Goal: Transaction & Acquisition: Purchase product/service

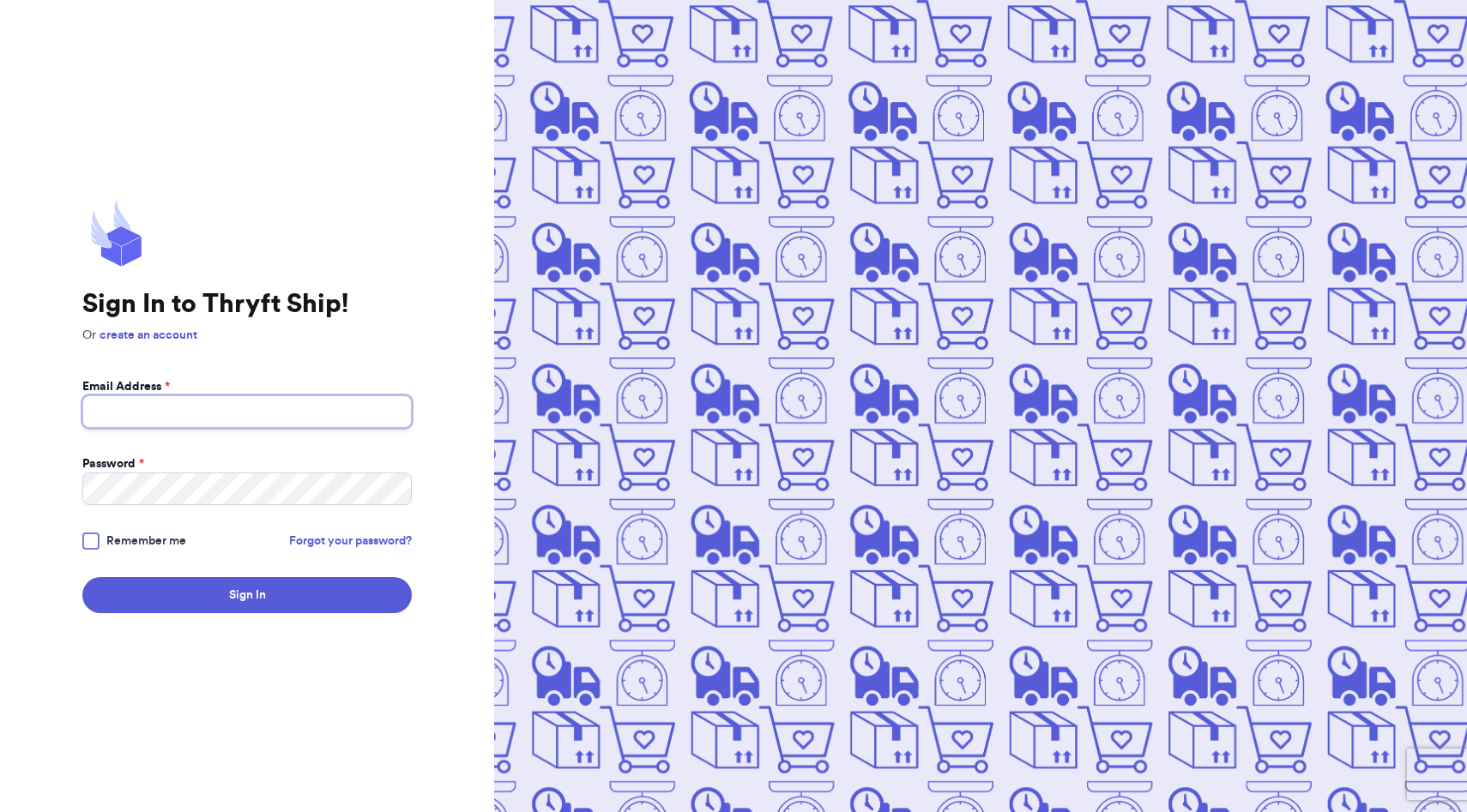
click at [273, 413] on input "Email Address *" at bounding box center [246, 411] width 330 height 33
type input "[EMAIL_ADDRESS][DOMAIN_NAME]"
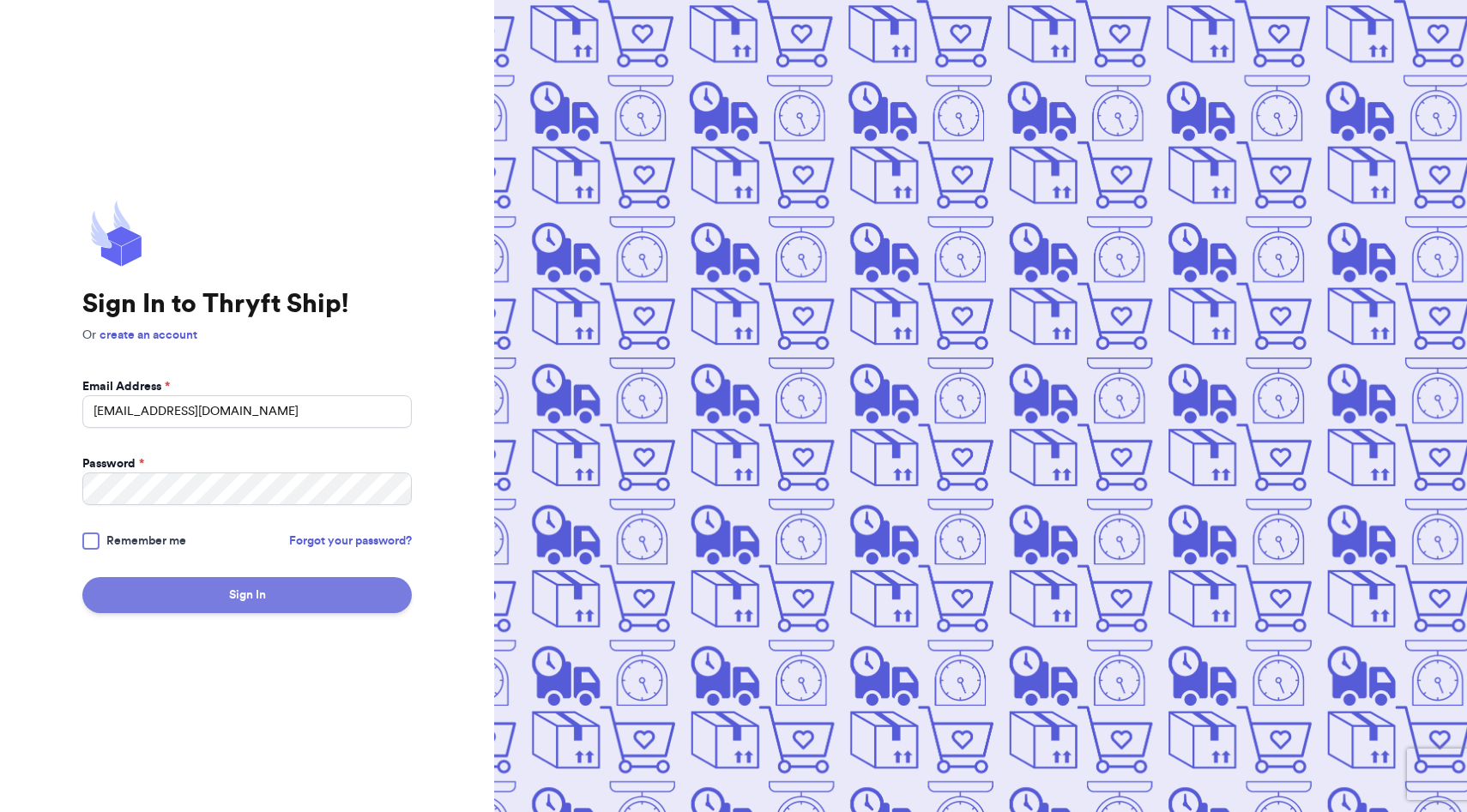
click at [240, 596] on button "Sign In" at bounding box center [246, 595] width 330 height 36
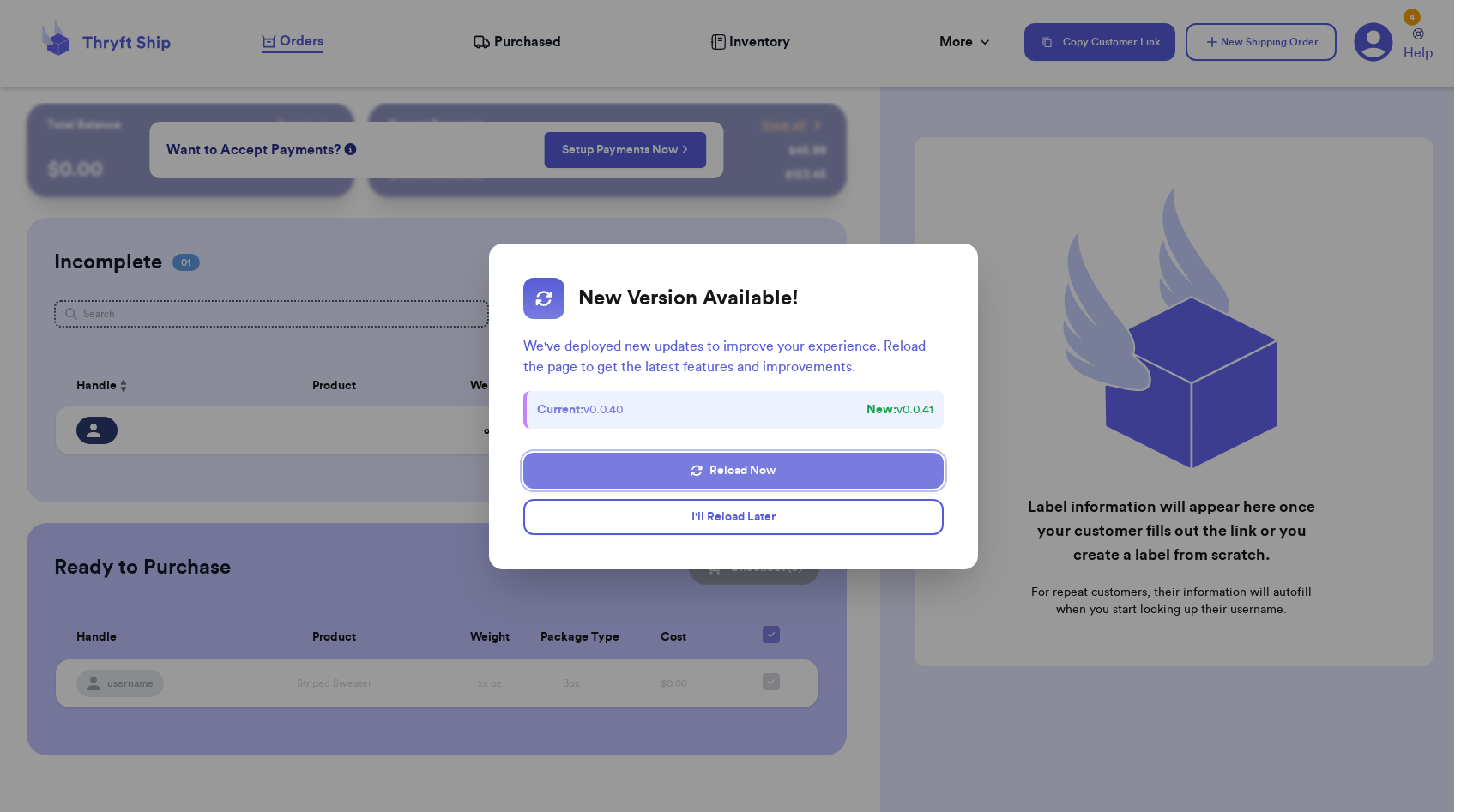
click at [791, 476] on button "Reload Now" at bounding box center [733, 470] width 421 height 36
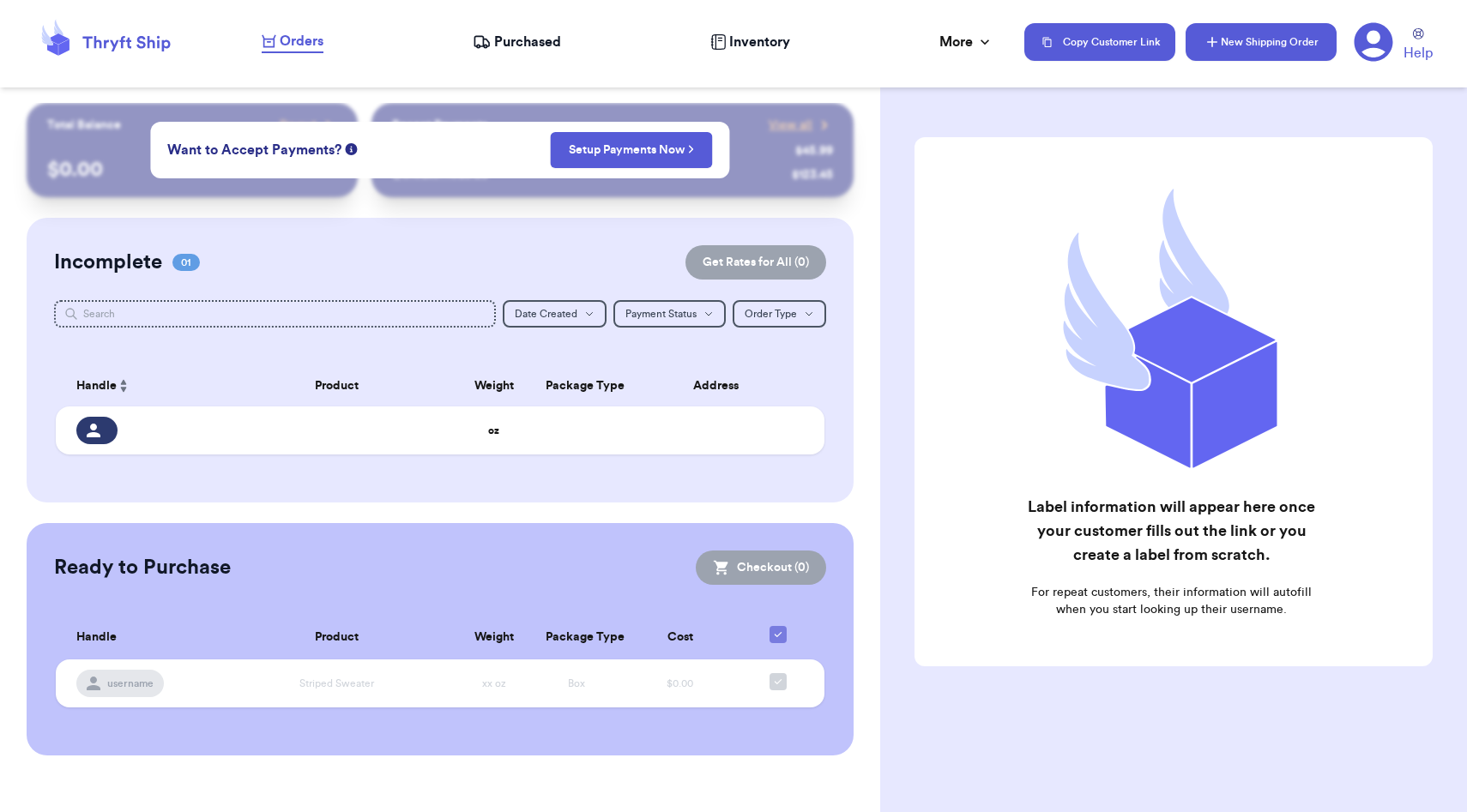
click at [1257, 51] on button "New Shipping Order" at bounding box center [1261, 41] width 151 height 37
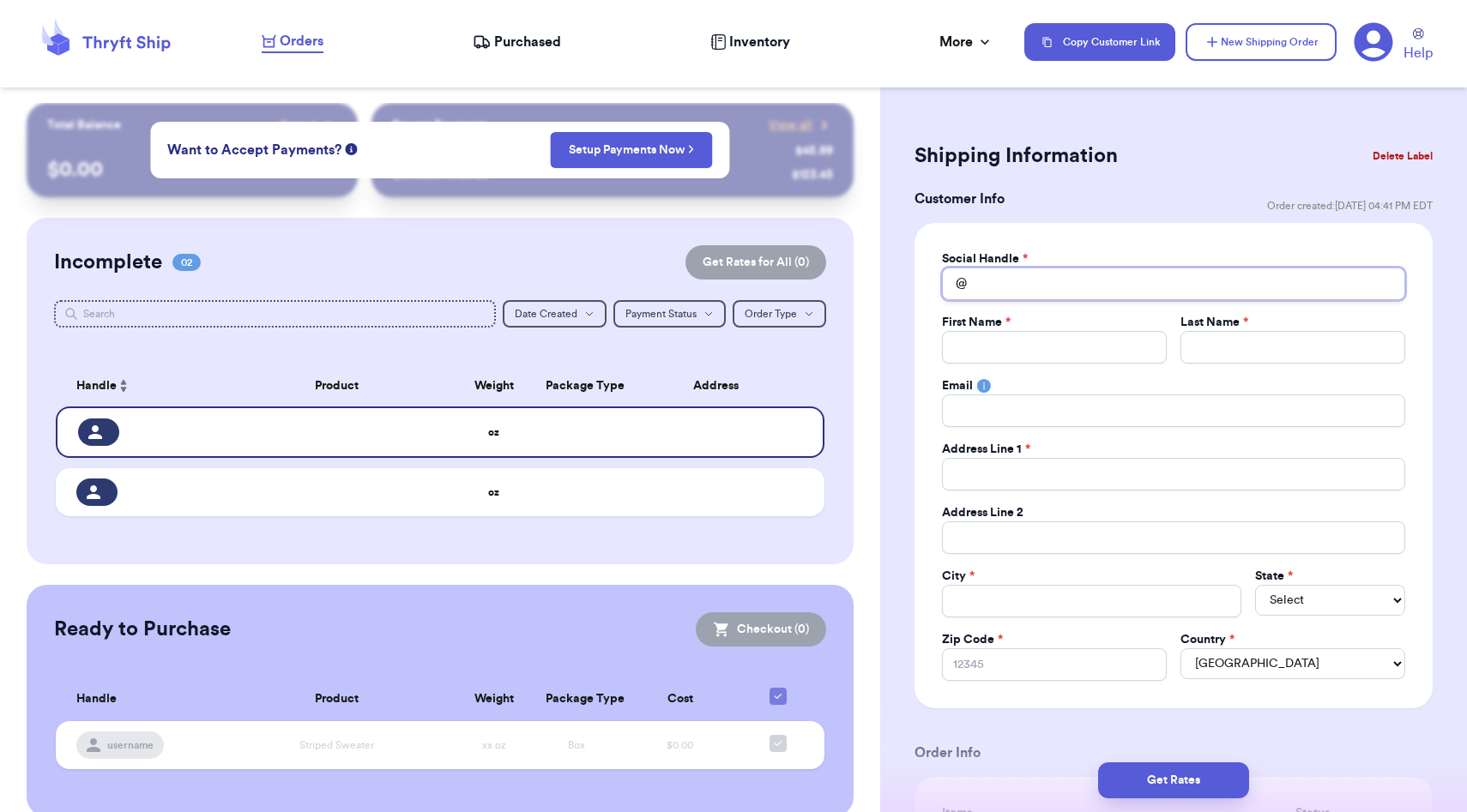
click at [1088, 291] on input "Total Amount Paid" at bounding box center [1174, 284] width 464 height 33
type input "a"
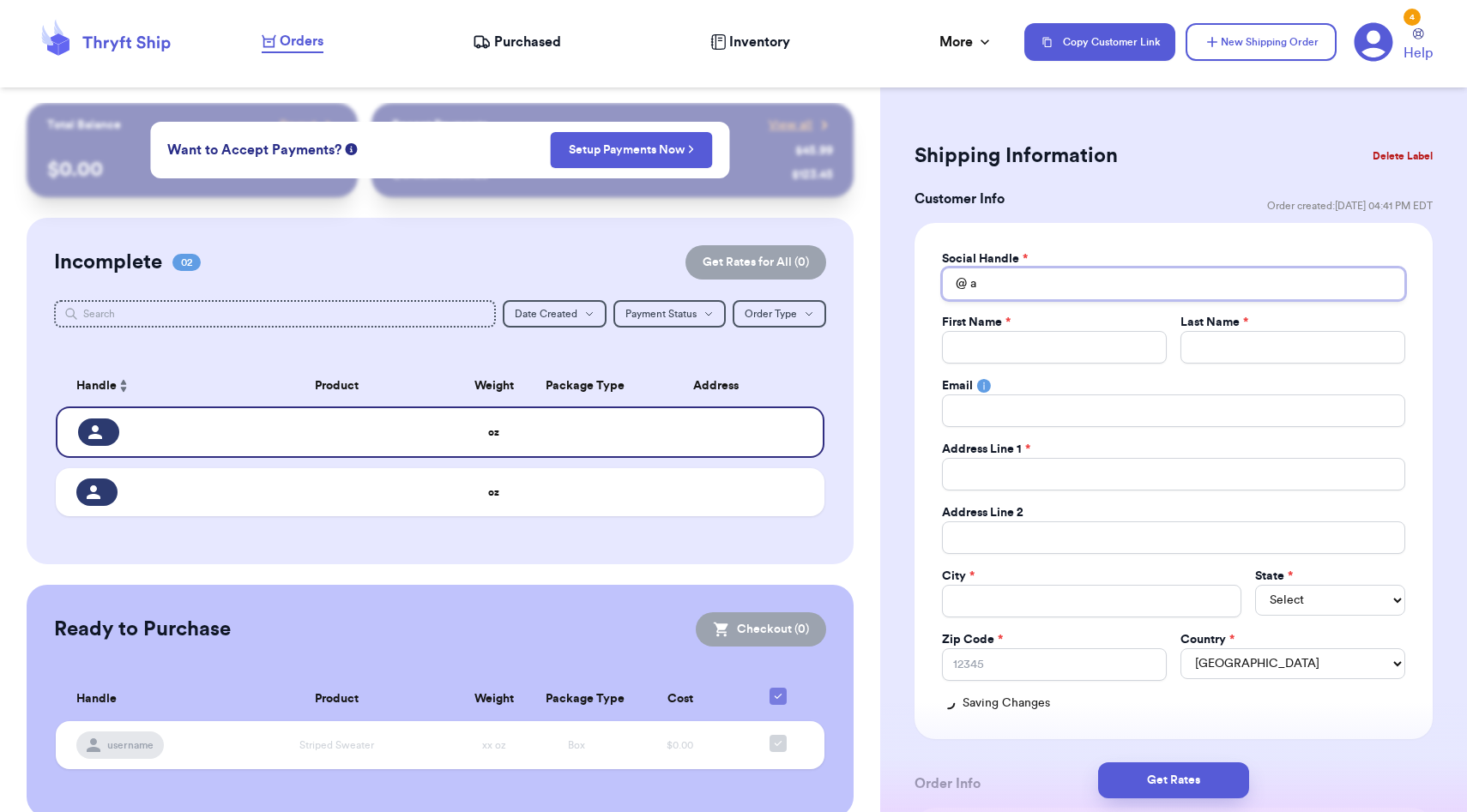
type input "an"
type input "ana"
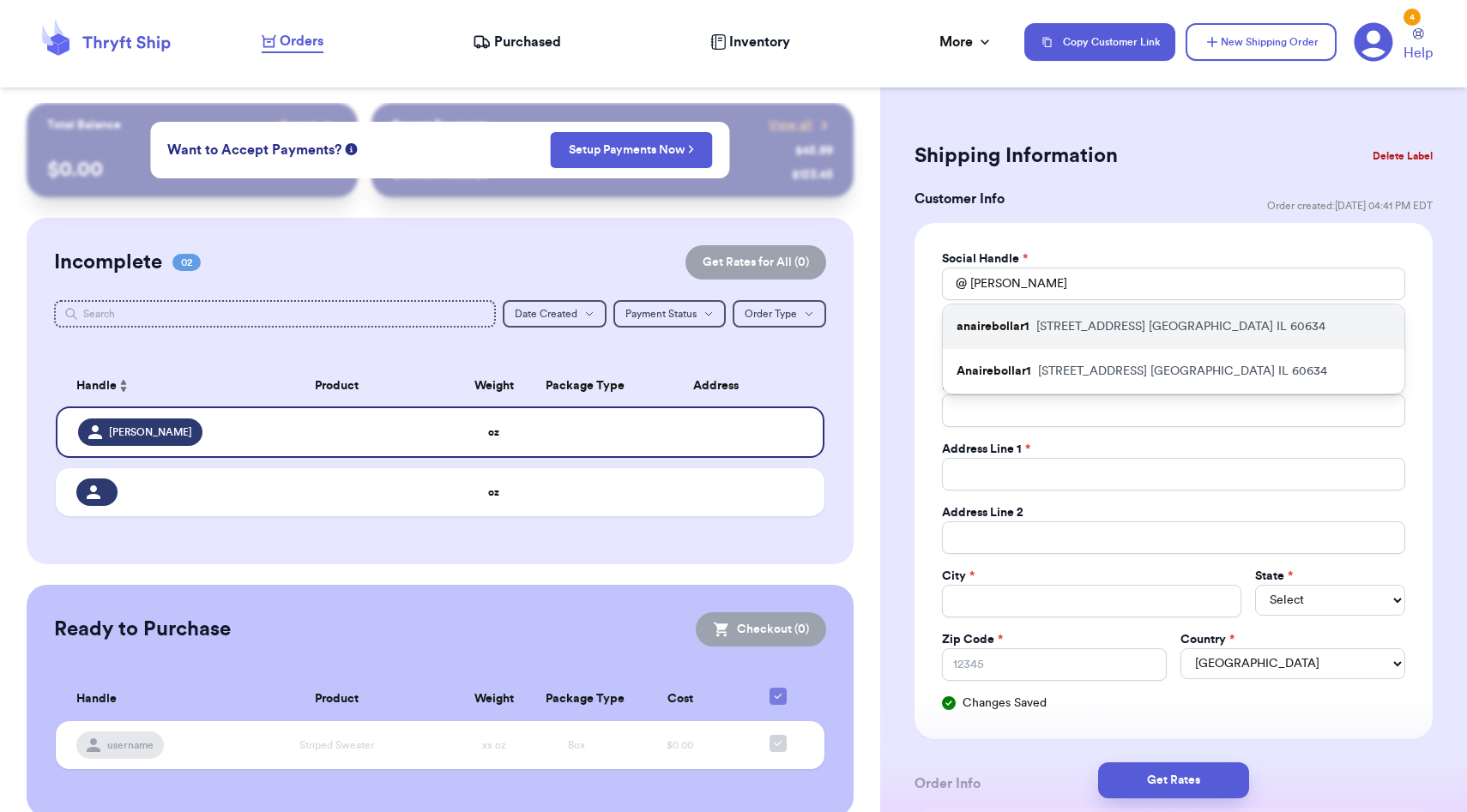
click at [1079, 331] on p "2828 N Nordica ave Chicago IL 60634" at bounding box center [1180, 327] width 289 height 17
type input "anairebollar1"
type input "Anai"
type input "Torres"
type input "Anai7208@gmail.com"
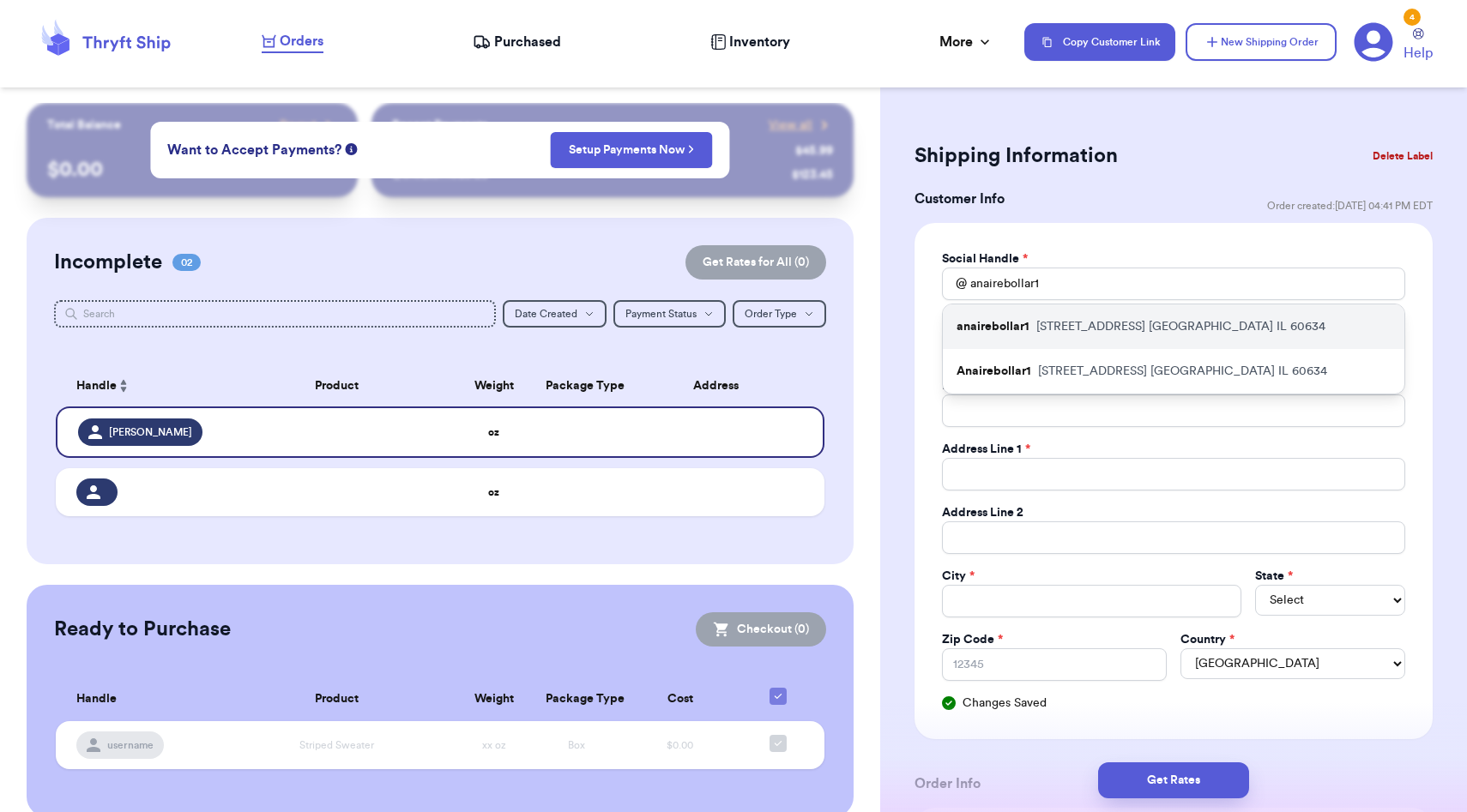
type input "2828 N Nordica ave"
type input "Chicago"
select select "IL"
type input "60634"
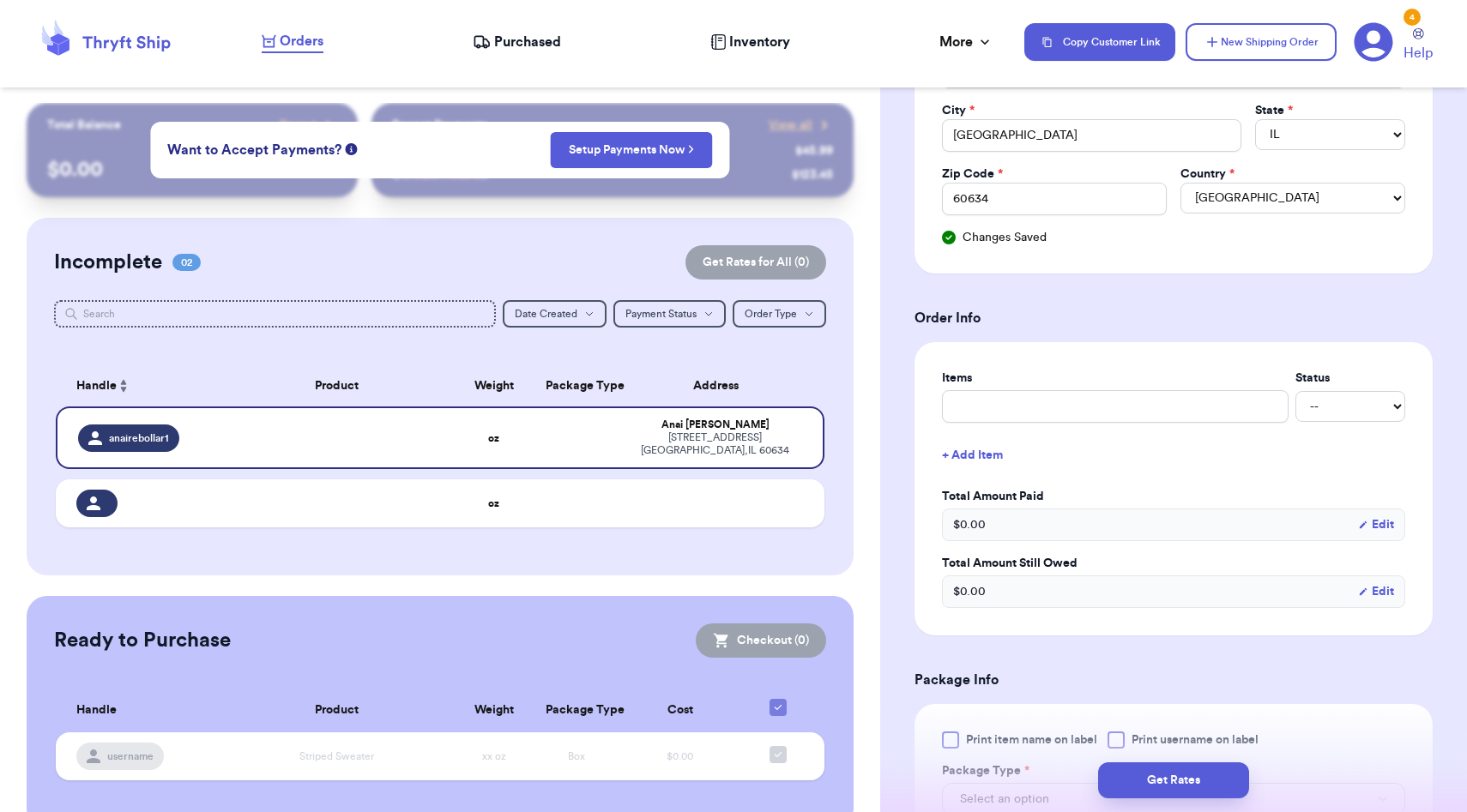
scroll to position [720, 0]
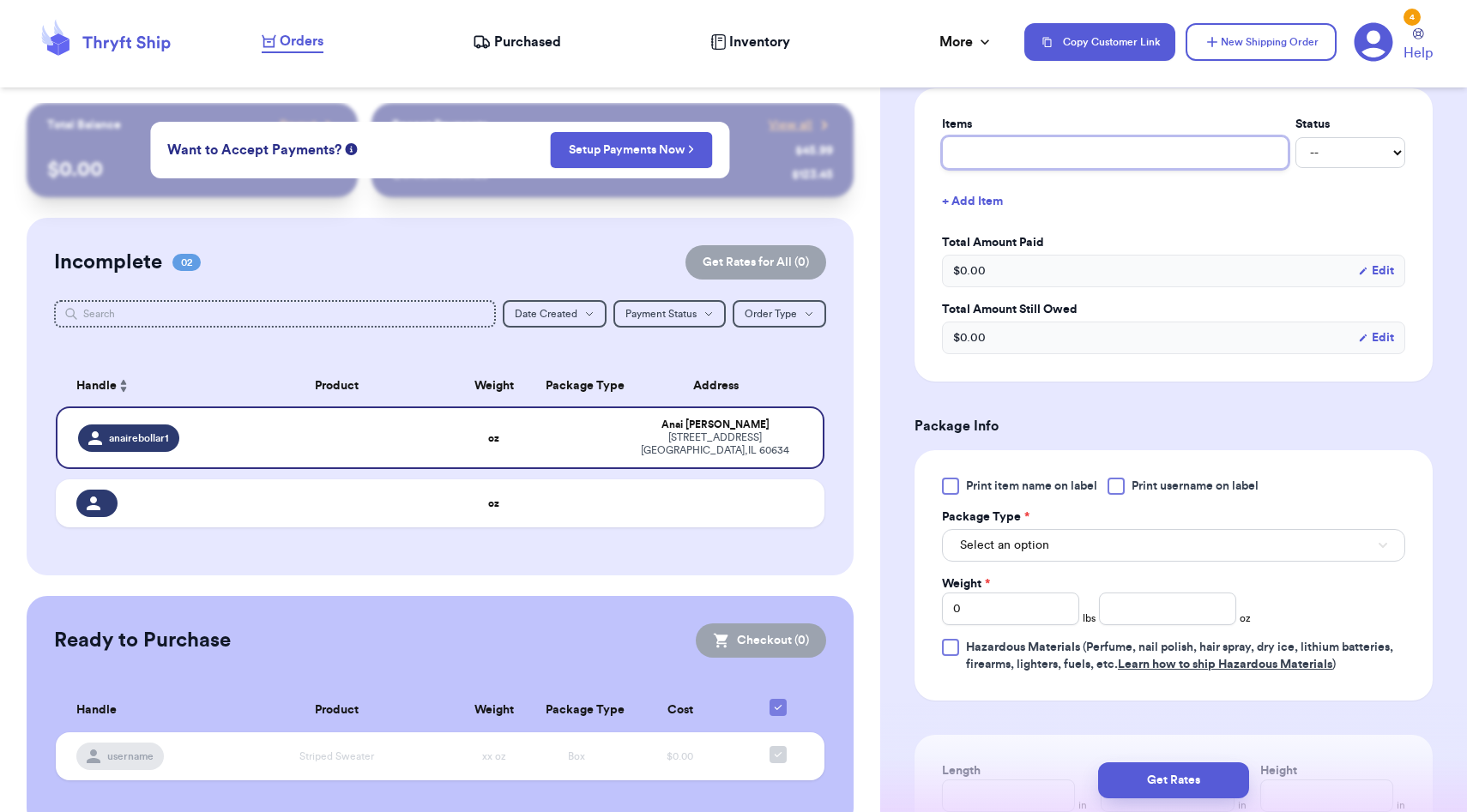
click at [1022, 160] on input "text" at bounding box center [1116, 152] width 347 height 33
type input "c"
type input "cl"
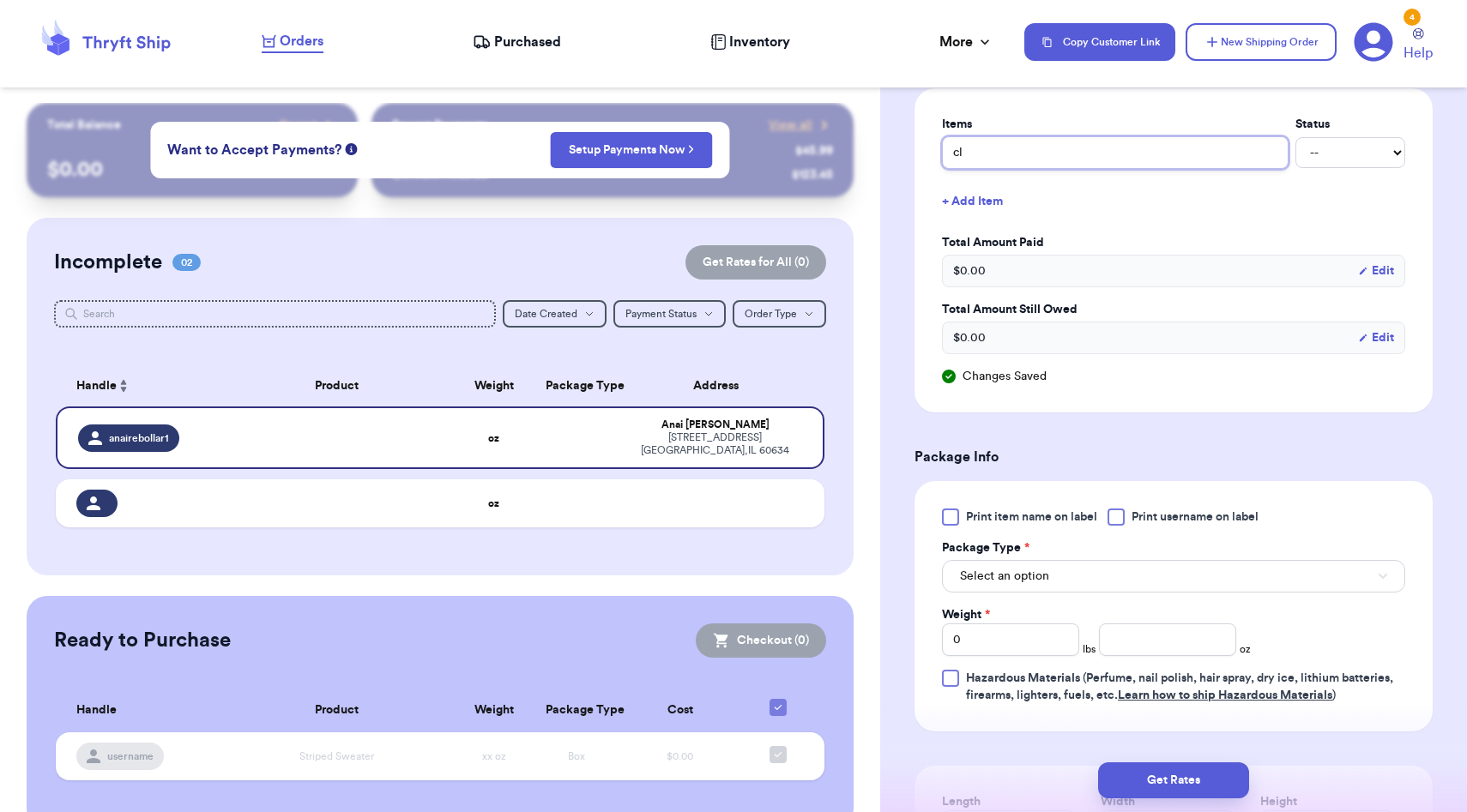
type input "clo"
type input "clot"
type input "cloth"
type input "clothe"
type input "clothes"
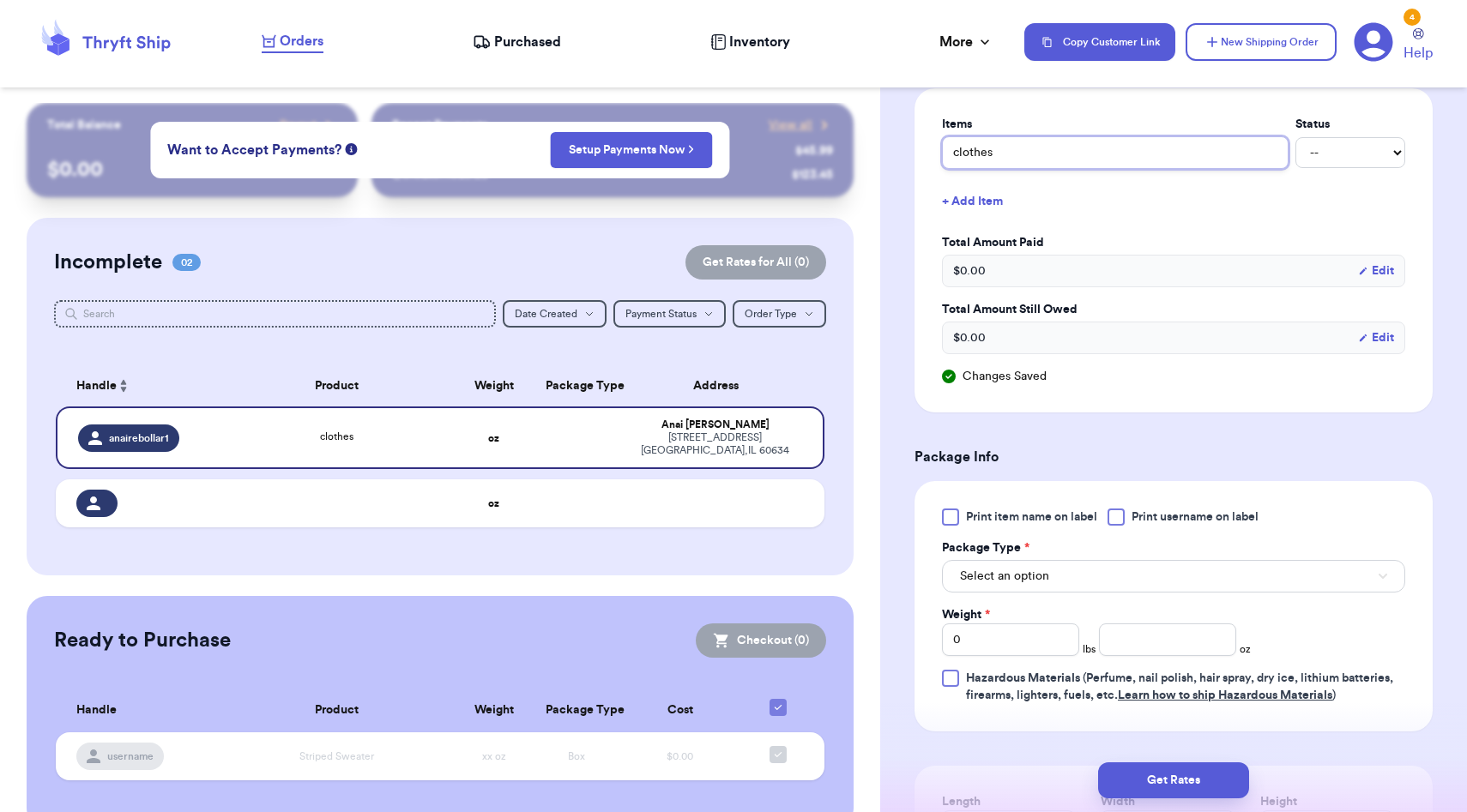
type input "clothes"
click at [1031, 589] on button "Select an option" at bounding box center [1174, 577] width 464 height 33
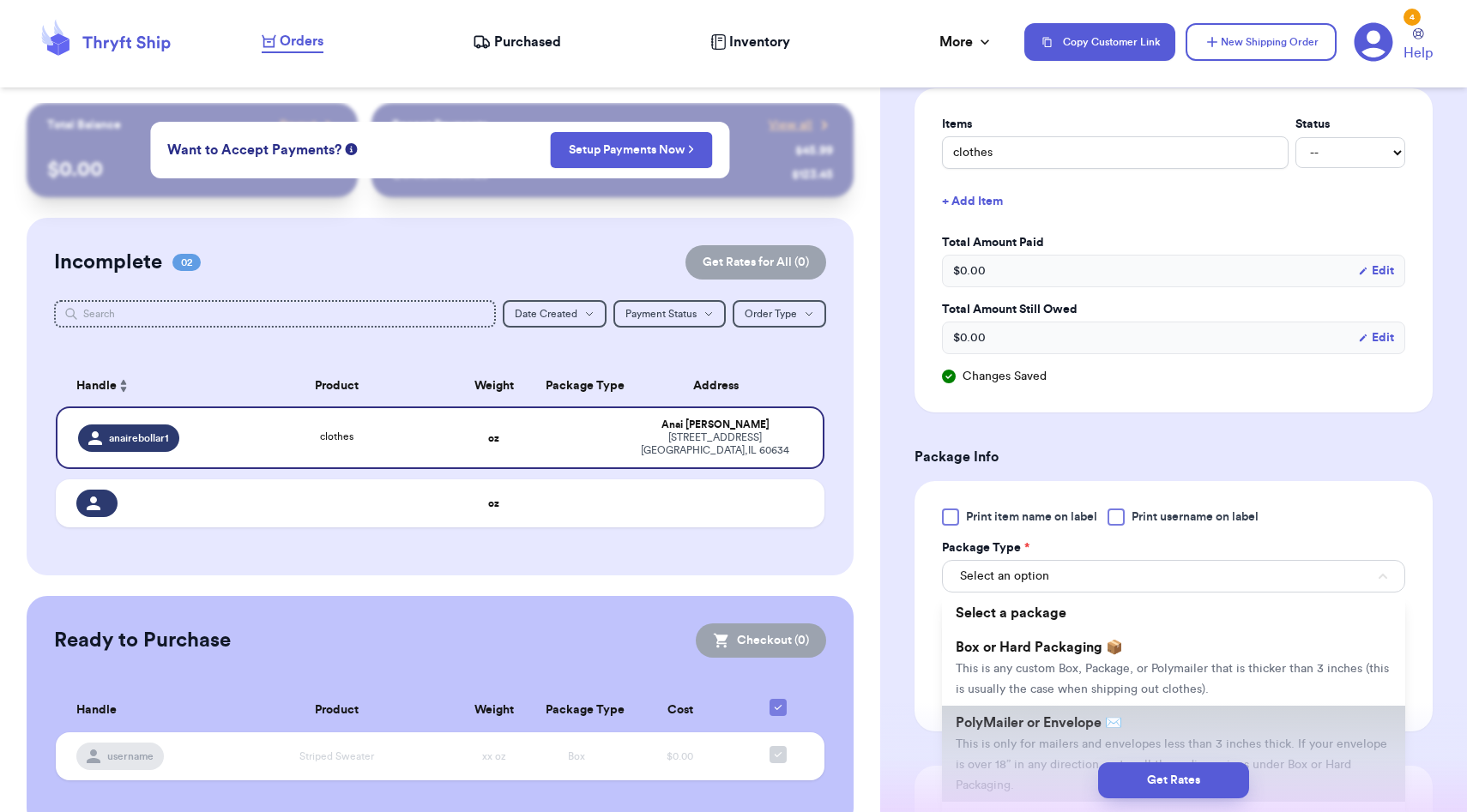
click at [1035, 722] on span "PolyMailer or Envelope ✉️" at bounding box center [1039, 723] width 166 height 14
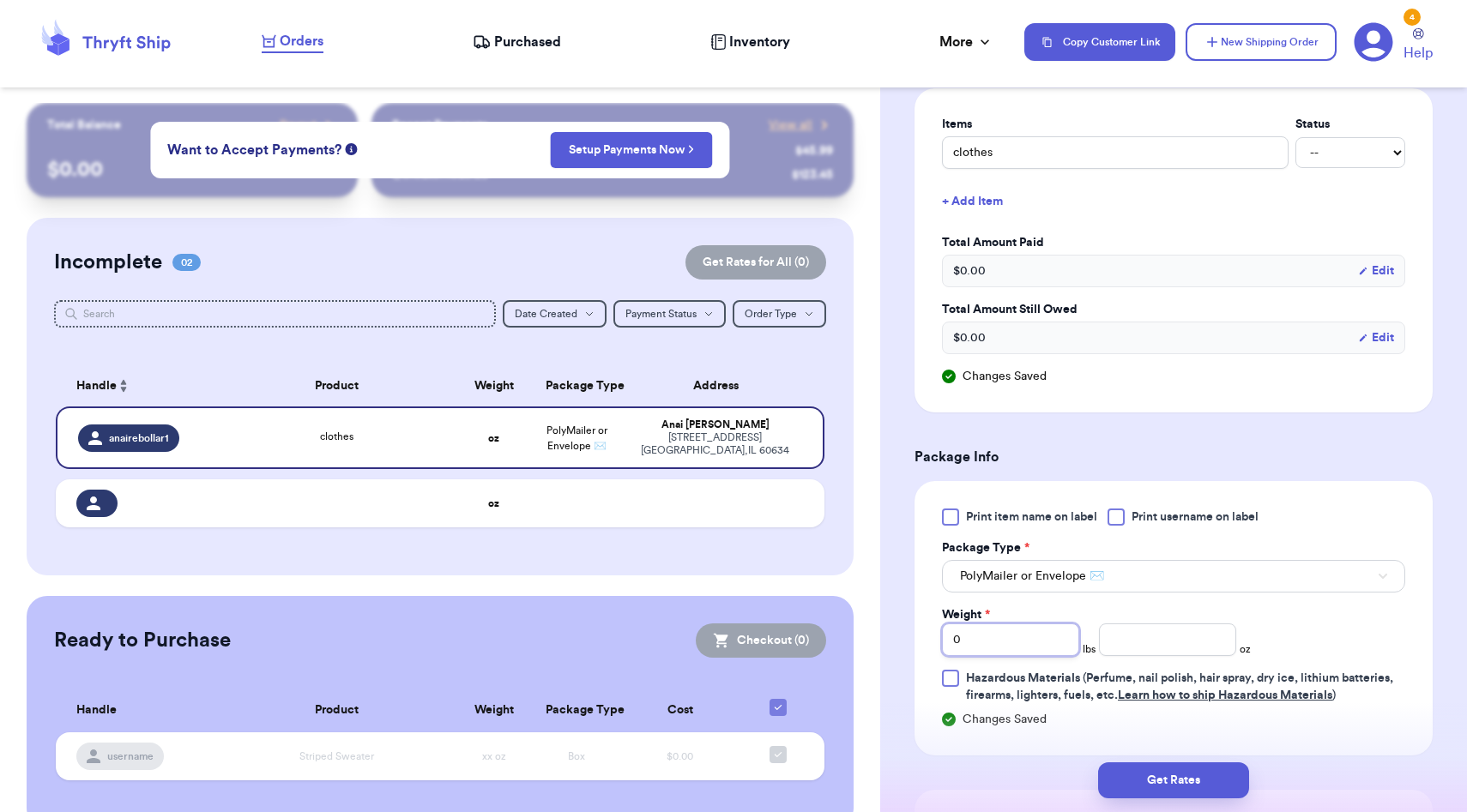
click at [1001, 647] on input "0" at bounding box center [1011, 640] width 137 height 33
type input "3"
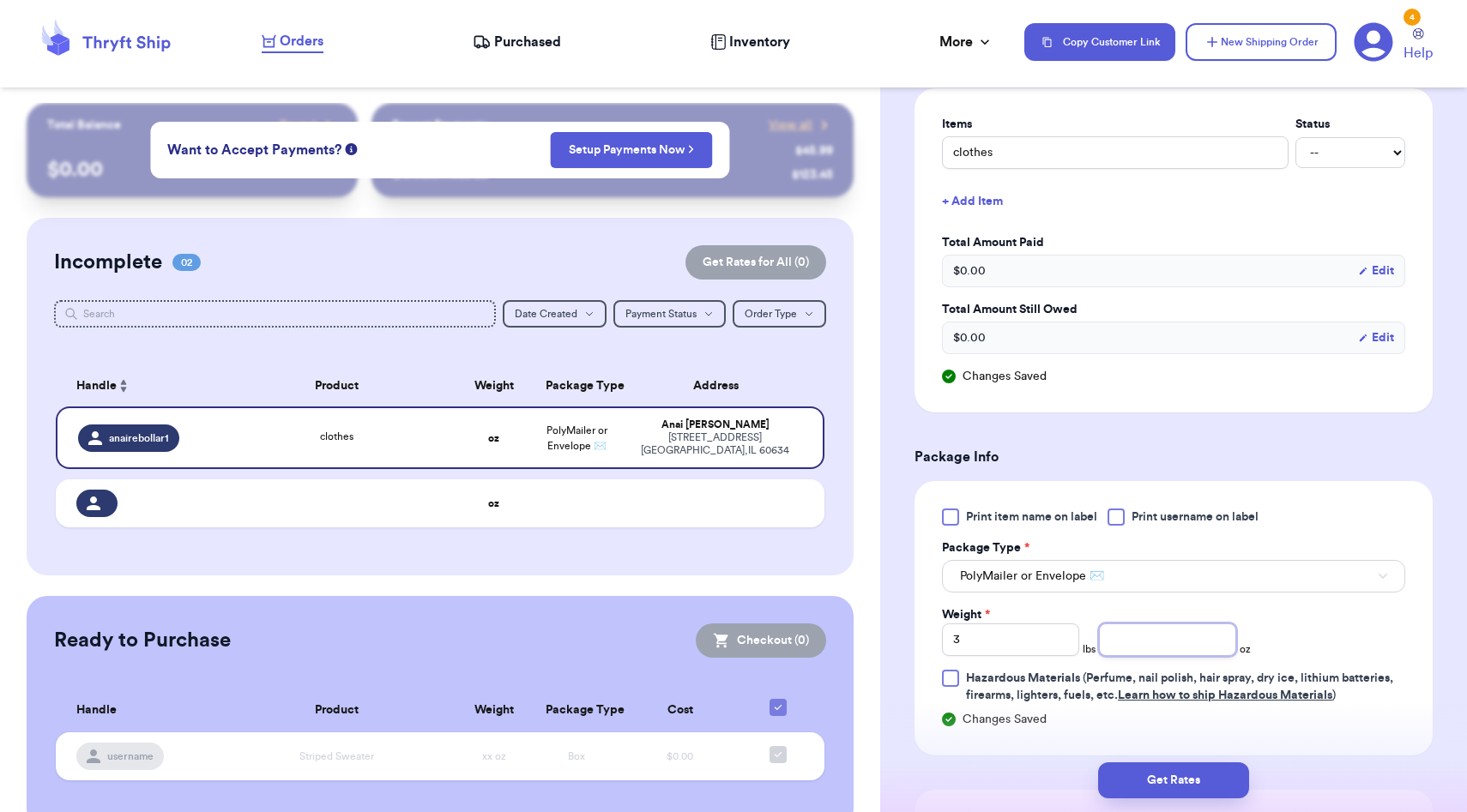
click at [1158, 640] on input "number" at bounding box center [1168, 640] width 137 height 33
type input "3"
click at [1109, 728] on div "Changes Saved" at bounding box center [1174, 719] width 464 height 17
click at [1153, 781] on button "Get Rates" at bounding box center [1173, 780] width 151 height 36
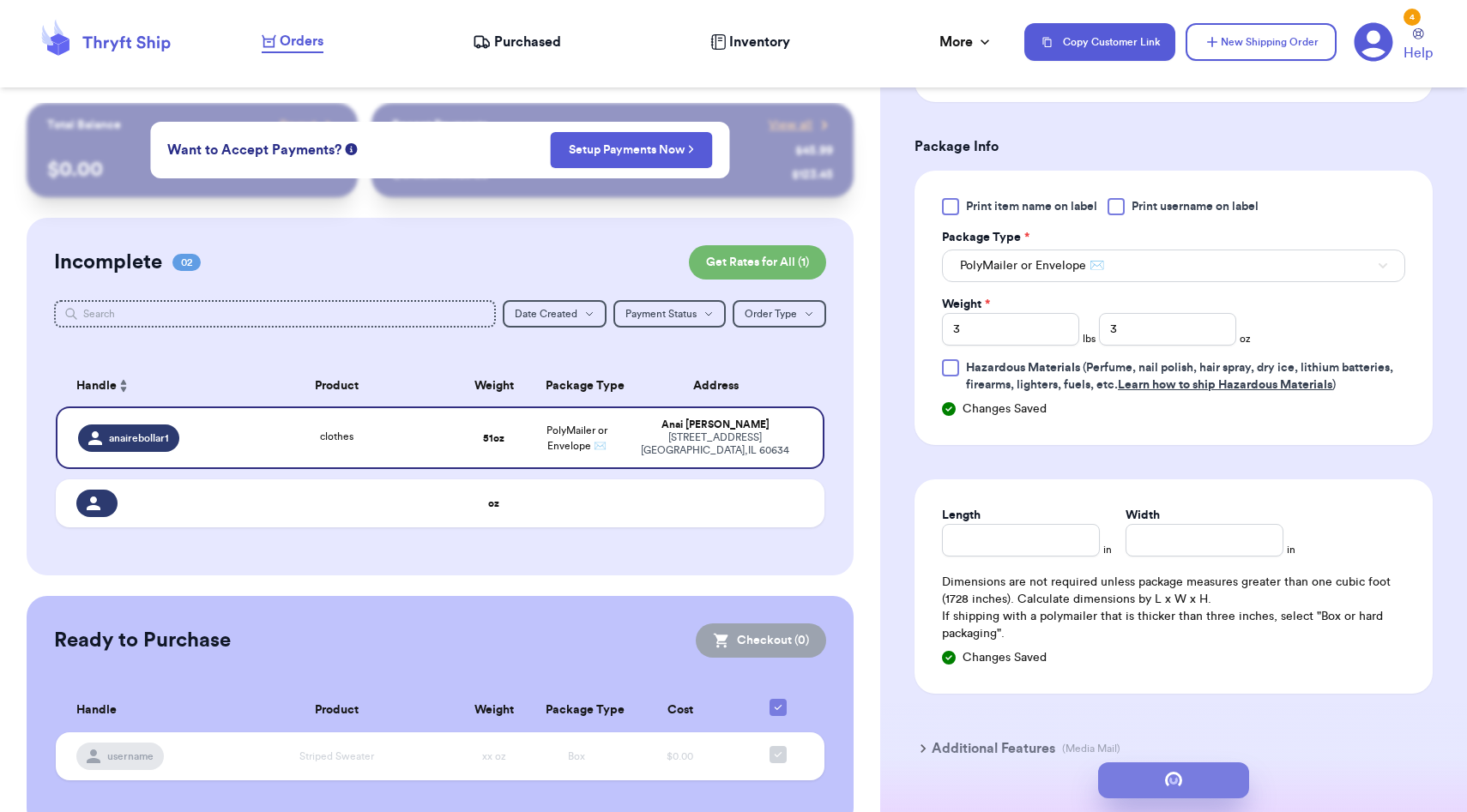
scroll to position [0, 0]
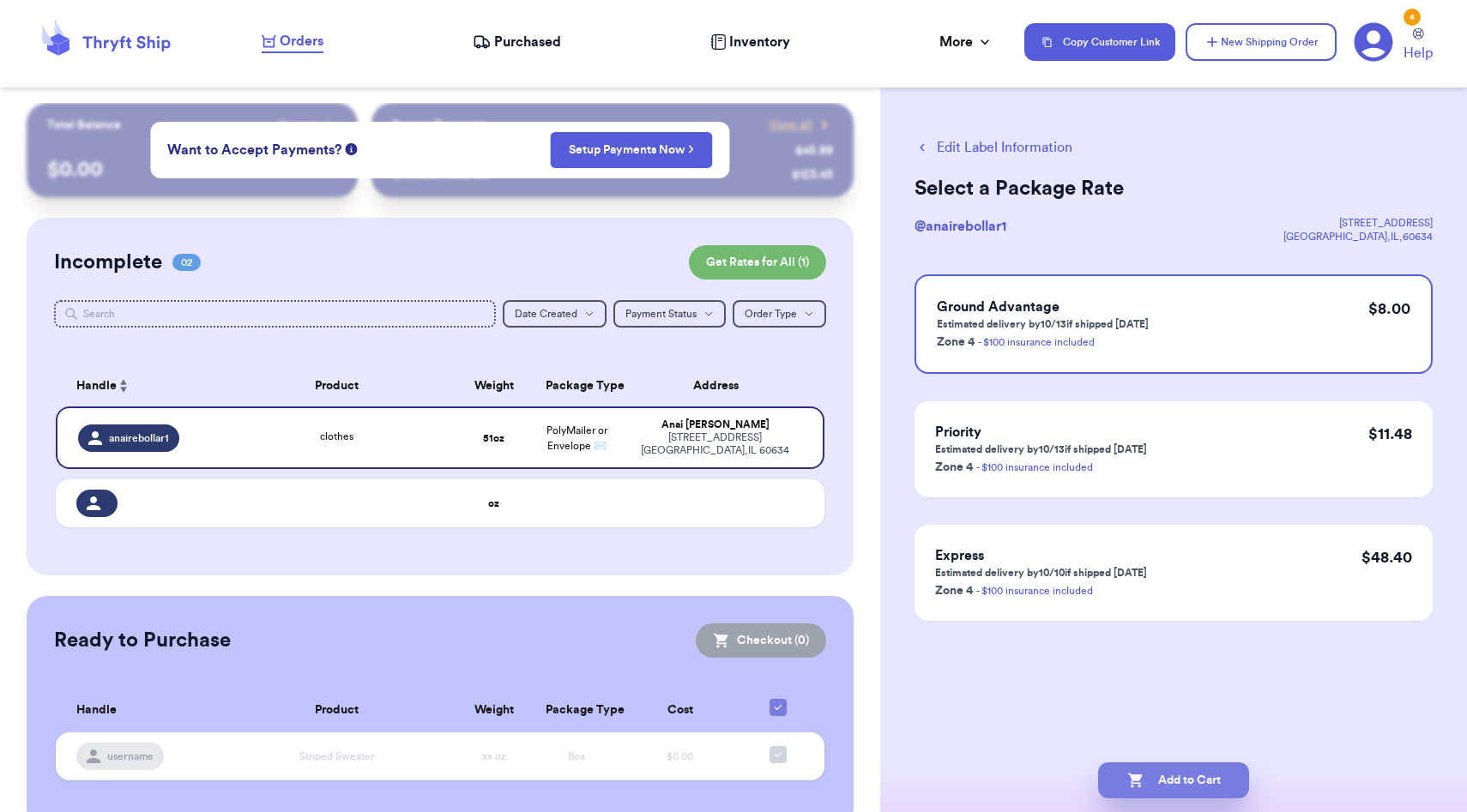
click at [1152, 772] on button "Add to Cart" at bounding box center [1173, 780] width 151 height 36
checkbox input "true"
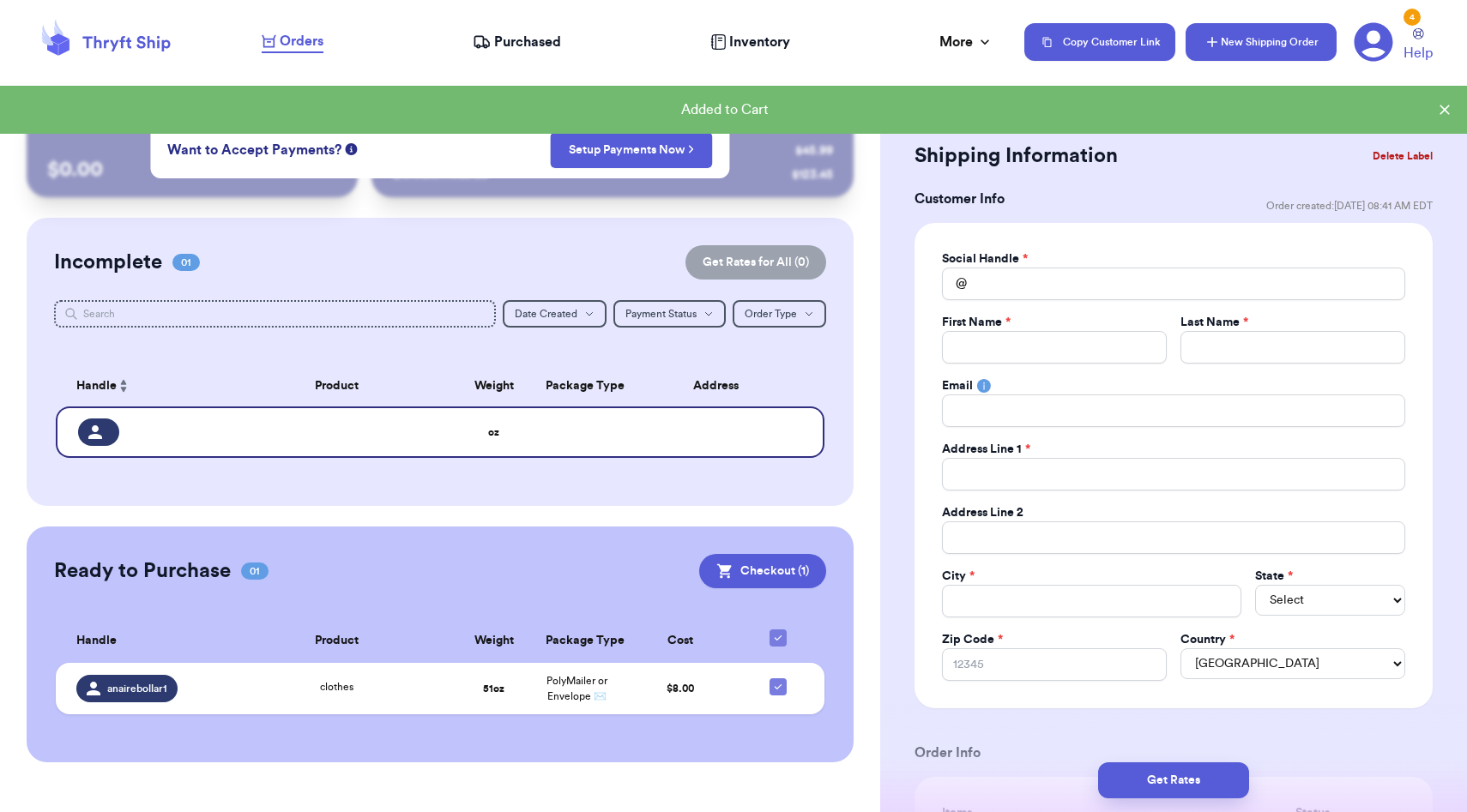
click at [1268, 30] on button "New Shipping Order" at bounding box center [1261, 41] width 151 height 37
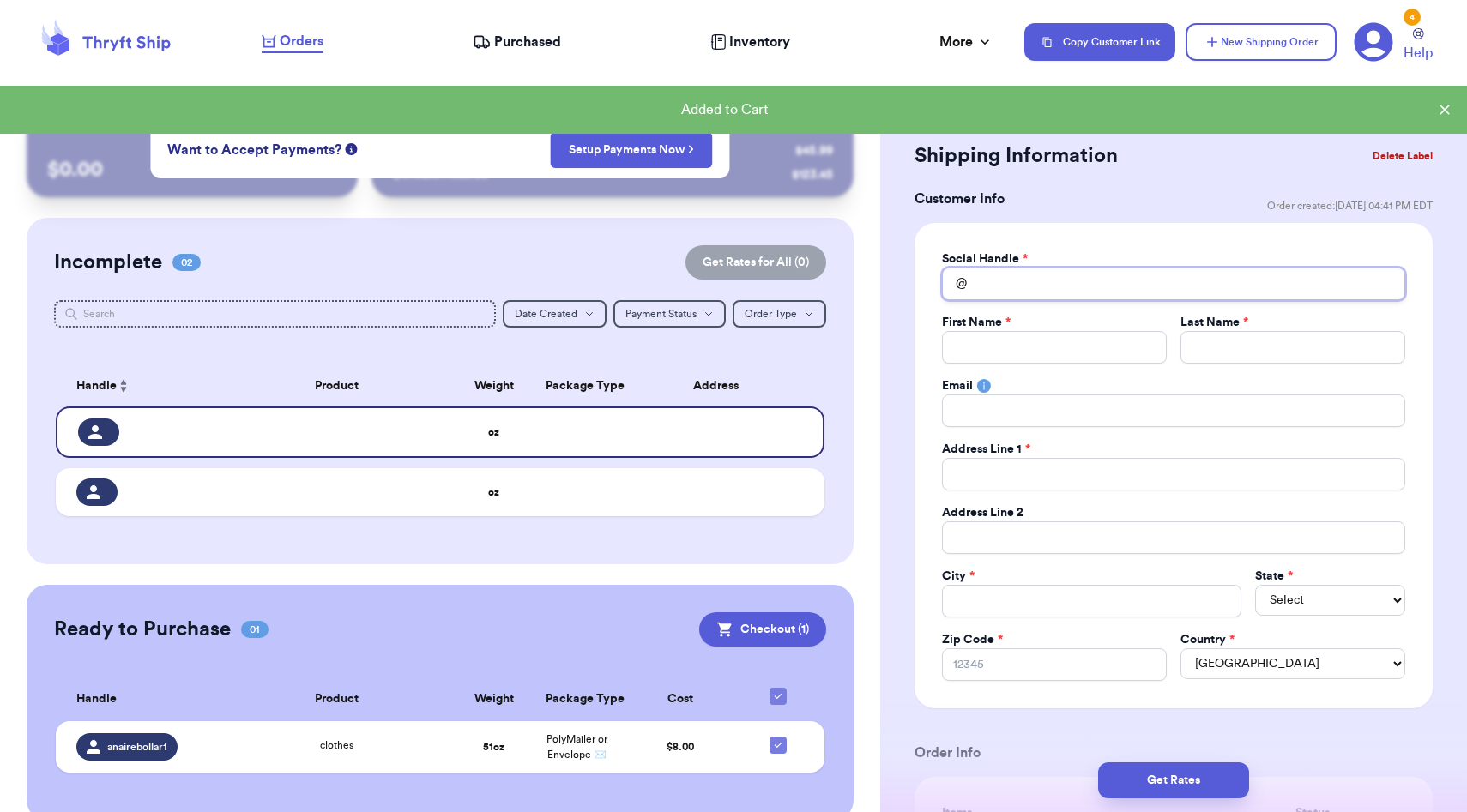
click at [1104, 286] on input "Total Amount Paid" at bounding box center [1174, 284] width 464 height 33
type input "k"
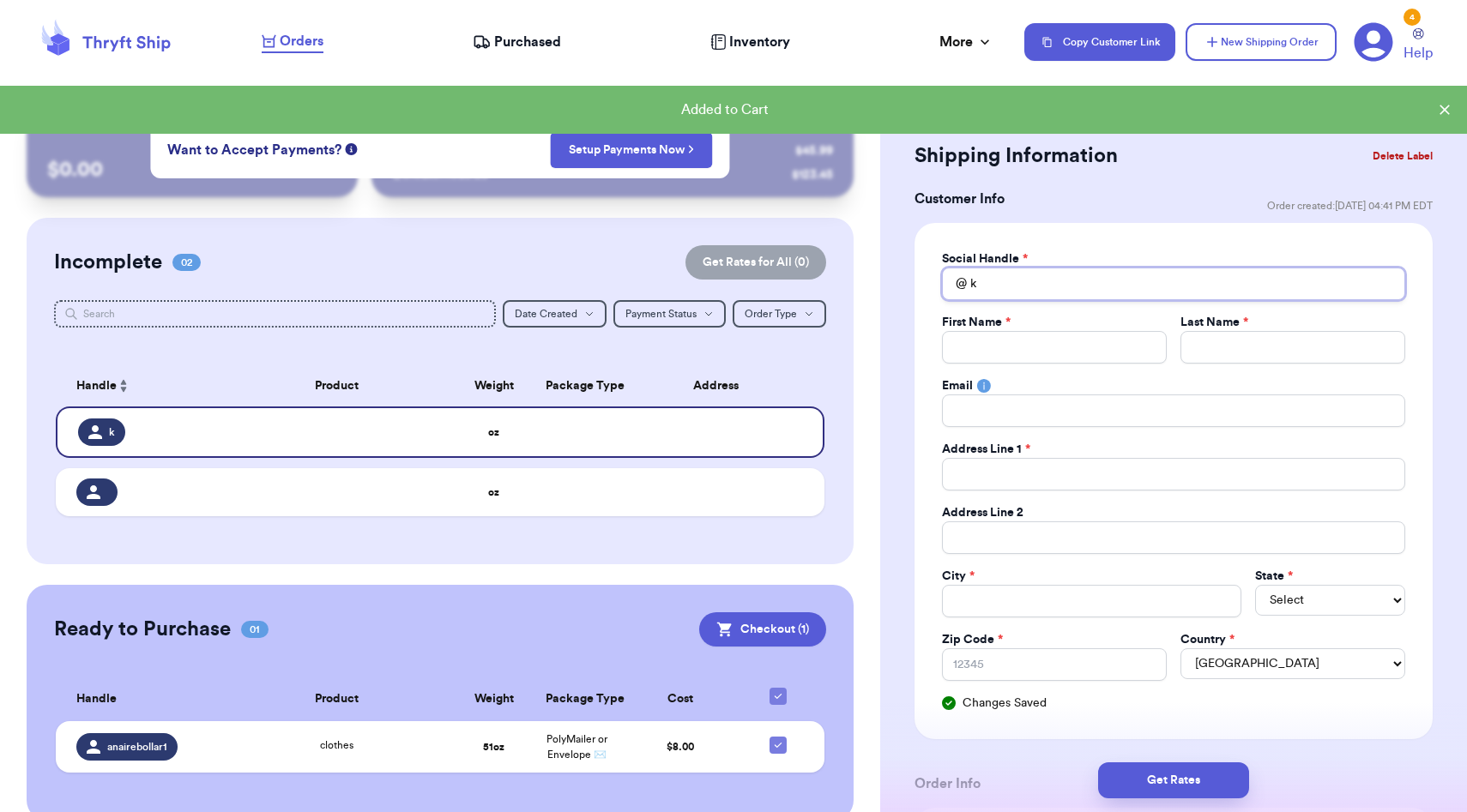
type input "ky"
type input "kyl"
type input "kyle"
type input "kylee"
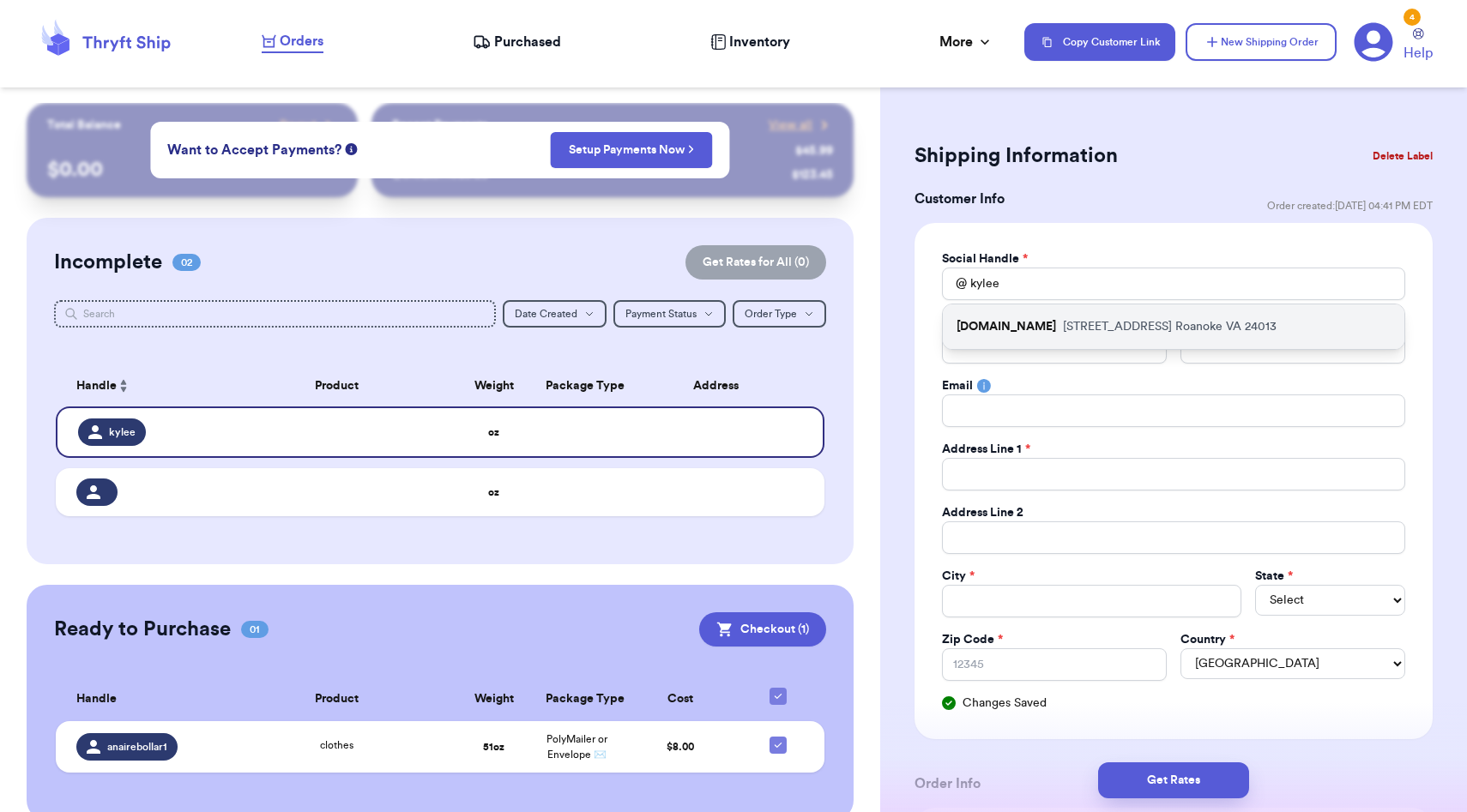
click at [1104, 332] on p "2070 Kenwood Blvd SE Roanoke VA 24013" at bounding box center [1170, 327] width 214 height 17
type input "kylee.lol"
type input "Kylee"
type input "Overstreet"
type input "kyleeoverstreet1@gmail.com"
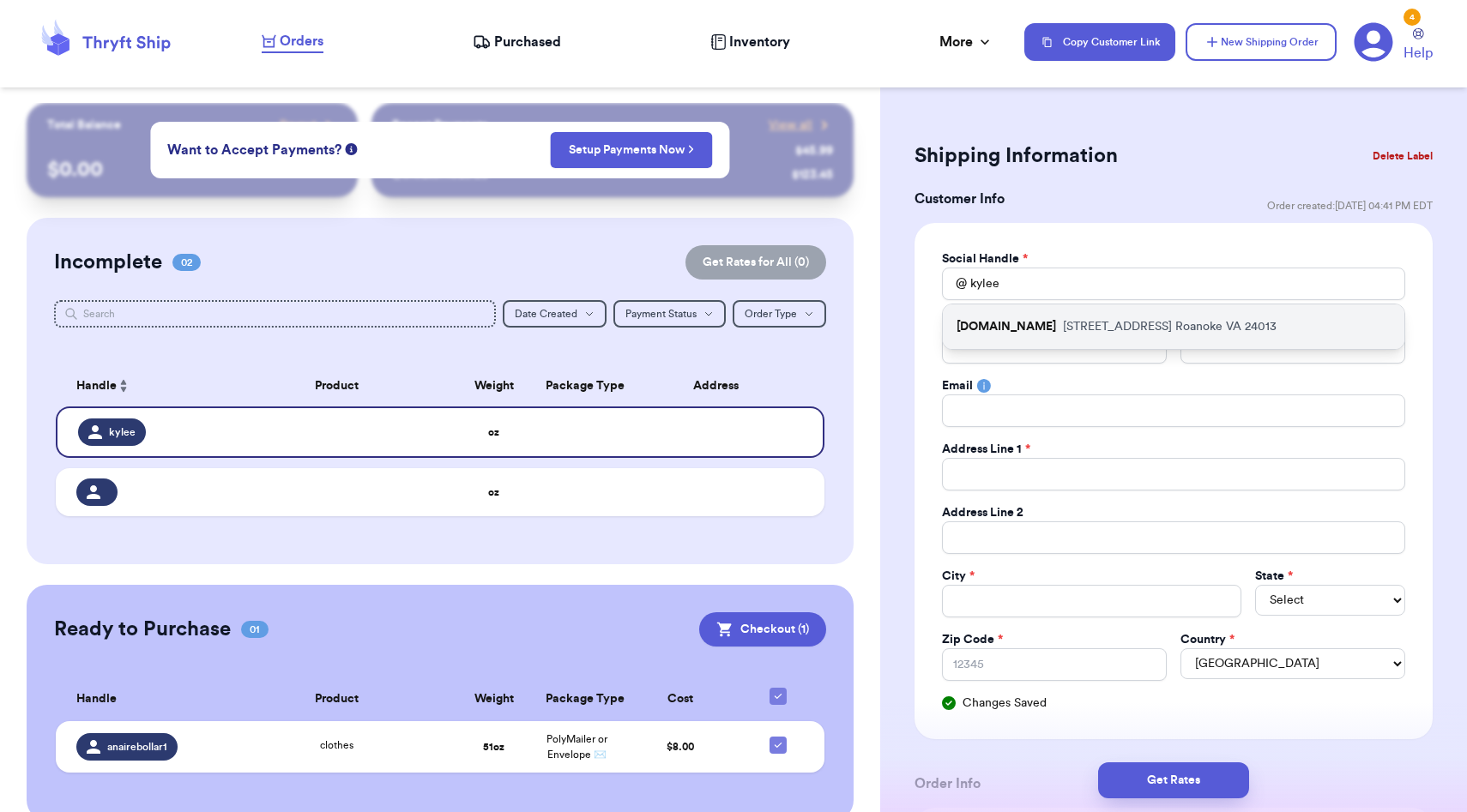
type input "2070 Kenwood Blvd SE"
type input "Roanoke"
select select "VA"
type input "24013"
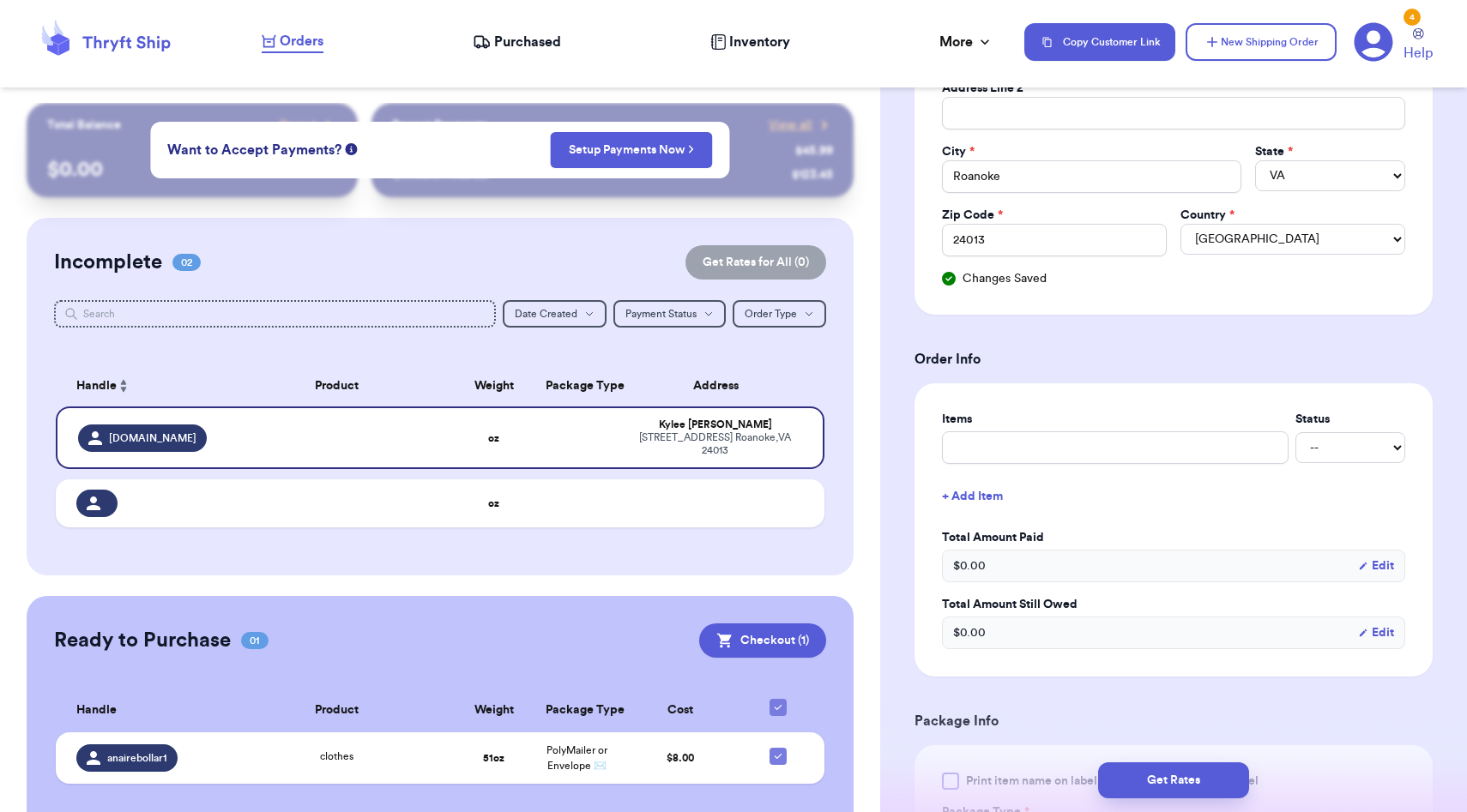
scroll to position [512, 0]
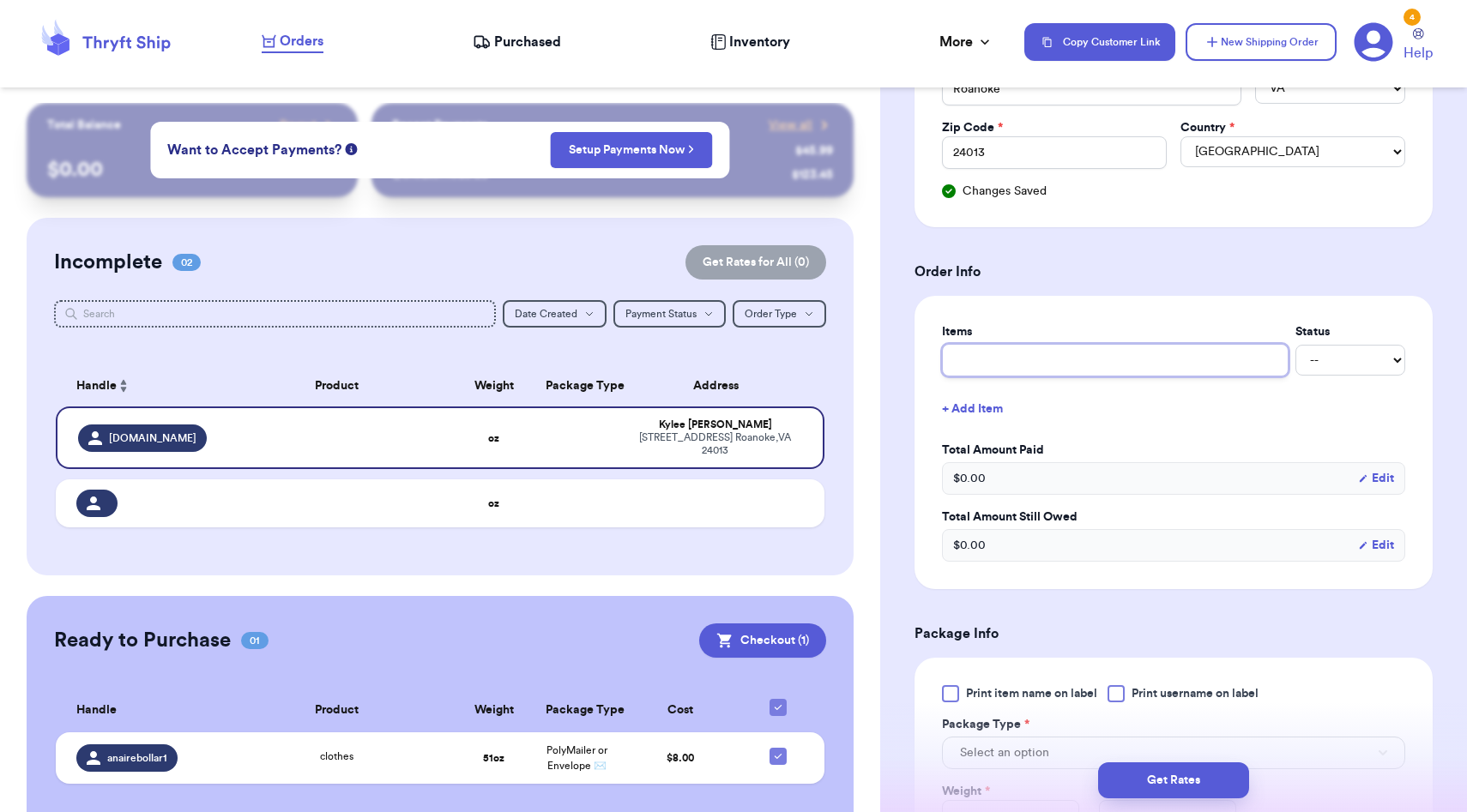
click at [1052, 369] on input "text" at bounding box center [1116, 360] width 347 height 33
type input "clothes"
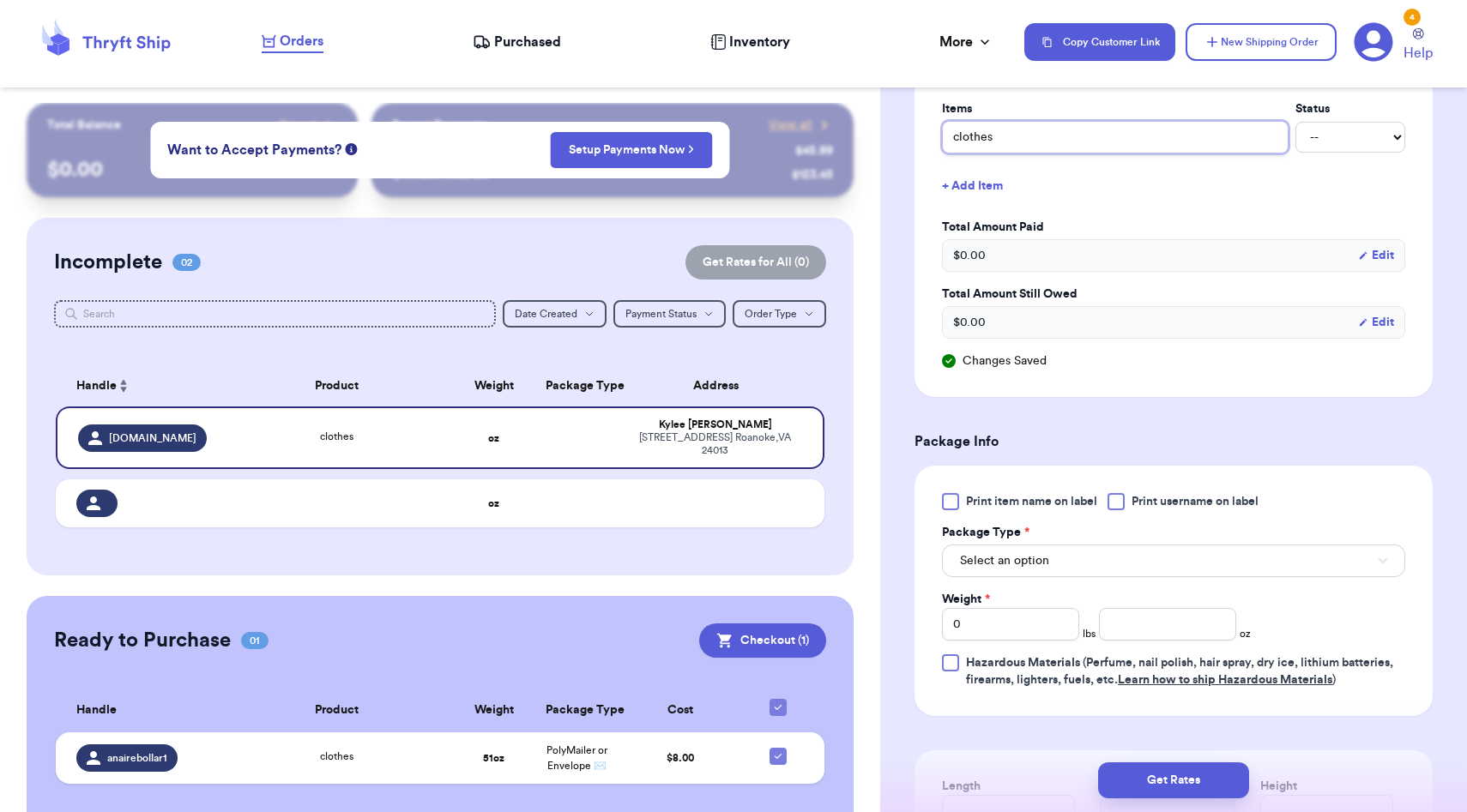
scroll to position [755, 0]
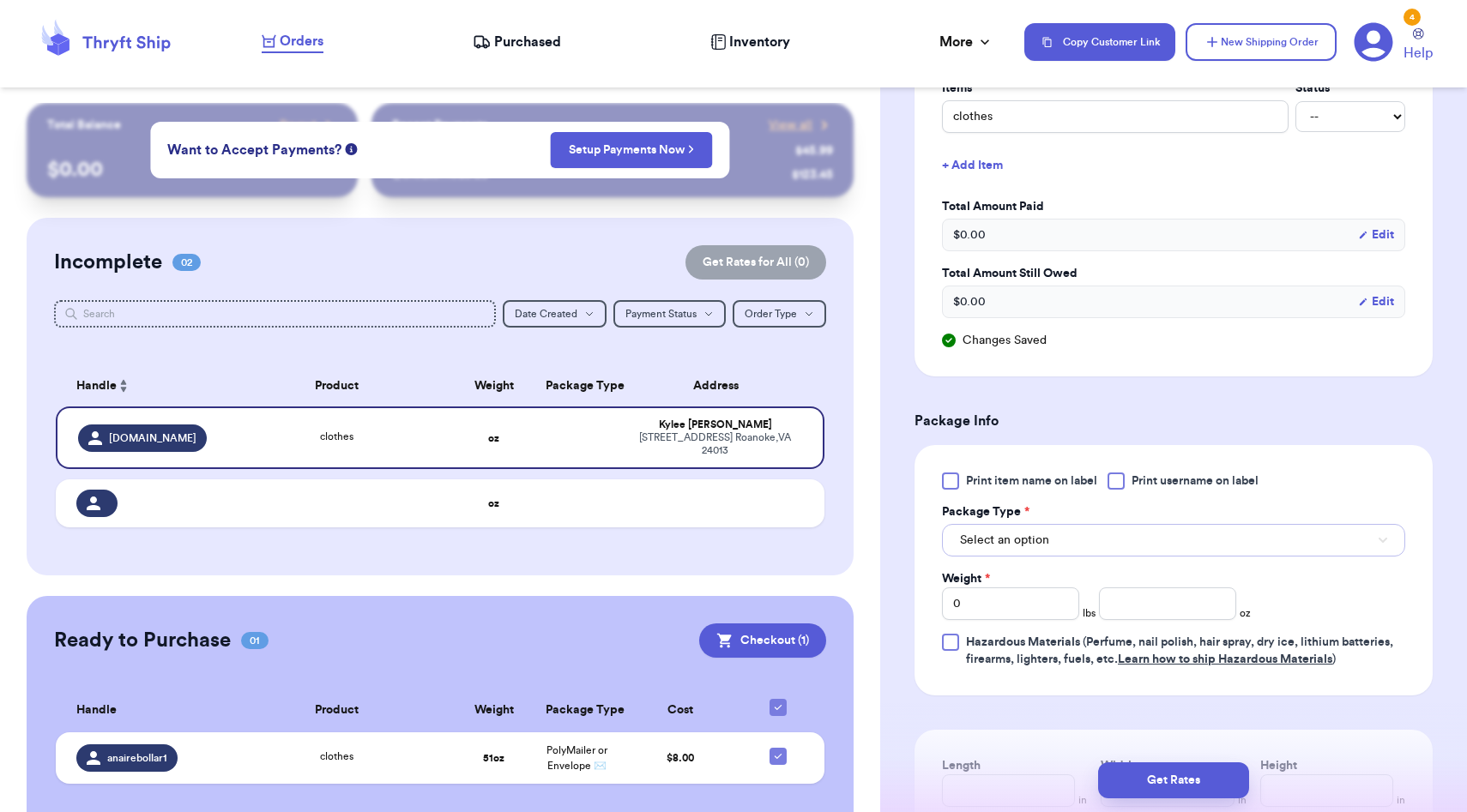
click at [1028, 545] on span "Select an option" at bounding box center [1005, 540] width 89 height 17
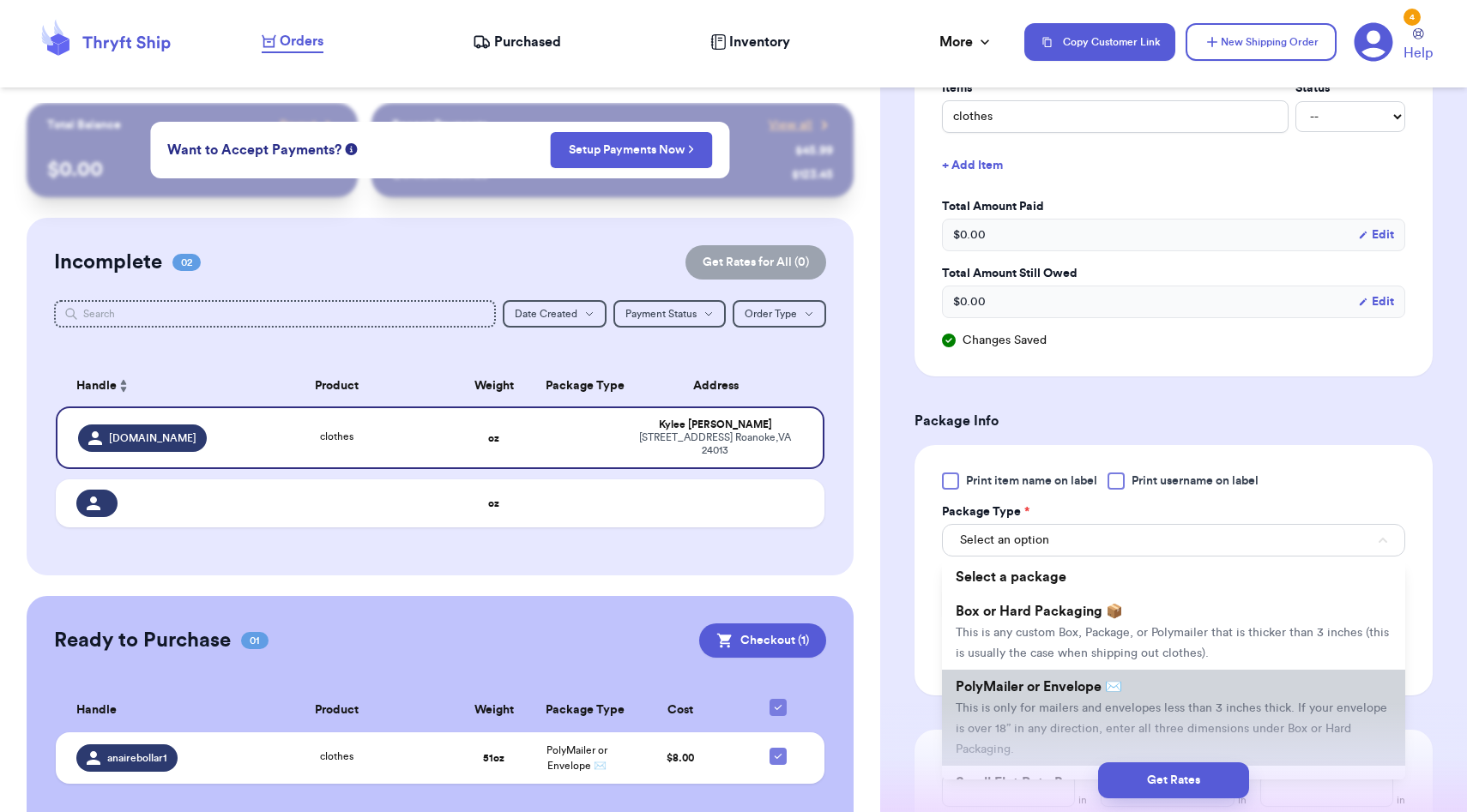
click at [1022, 682] on span "PolyMailer or Envelope ✉️" at bounding box center [1039, 686] width 166 height 14
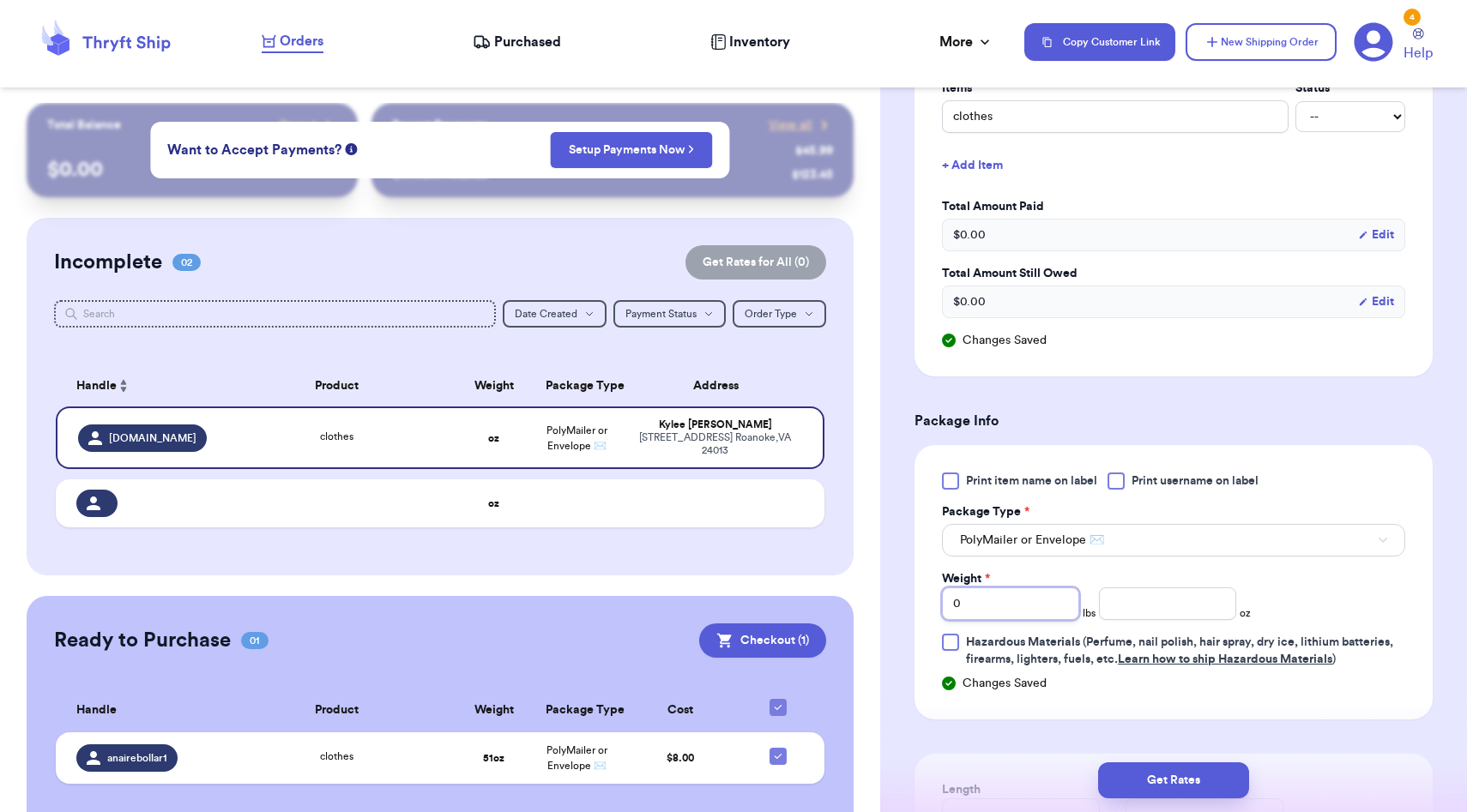
click at [986, 605] on input "0" at bounding box center [1011, 604] width 137 height 33
type input "02"
click at [1014, 609] on input "02" at bounding box center [1011, 604] width 137 height 33
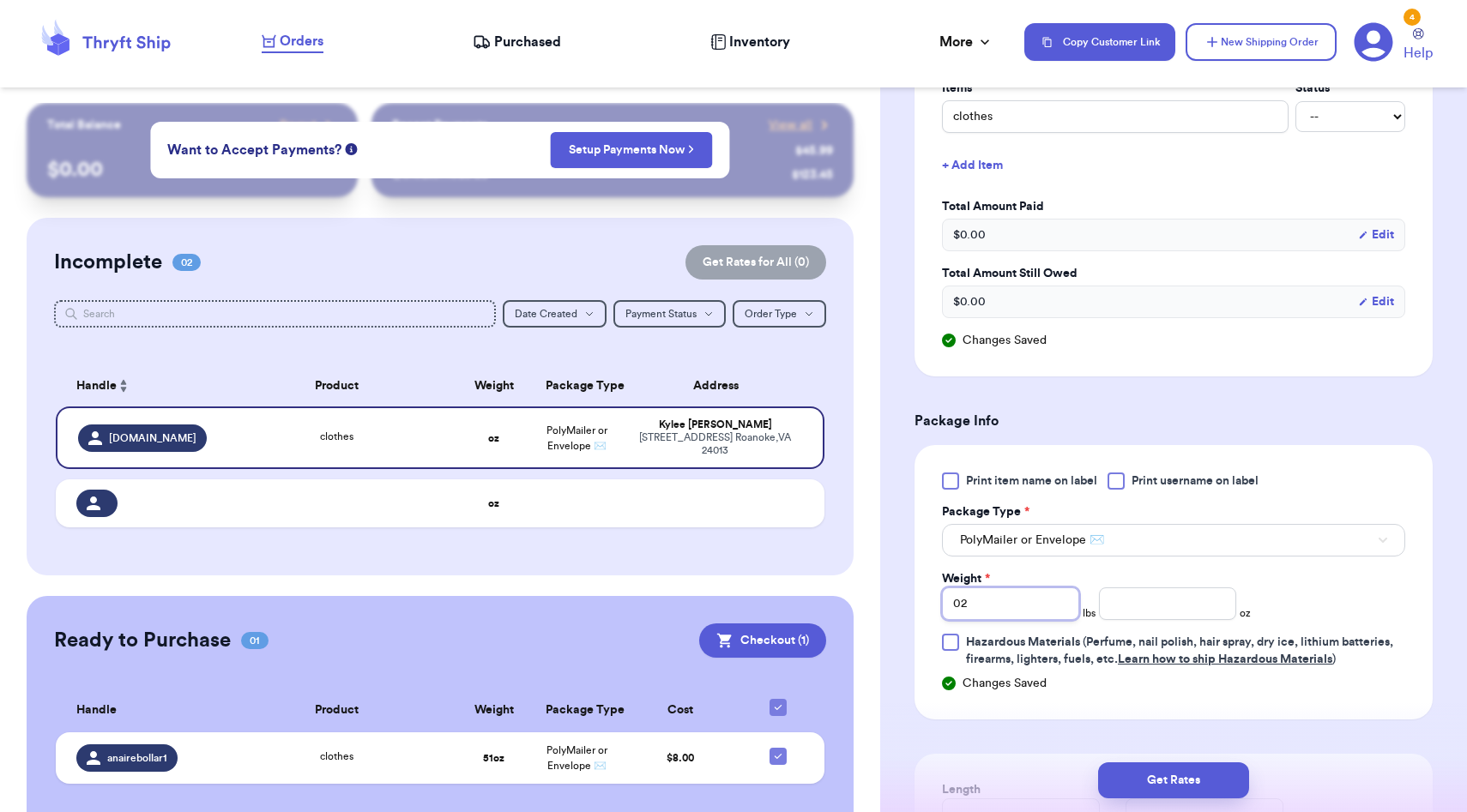
click at [1014, 609] on input "02" at bounding box center [1011, 604] width 137 height 33
type input "2"
click at [1118, 607] on input "number" at bounding box center [1168, 604] width 137 height 33
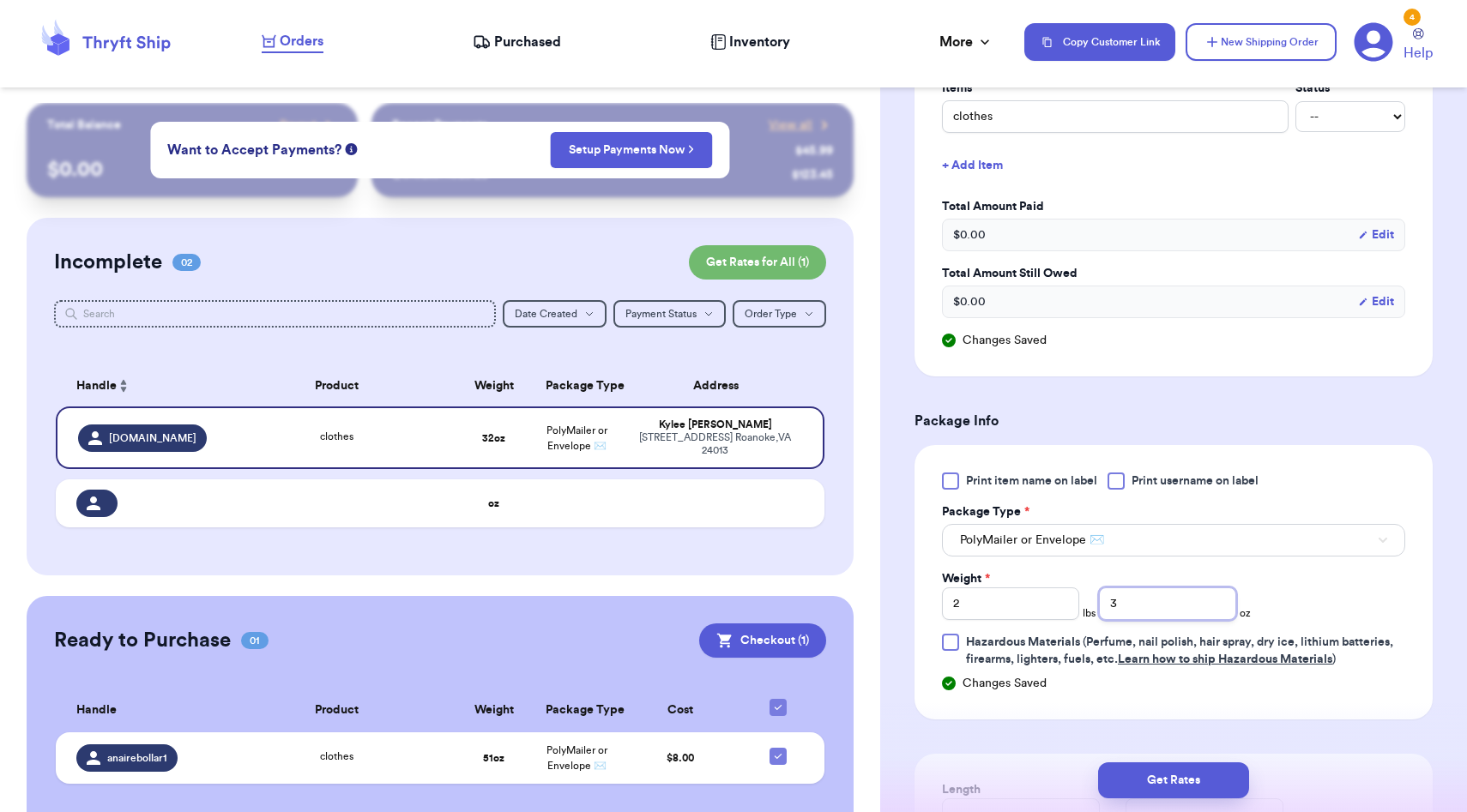
type input "3"
click at [1445, 517] on div "Shipping Information Delete Label Customer Info Order created: 10/09, 04:41 PM …" at bounding box center [1173, 263] width 587 height 1830
click at [1212, 777] on button "Get Rates" at bounding box center [1173, 780] width 151 height 36
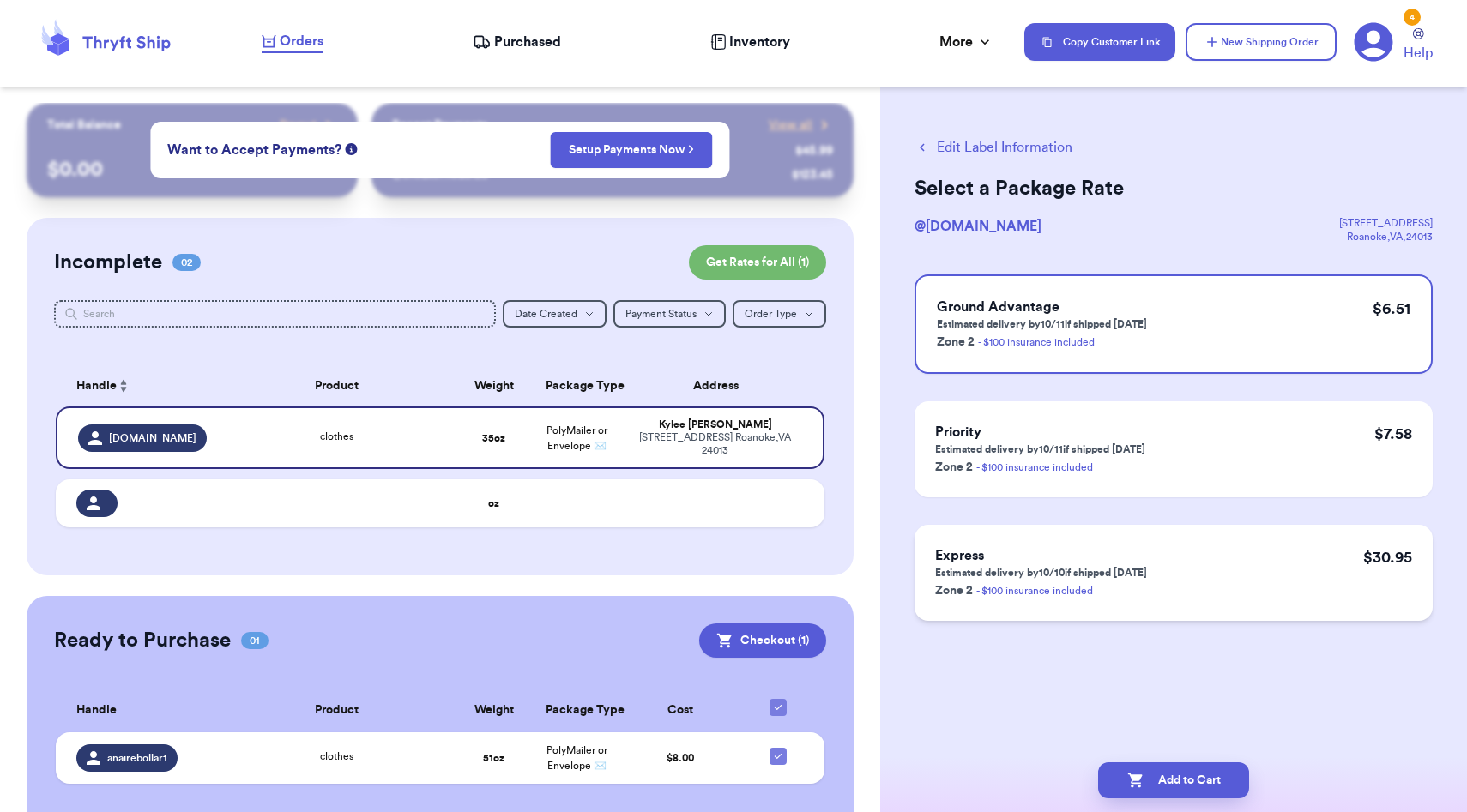
scroll to position [0, 0]
click at [1152, 786] on button "Add to Cart" at bounding box center [1173, 780] width 151 height 36
checkbox input "true"
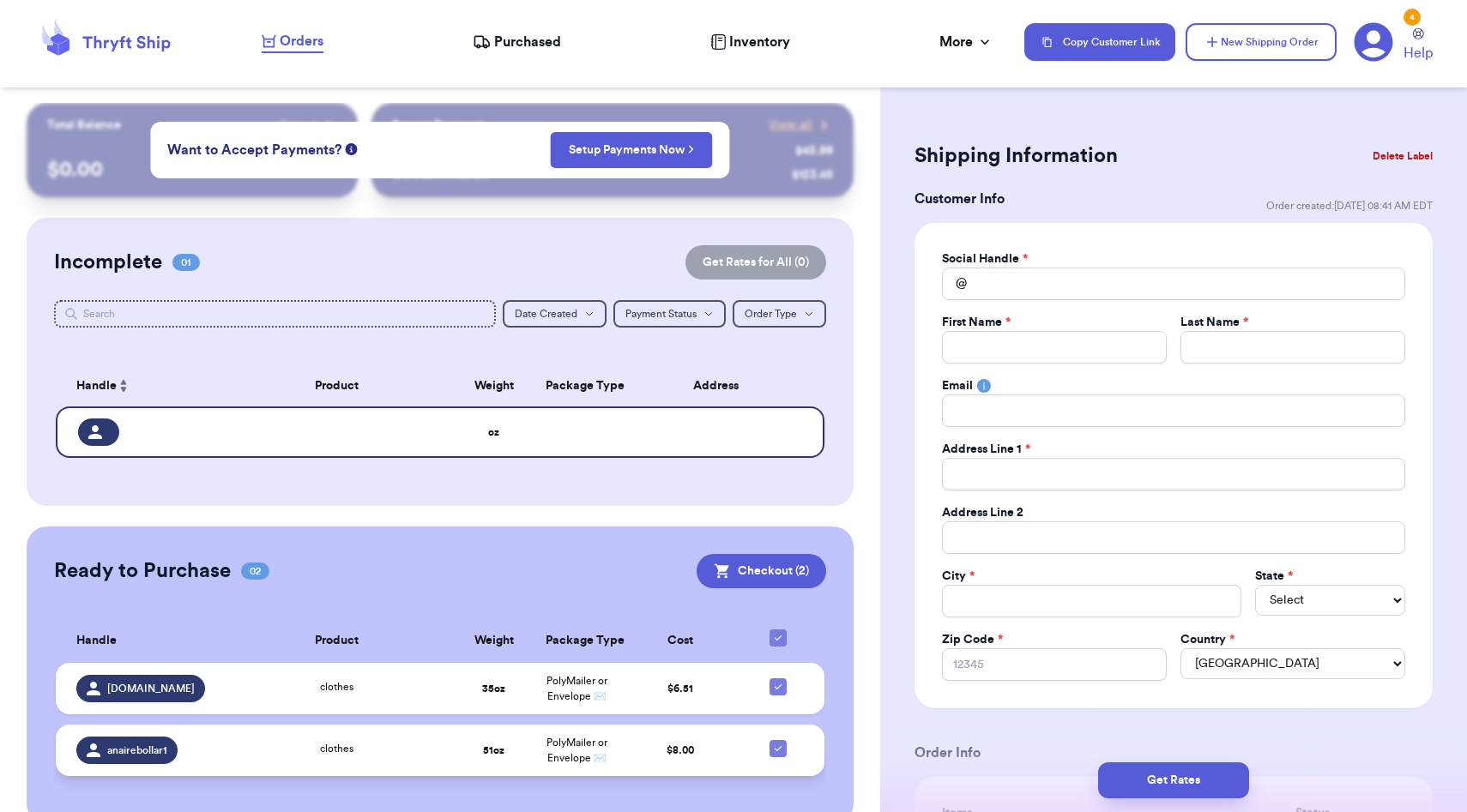
click at [508, 742] on td "51 oz" at bounding box center [493, 750] width 82 height 51
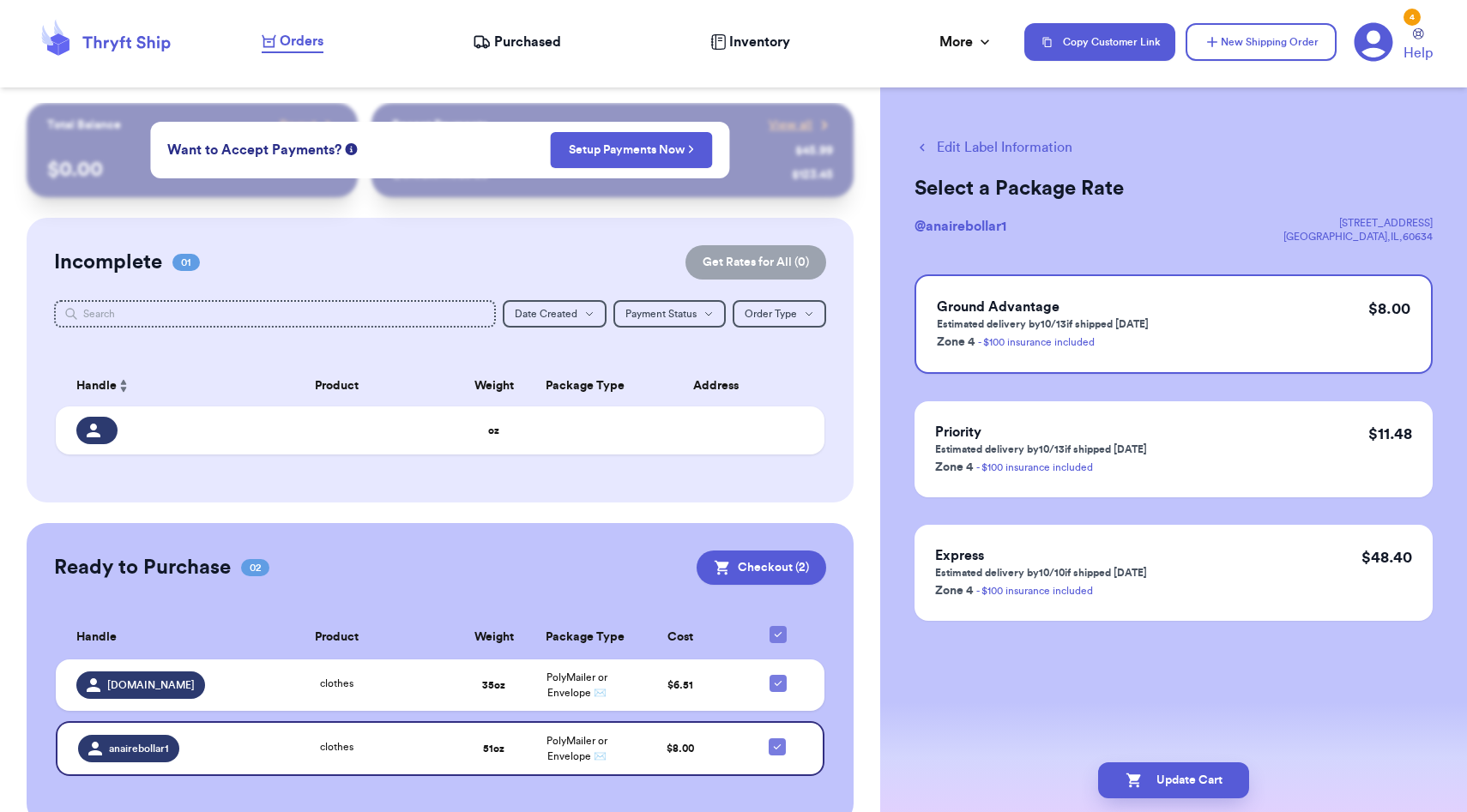
click at [993, 158] on div "Edit Label Information Select a Package Rate @ anairebollar1 2828 N Nordica ave…" at bounding box center [1173, 422] width 587 height 638
click at [979, 145] on button "Edit Label Information" at bounding box center [993, 147] width 158 height 21
checkbox input "false"
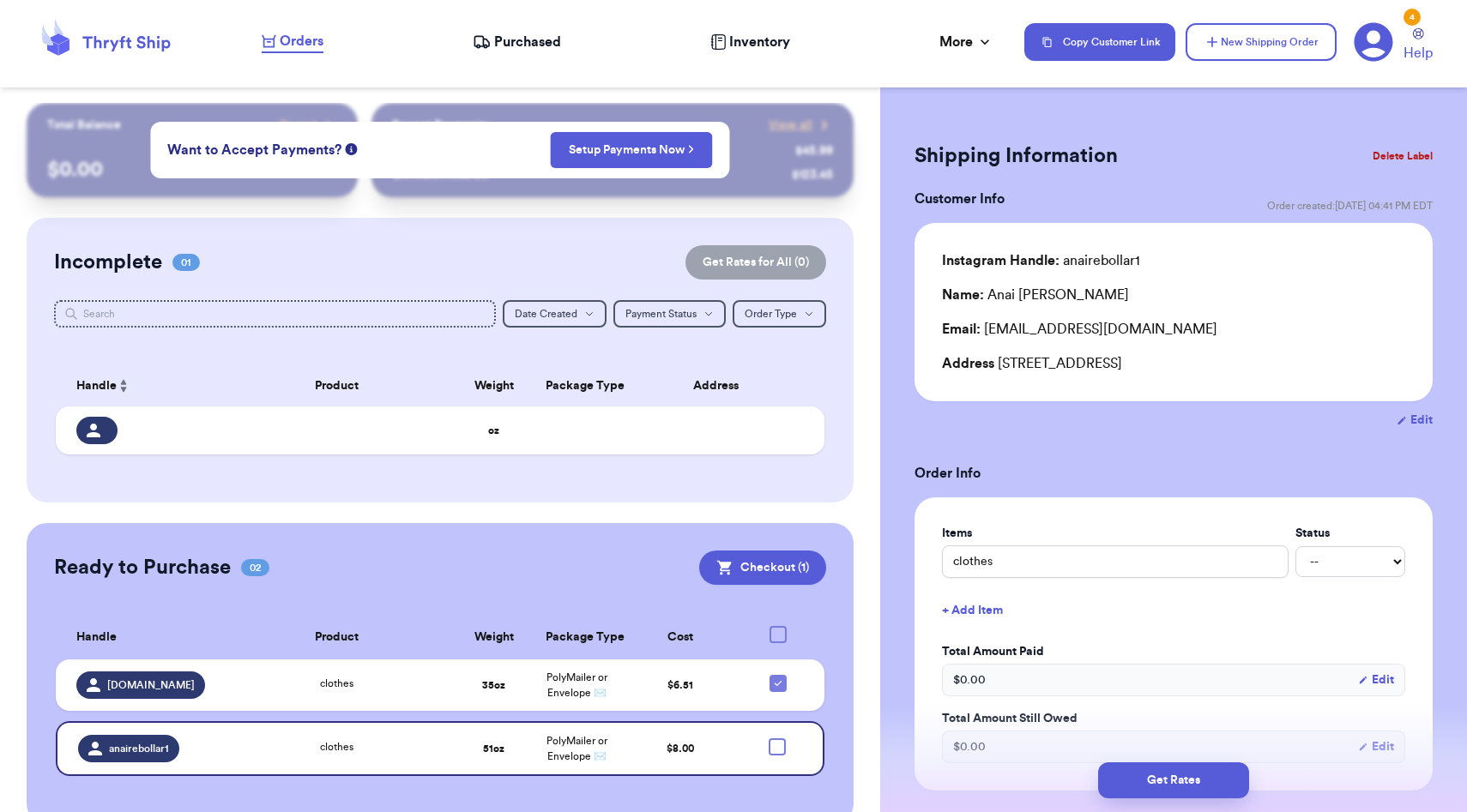
checkbox input "true"
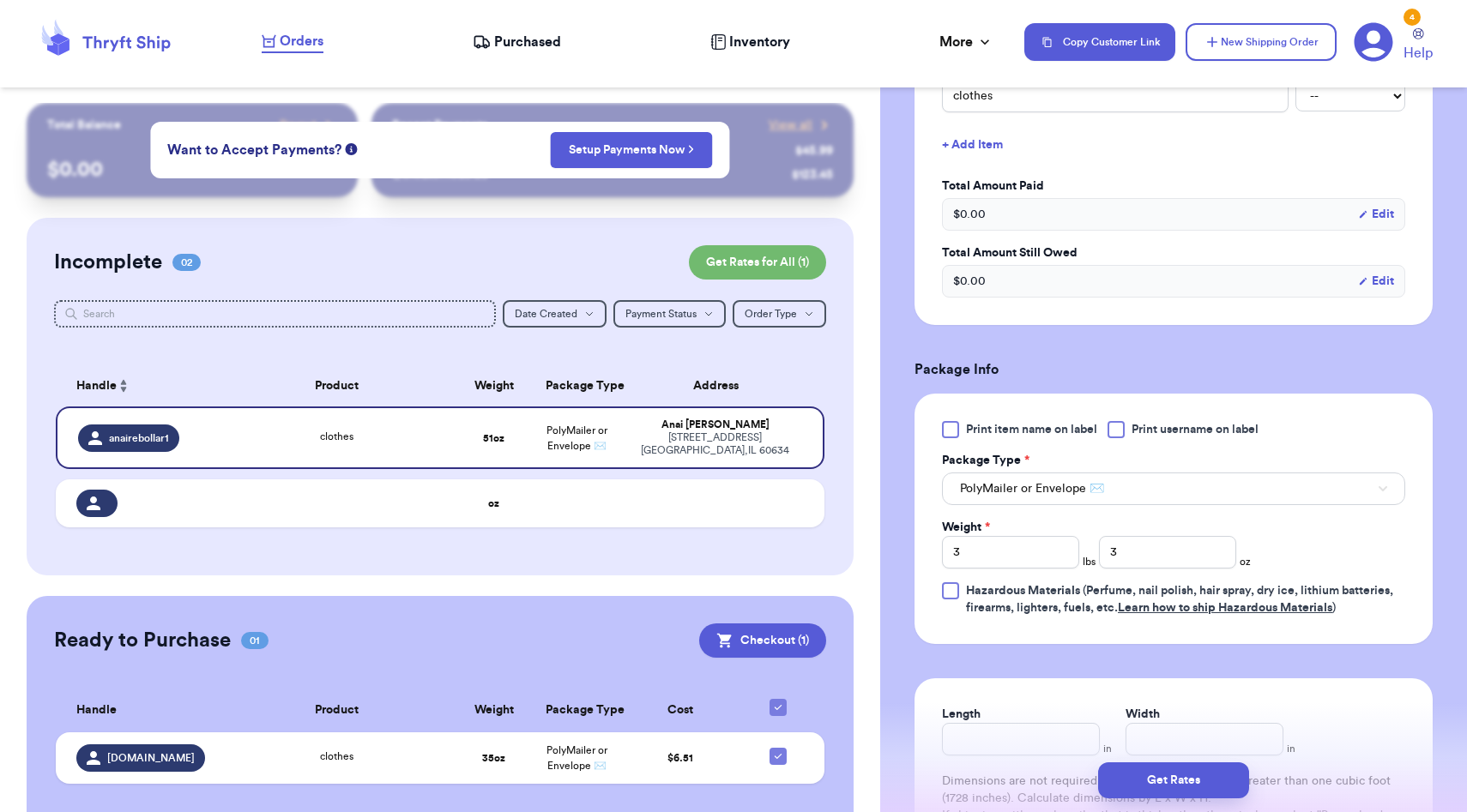
scroll to position [733, 0]
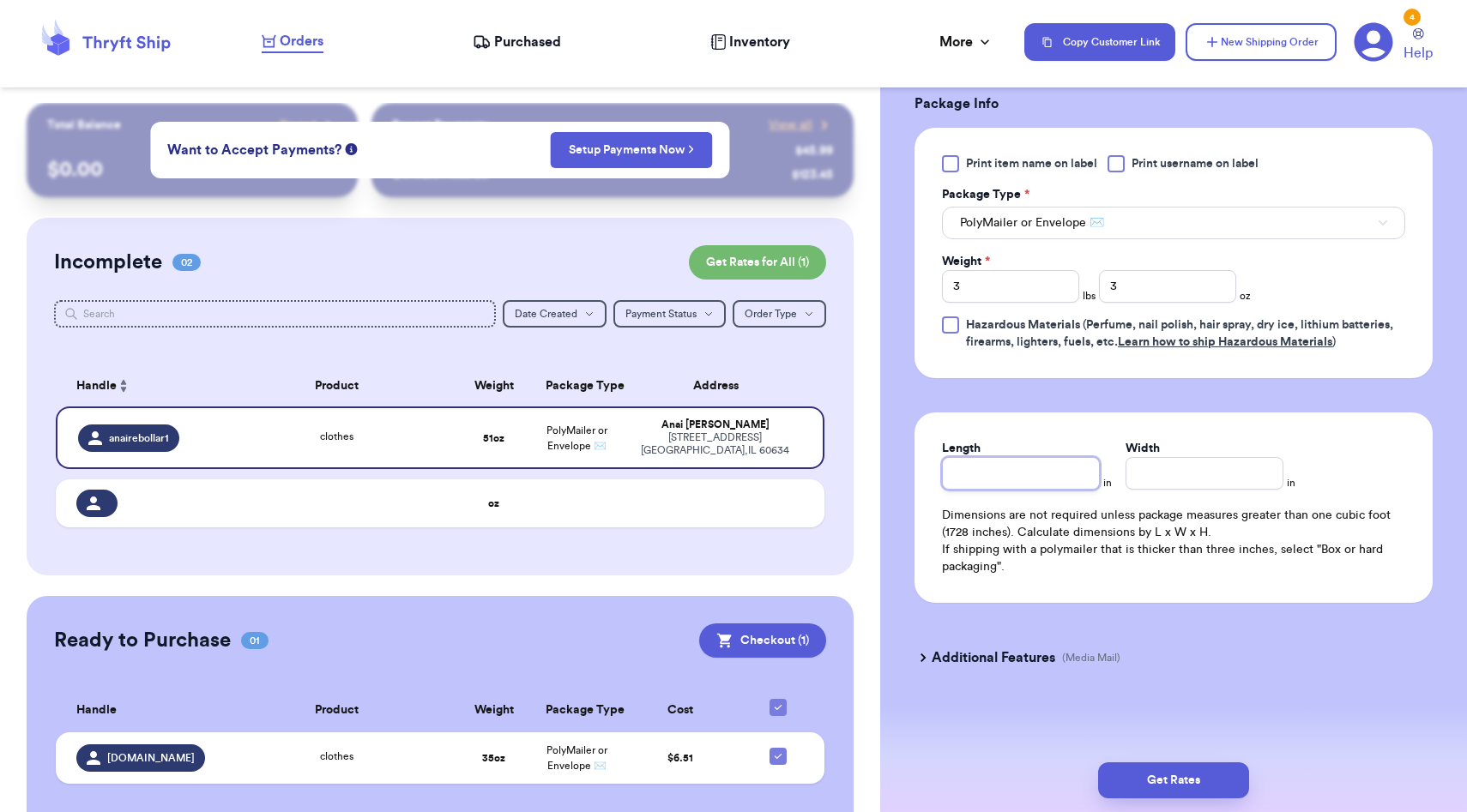
click at [1056, 477] on input "Length" at bounding box center [1021, 474] width 158 height 33
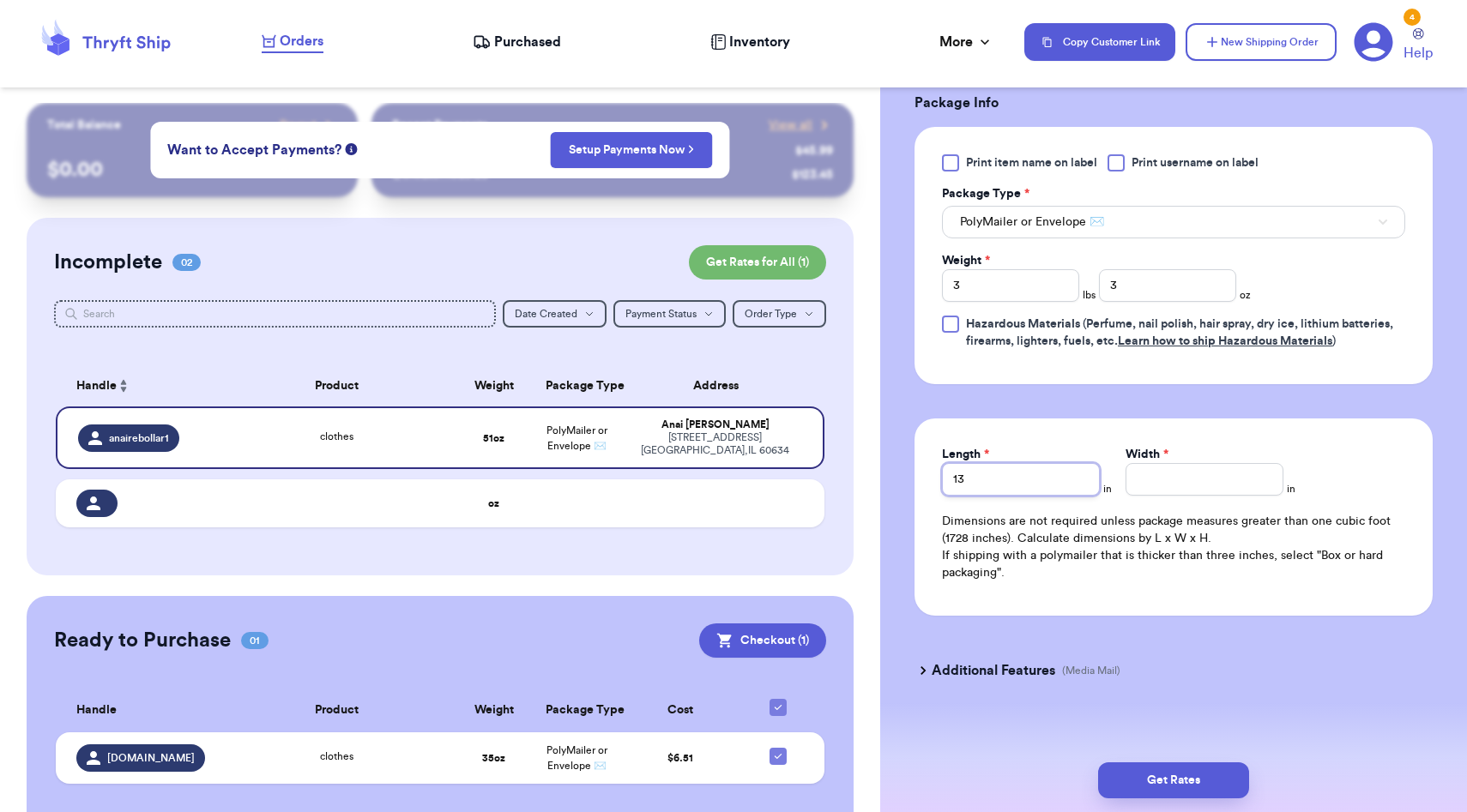
type input "13"
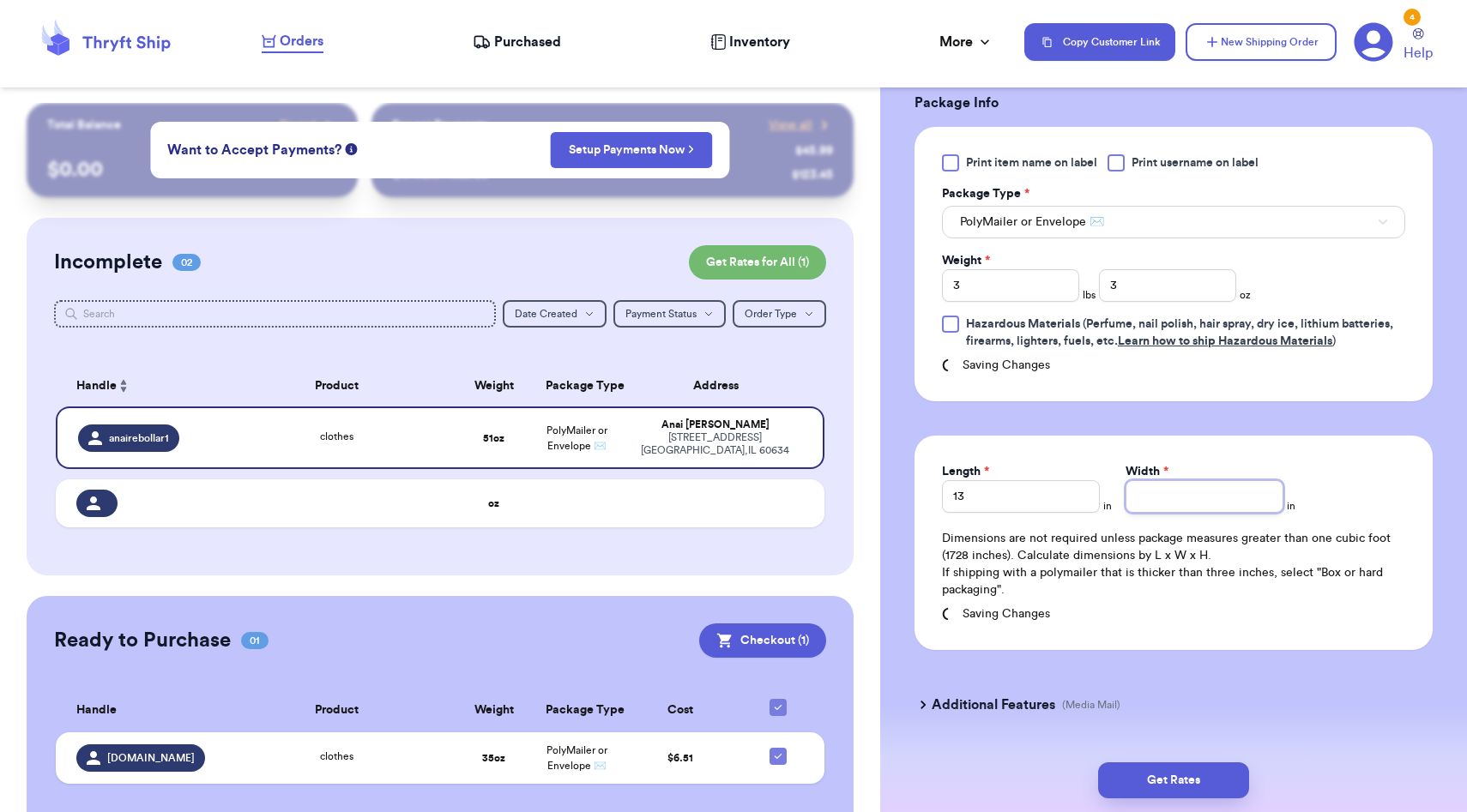
click at [1172, 469] on div "Width *" at bounding box center [1204, 488] width 158 height 50
type input "13"
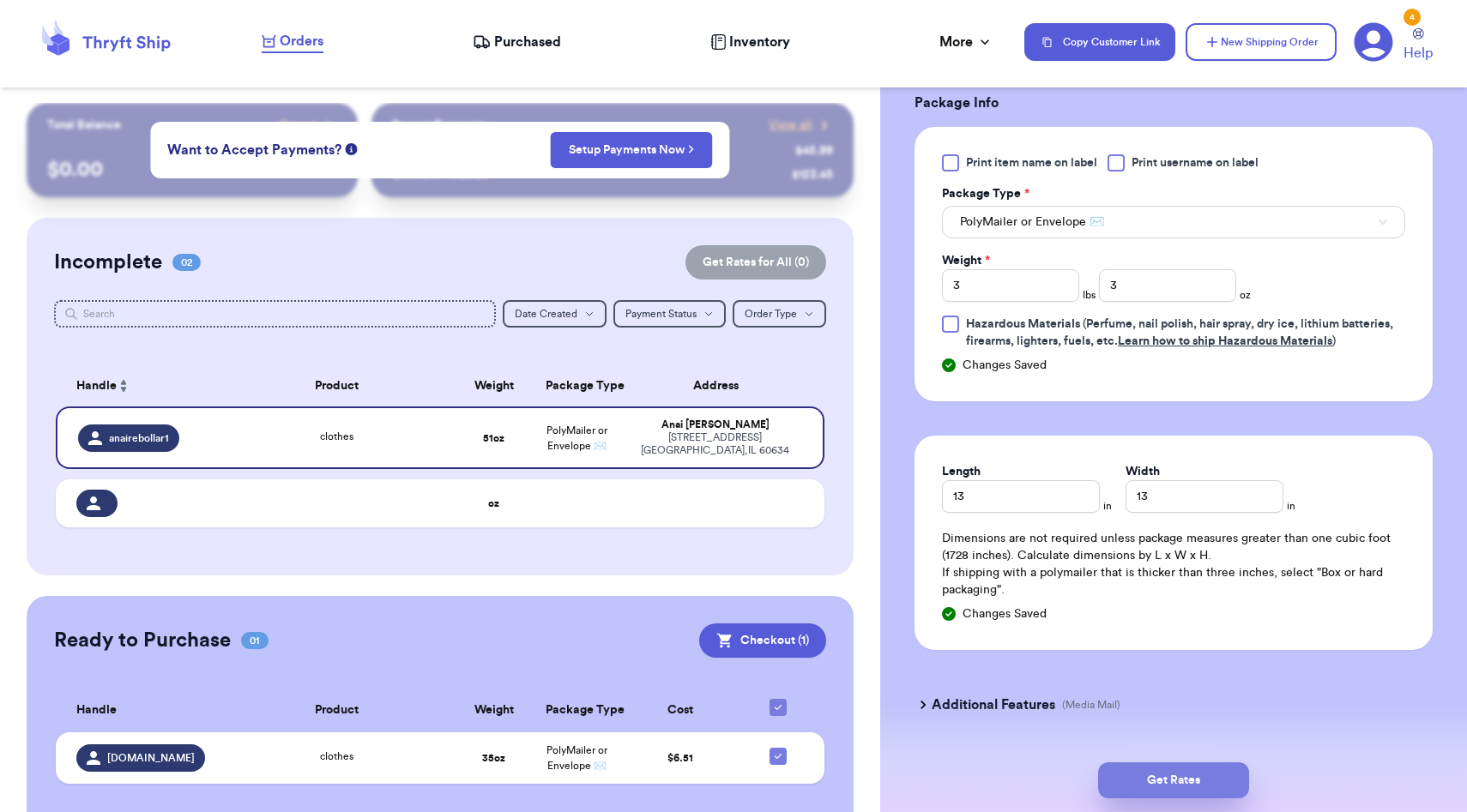
click at [1189, 776] on button "Get Rates" at bounding box center [1173, 780] width 151 height 36
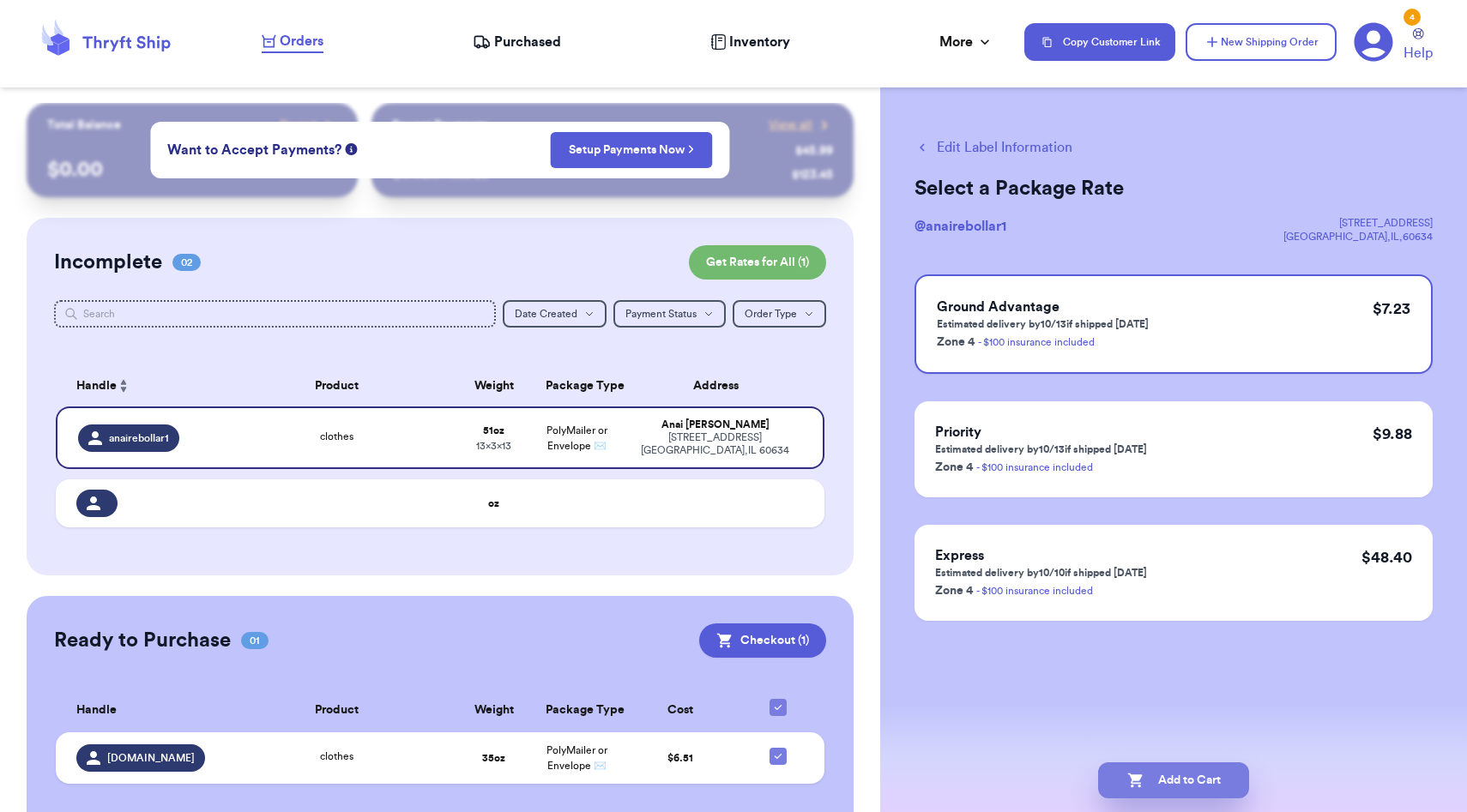
click at [1209, 776] on button "Add to Cart" at bounding box center [1173, 780] width 151 height 36
checkbox input "true"
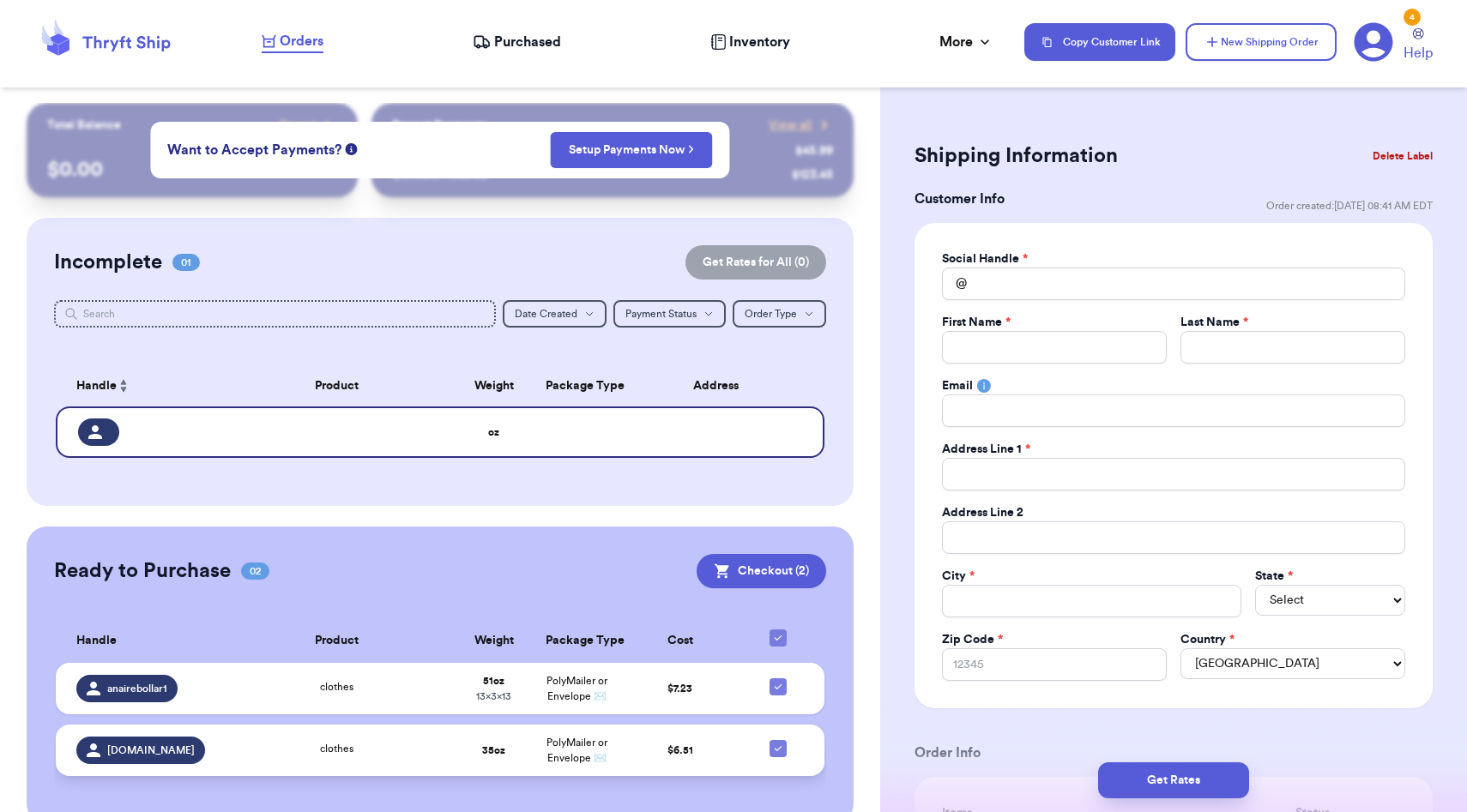
click at [326, 744] on span "clothes" at bounding box center [337, 748] width 34 height 10
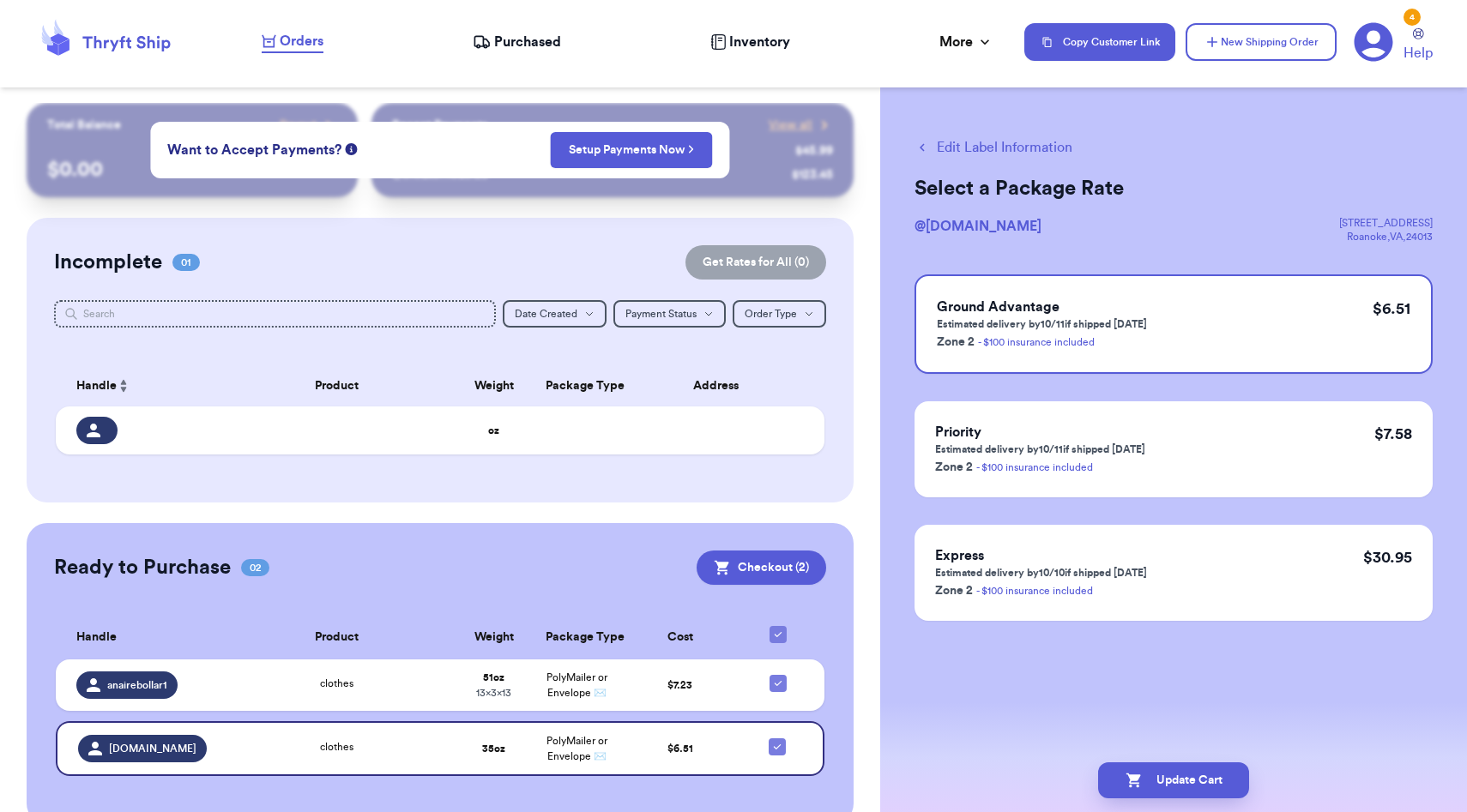
click at [972, 151] on button "Edit Label Information" at bounding box center [993, 147] width 158 height 21
checkbox input "false"
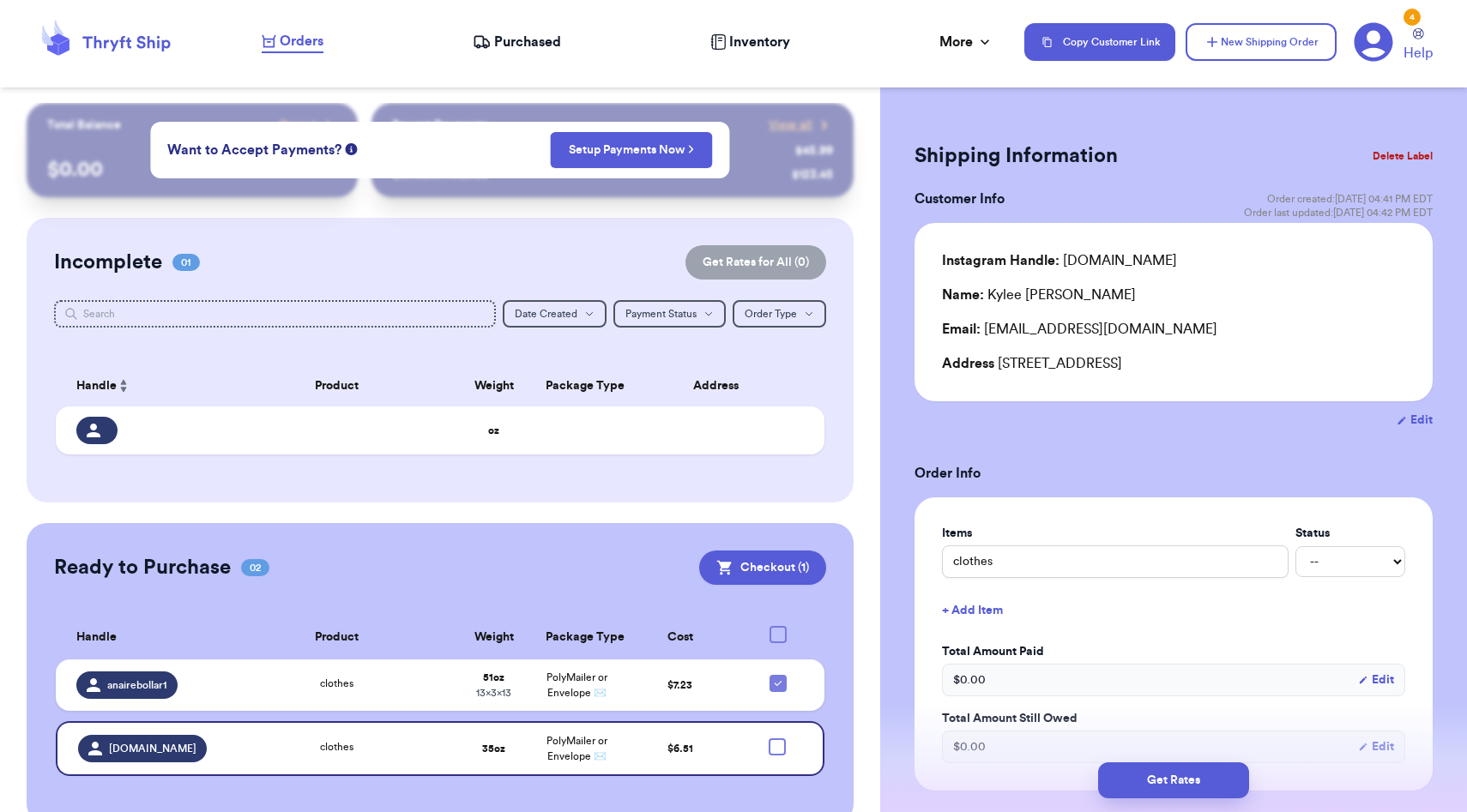
checkbox input "true"
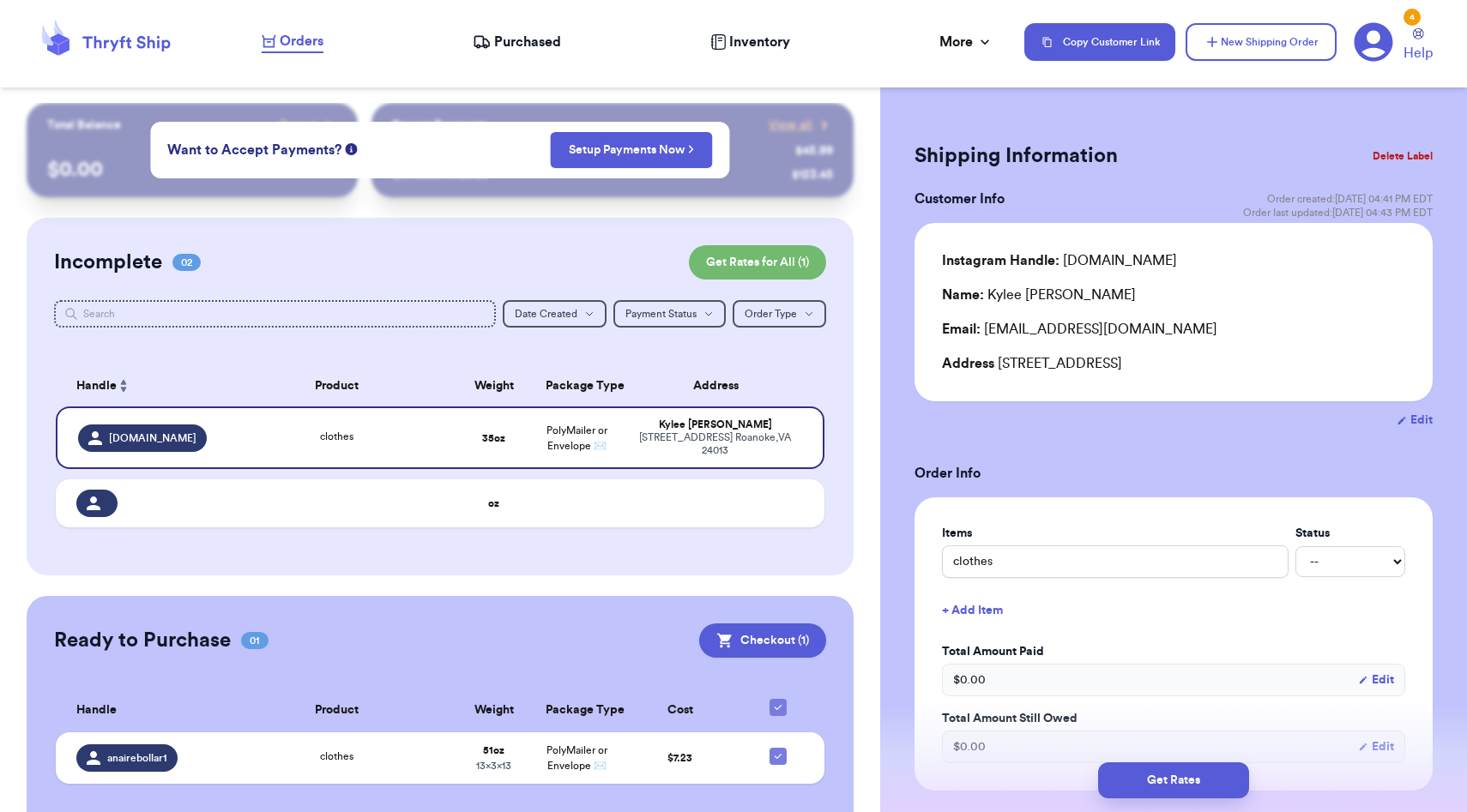
scroll to position [733, 0]
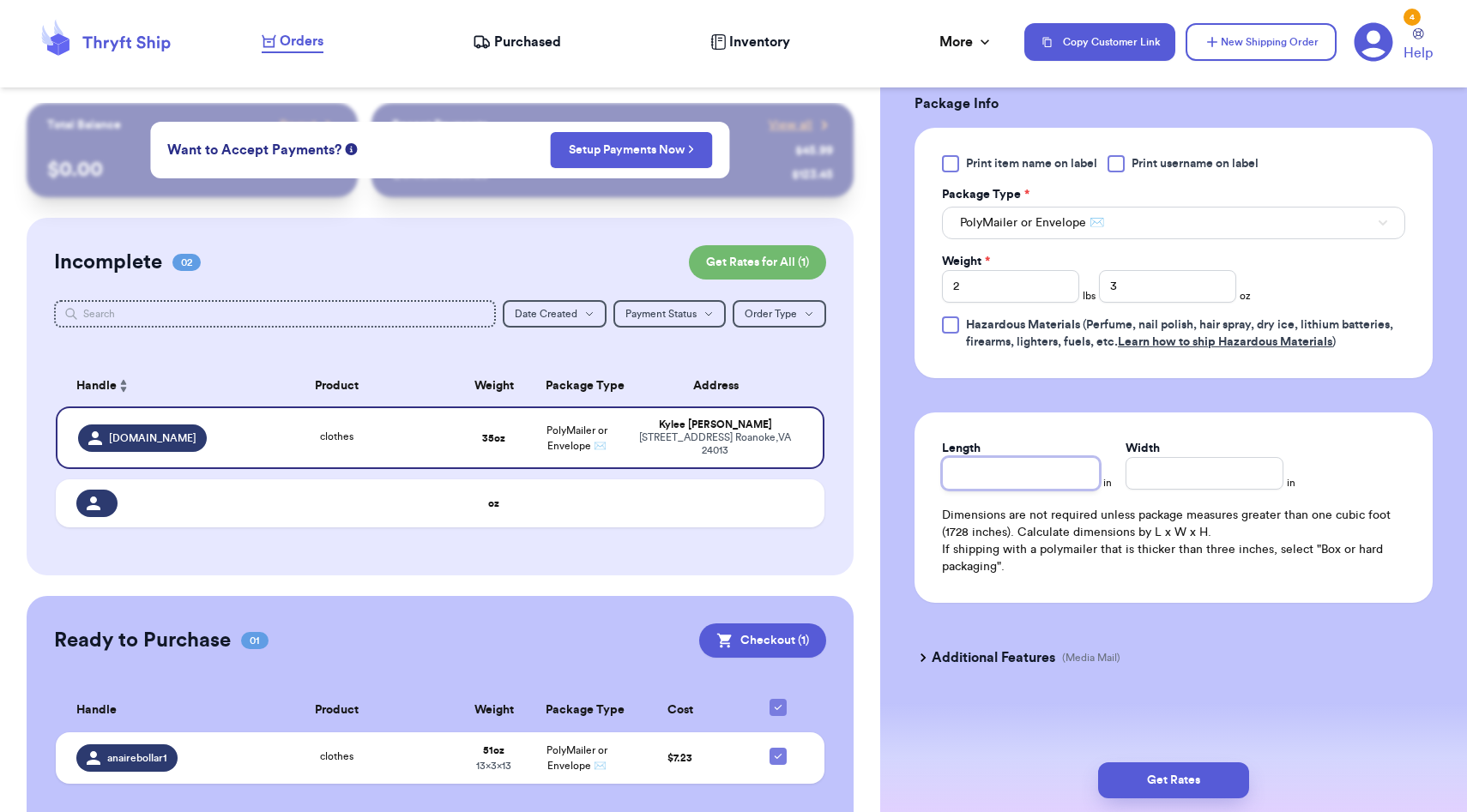
click at [1048, 477] on input "Length" at bounding box center [1021, 474] width 158 height 33
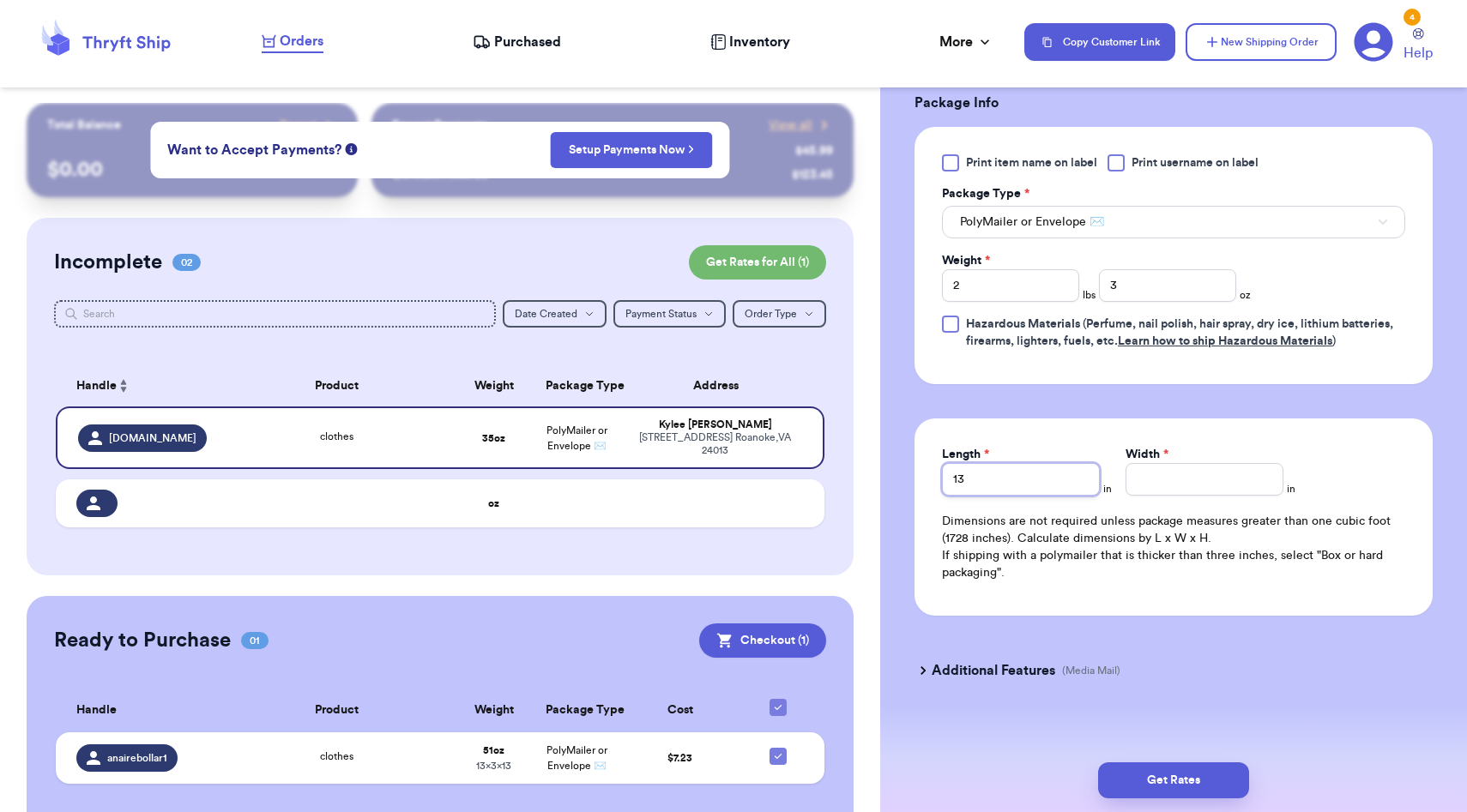
type input "13"
click at [1190, 474] on div "Width *" at bounding box center [1204, 471] width 158 height 50
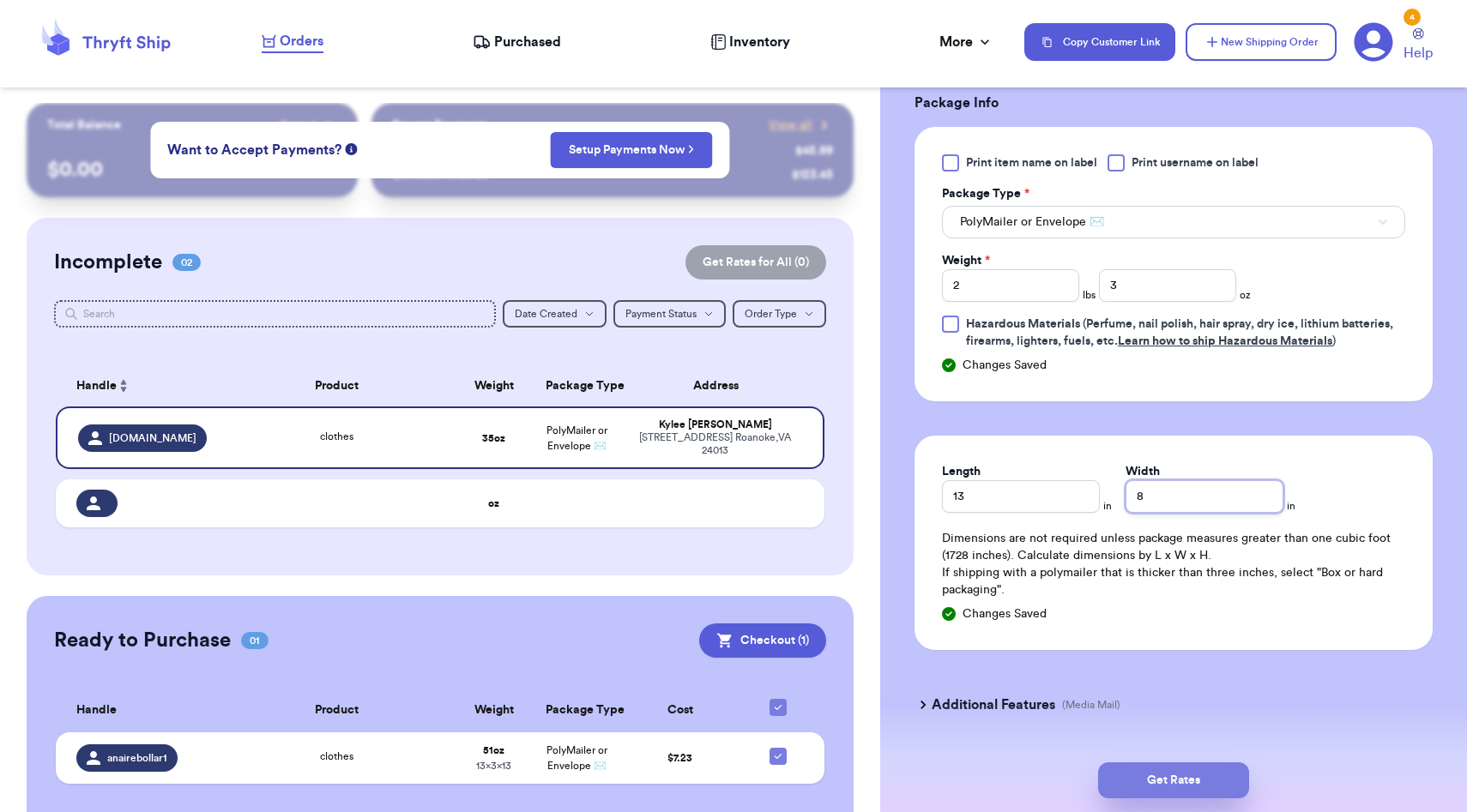
type input "8"
click at [1189, 783] on button "Get Rates" at bounding box center [1173, 780] width 151 height 36
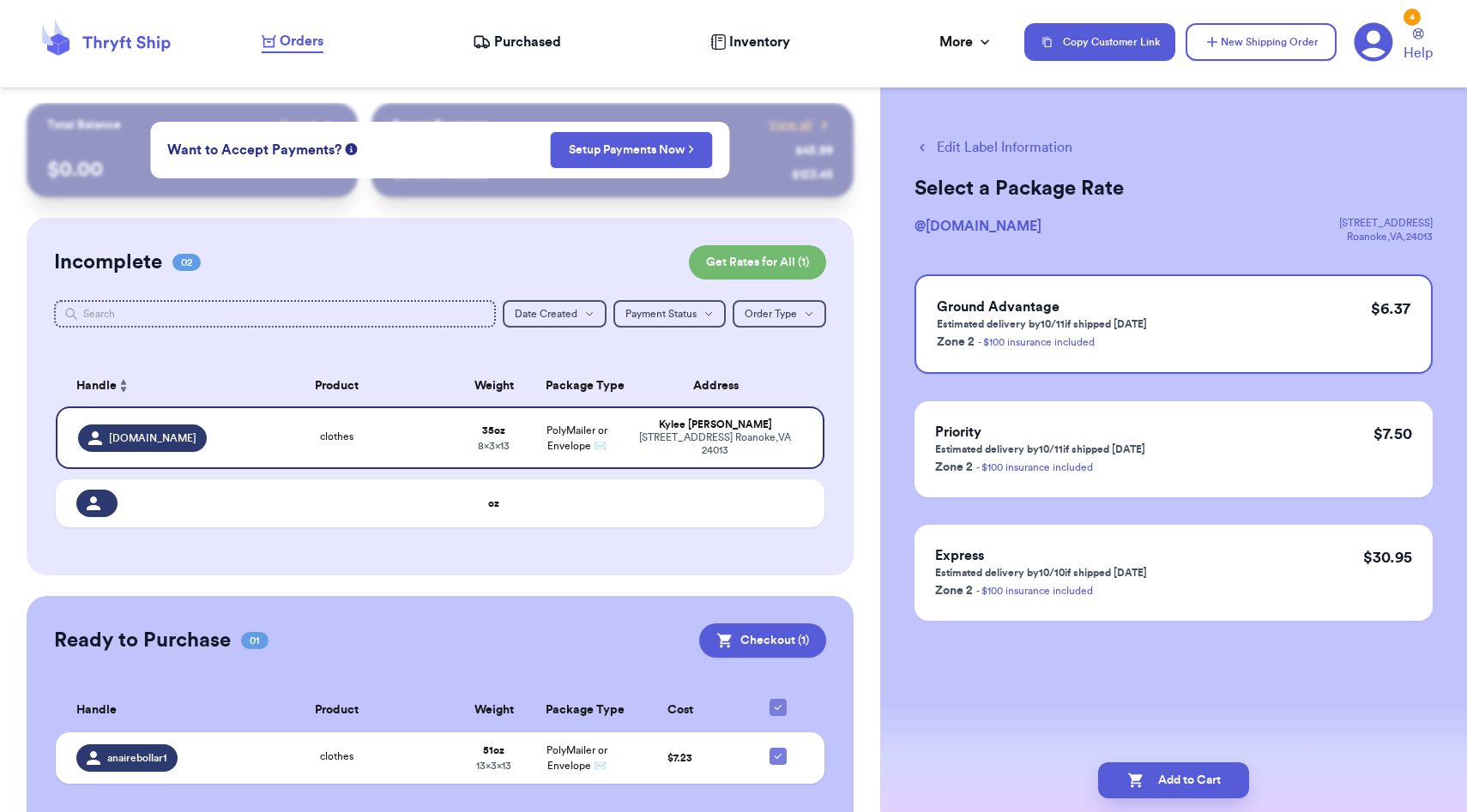
scroll to position [0, 0]
click at [1161, 786] on button "Add to Cart" at bounding box center [1173, 780] width 151 height 36
checkbox input "true"
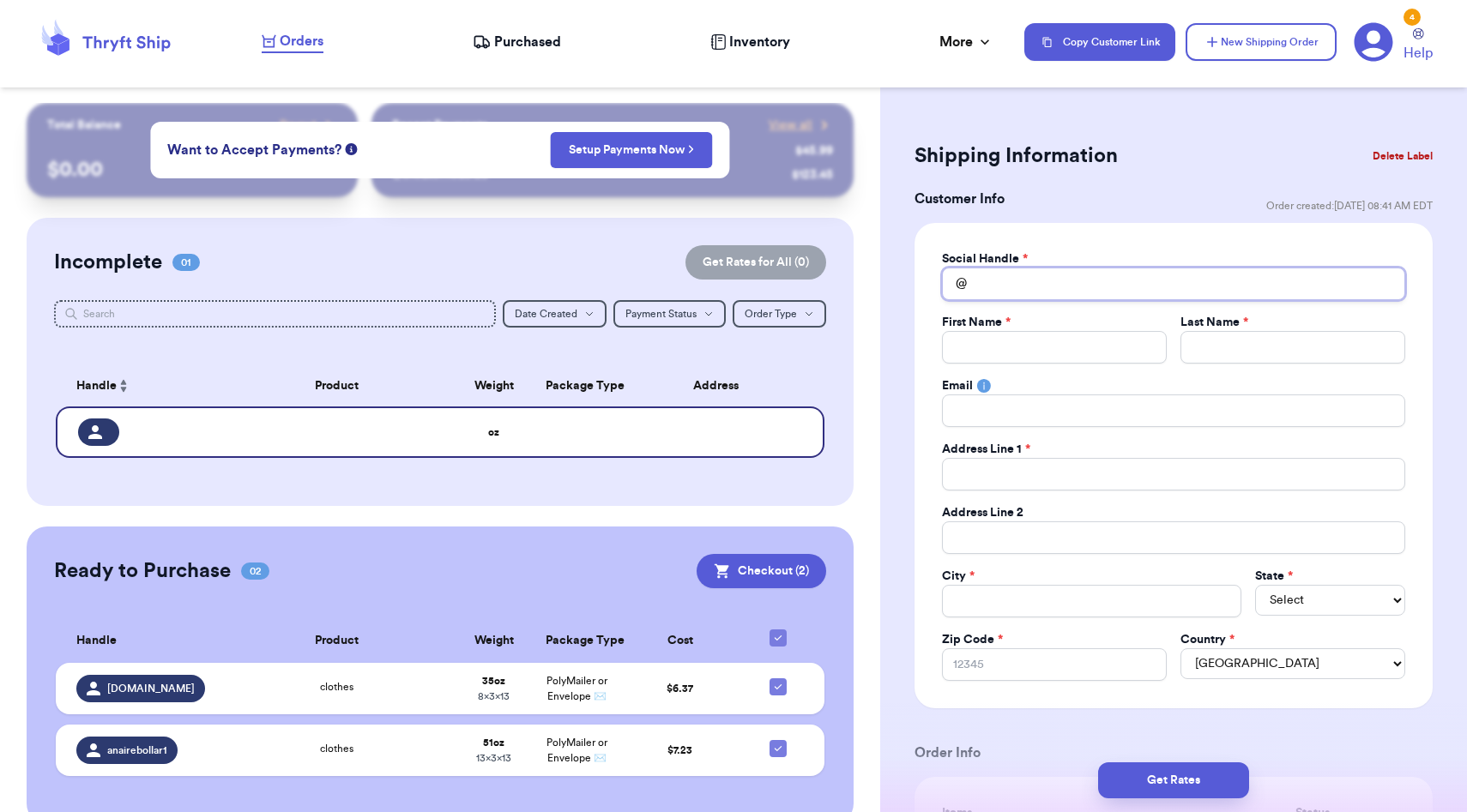
click at [1046, 276] on input "Total Amount Paid" at bounding box center [1174, 284] width 464 height 33
type input "m"
type input "ma"
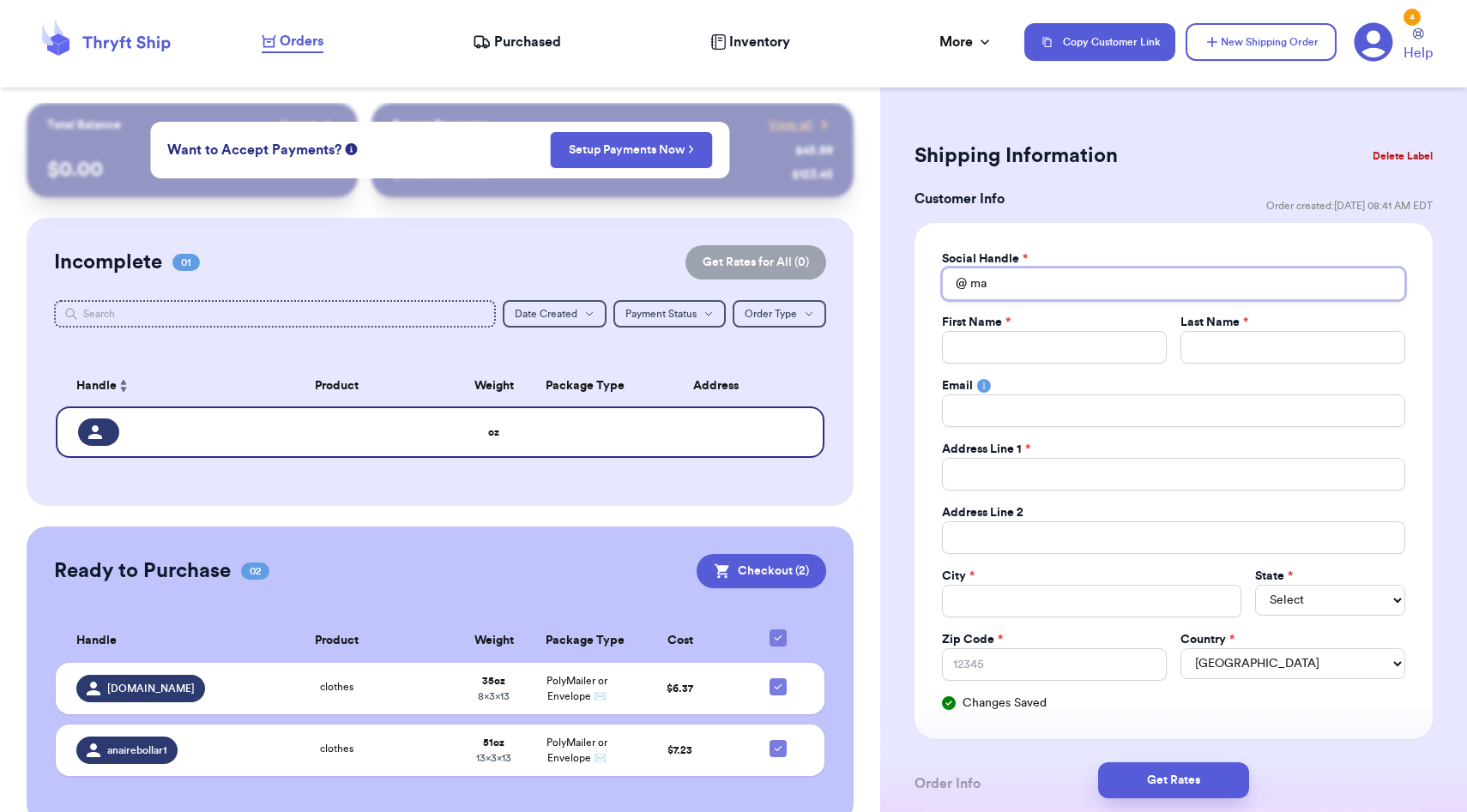
type input "mam"
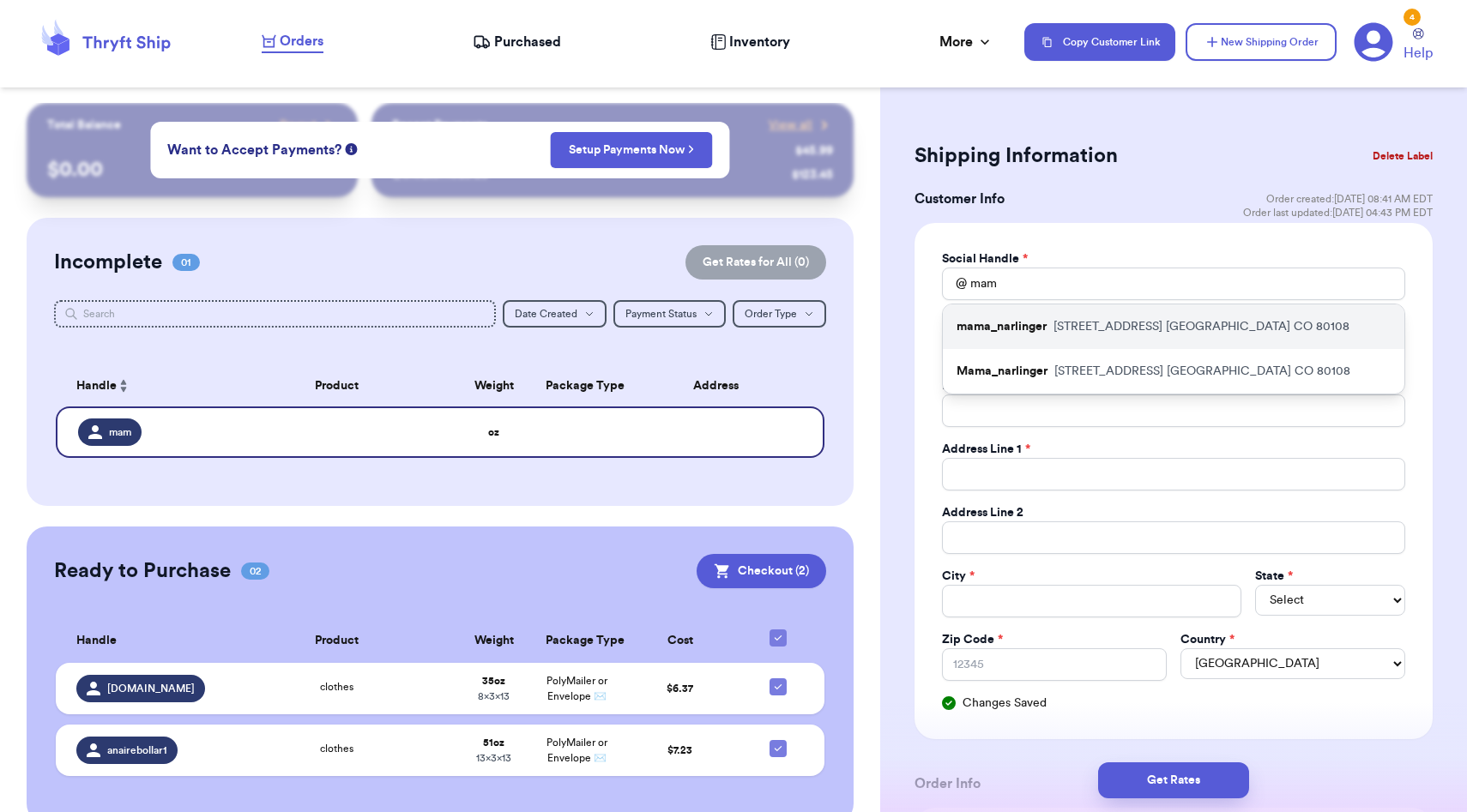
click at [1043, 326] on p "mama_narlinger" at bounding box center [1001, 327] width 90 height 17
type input "mama_narlinger"
type input "Becky"
type input "Narlinger"
type input "beckynarlinger@comcast.net"
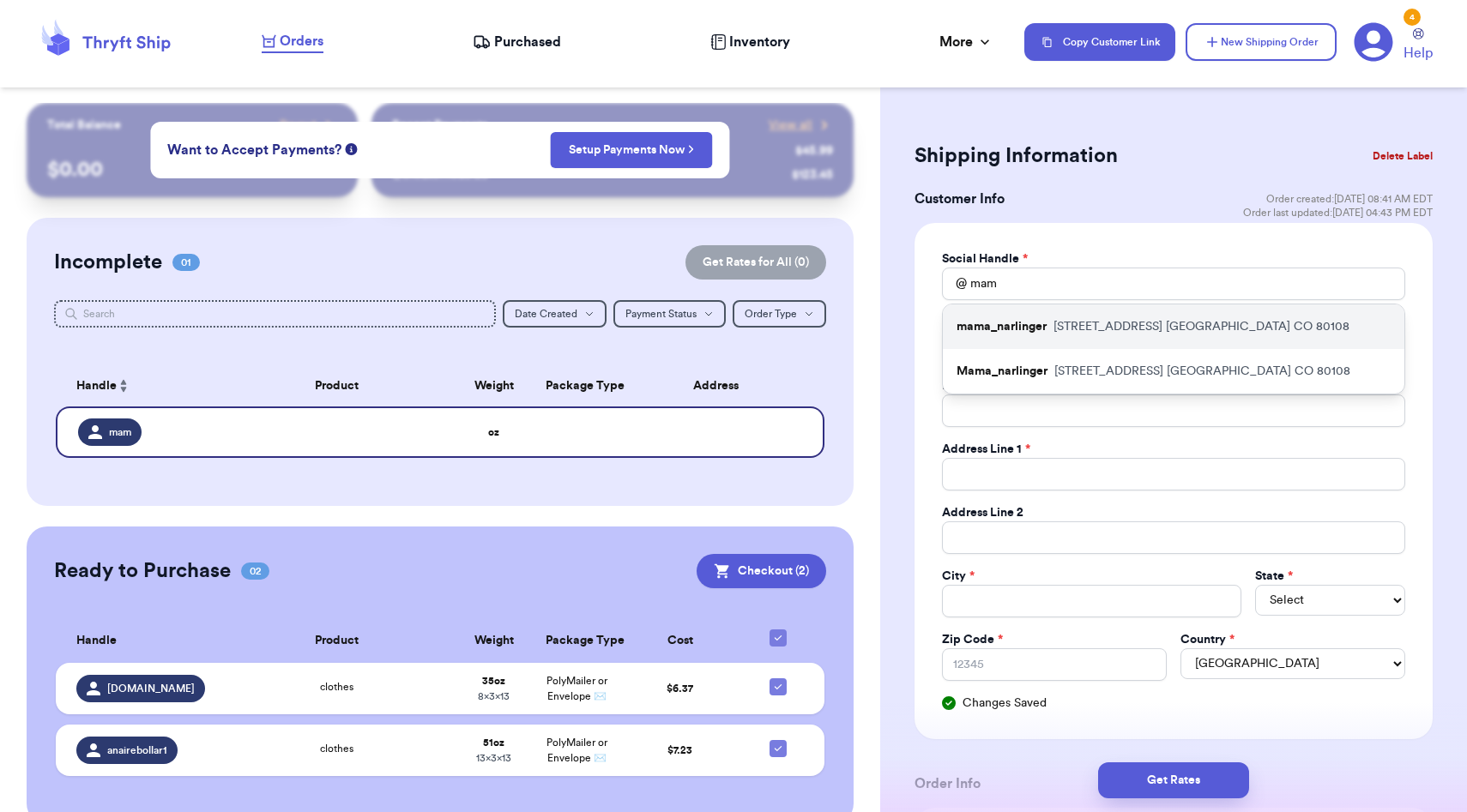
type input "6371 Lemon Gulch Drive"
type input "Castle Rock"
select select "CO"
type input "80108"
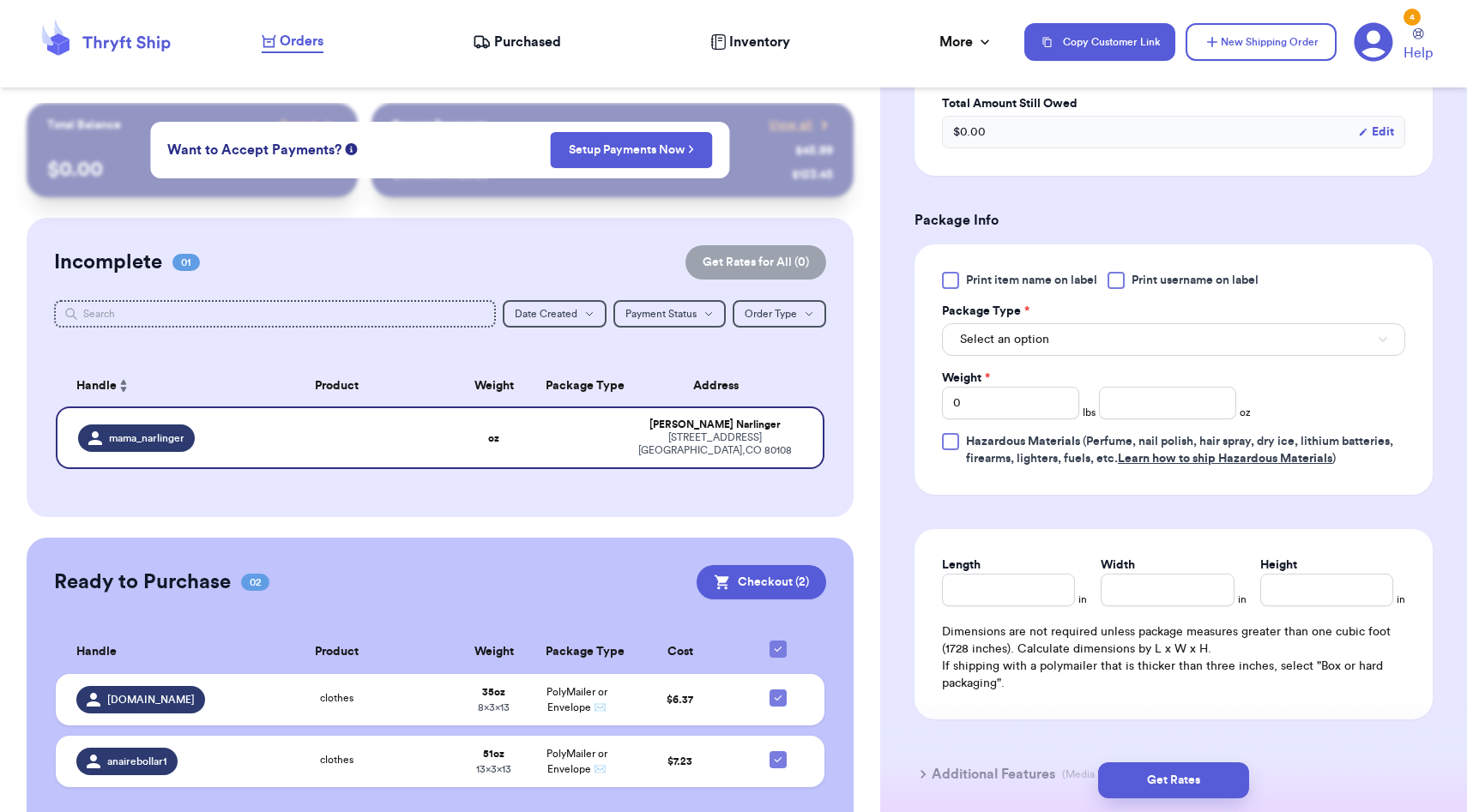
scroll to position [713, 0]
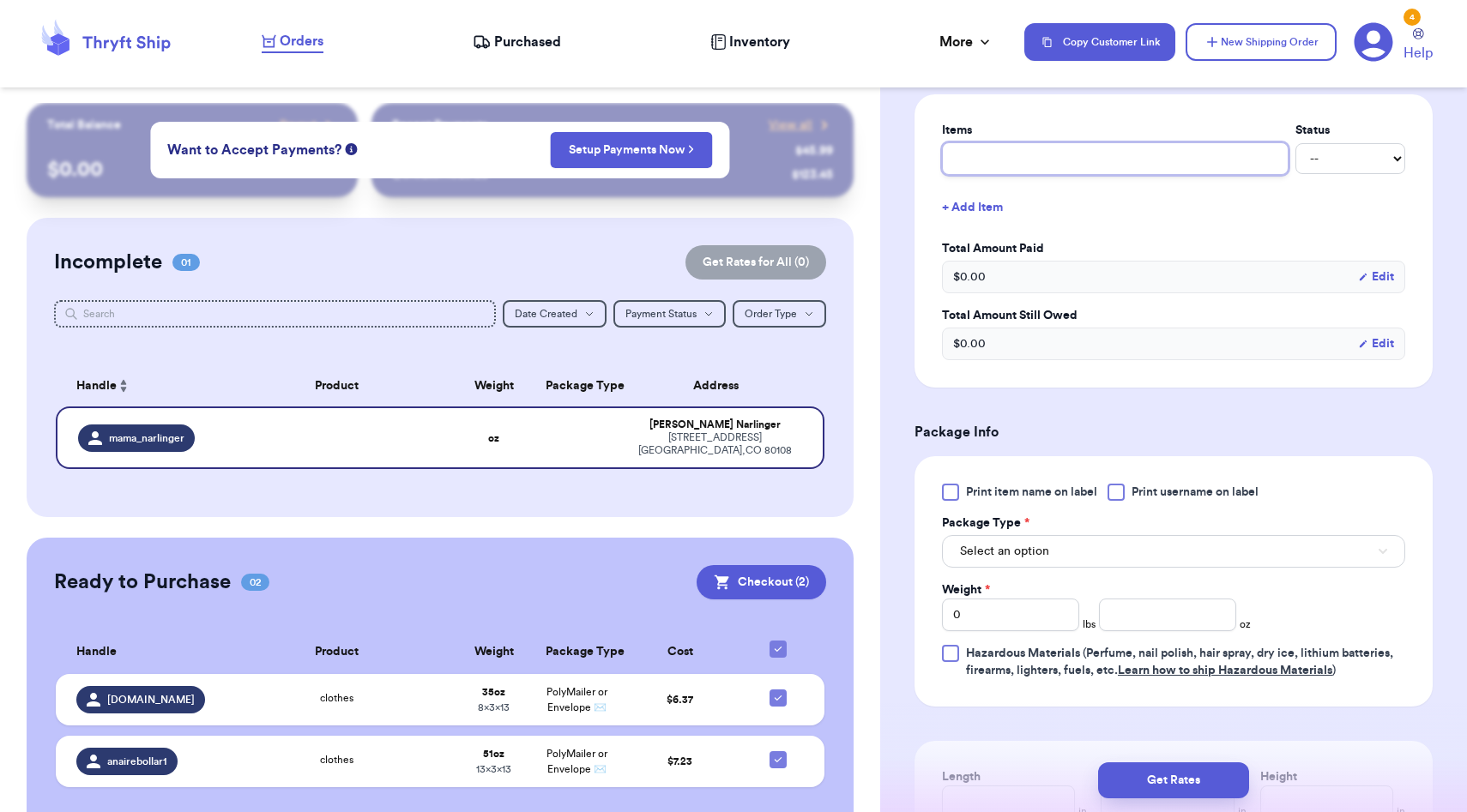
click at [1028, 161] on input "text" at bounding box center [1116, 159] width 347 height 33
type input "c"
type input "cl"
type input "clo"
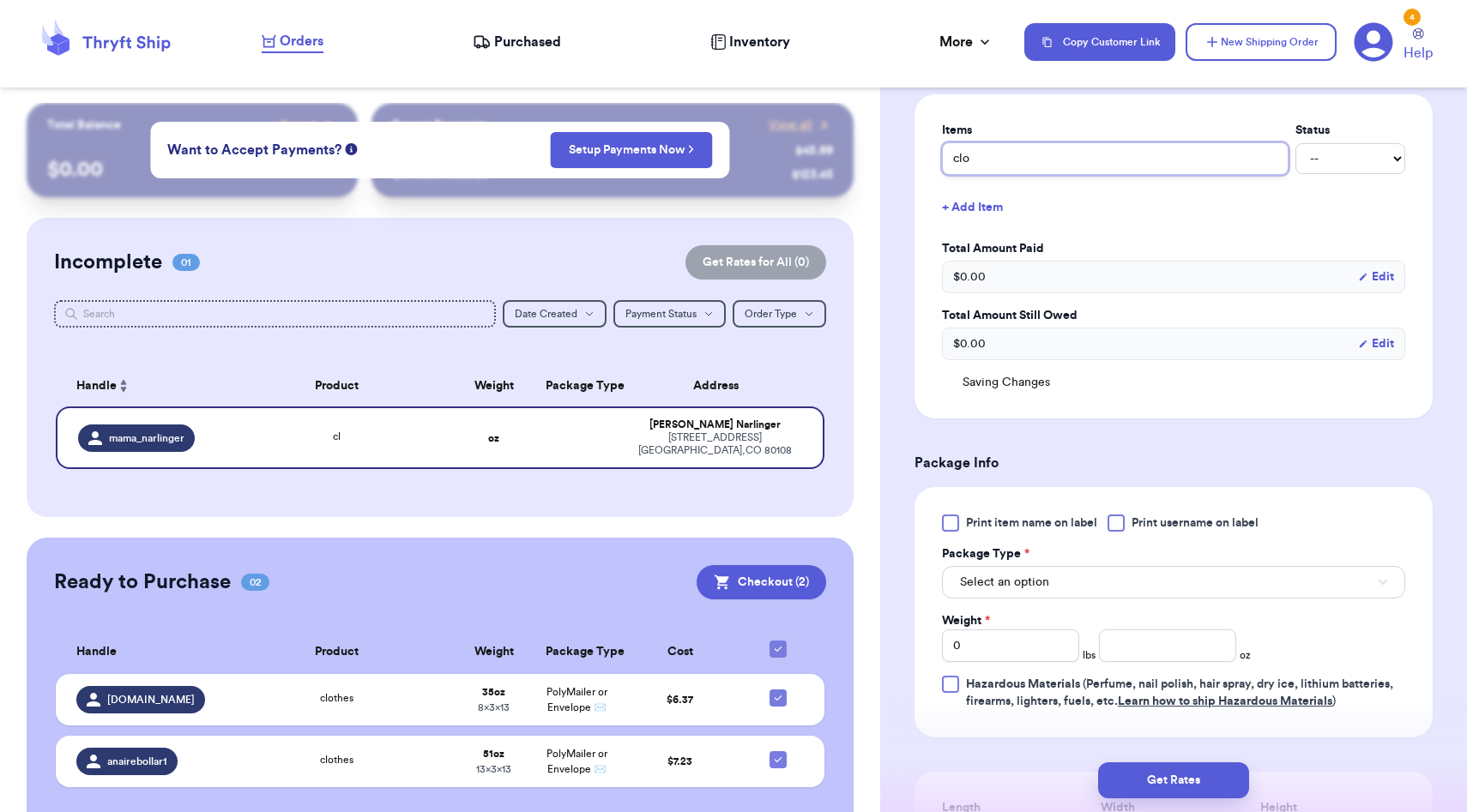
type input "clot"
type input "cloth"
type input "clothe"
type input "clothes"
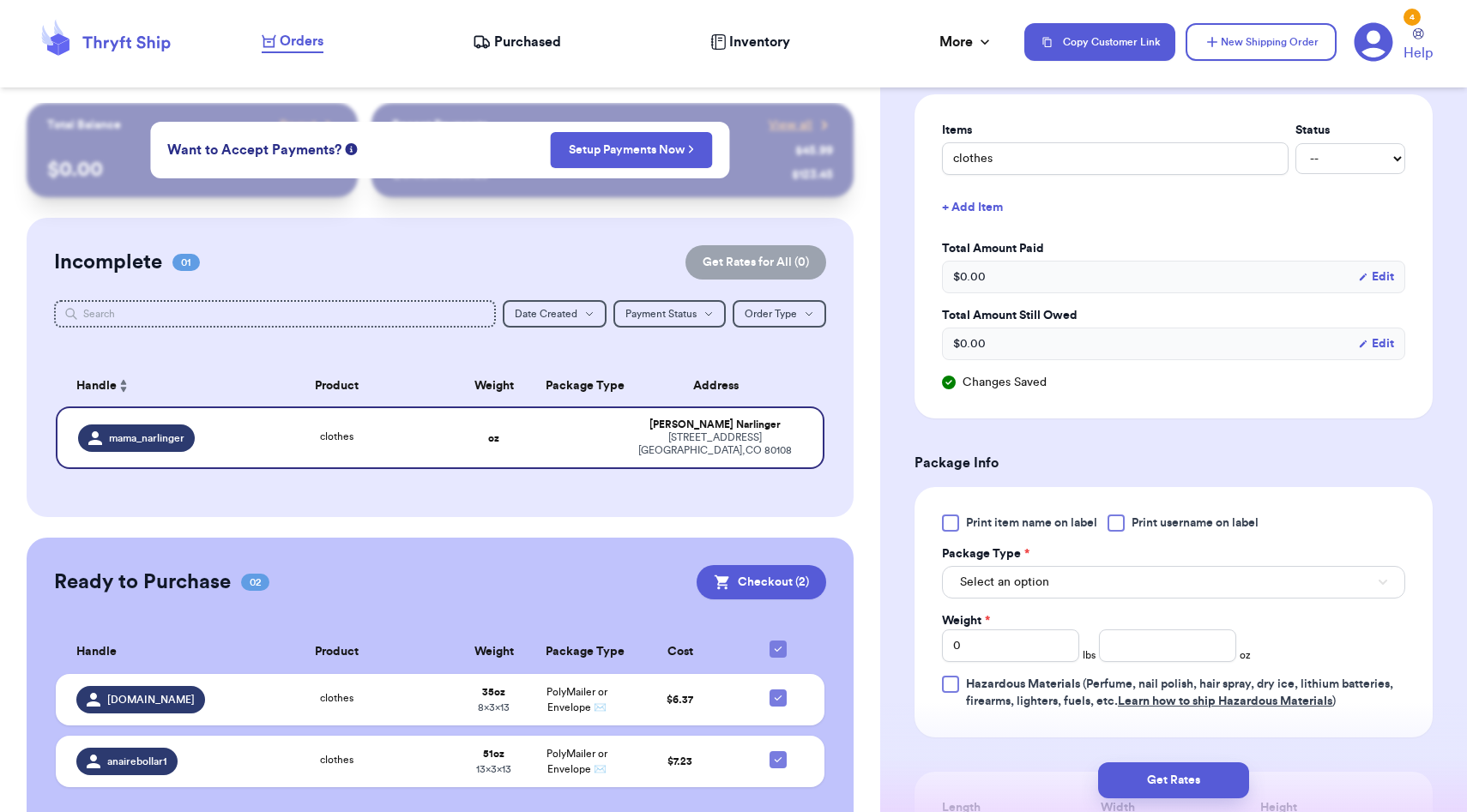
click at [1007, 591] on span "Select an option" at bounding box center [1005, 582] width 89 height 17
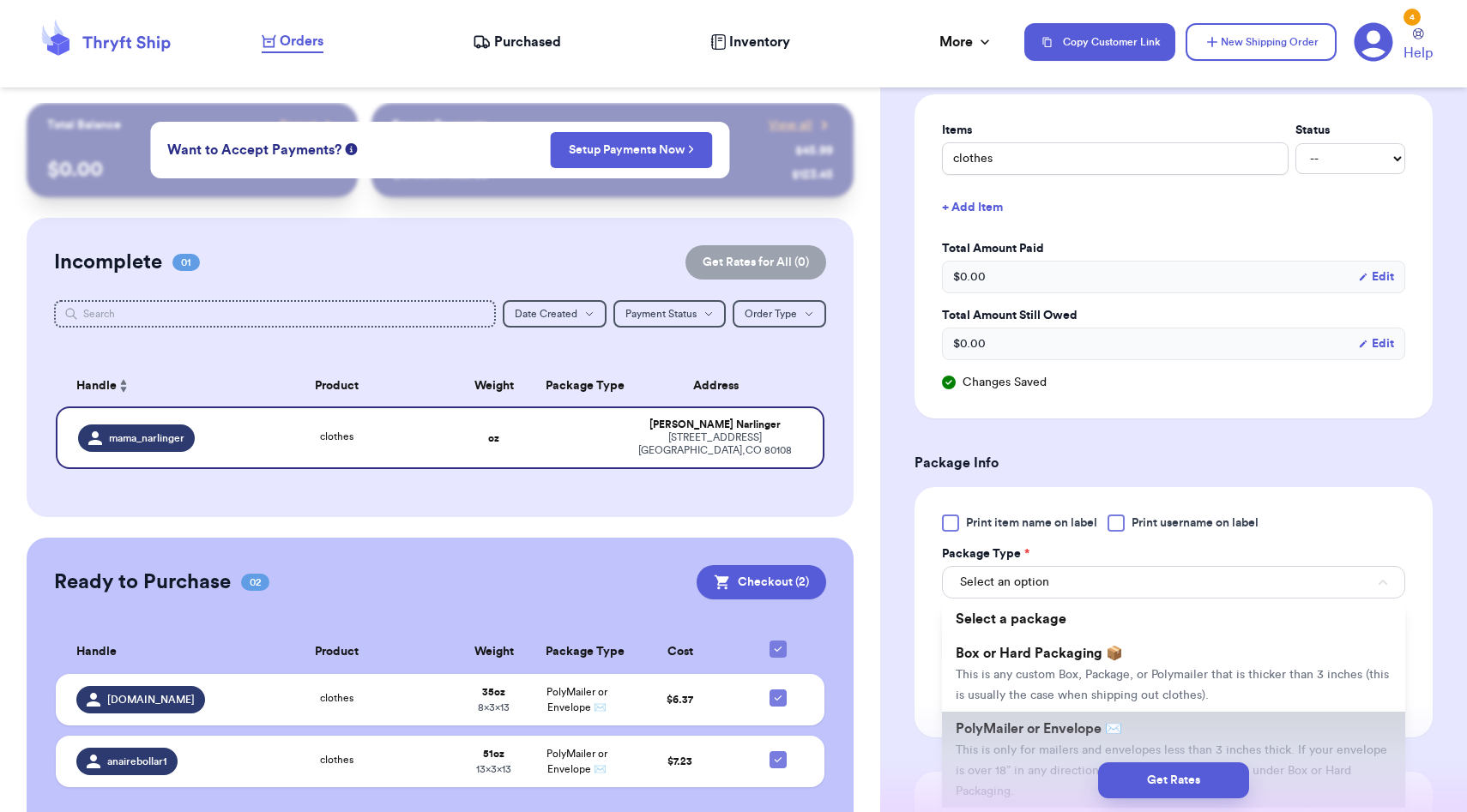
click at [1037, 714] on li "PolyMailer or Envelope ✉️ This is only for mailers and envelopes less than 3 in…" at bounding box center [1174, 759] width 464 height 96
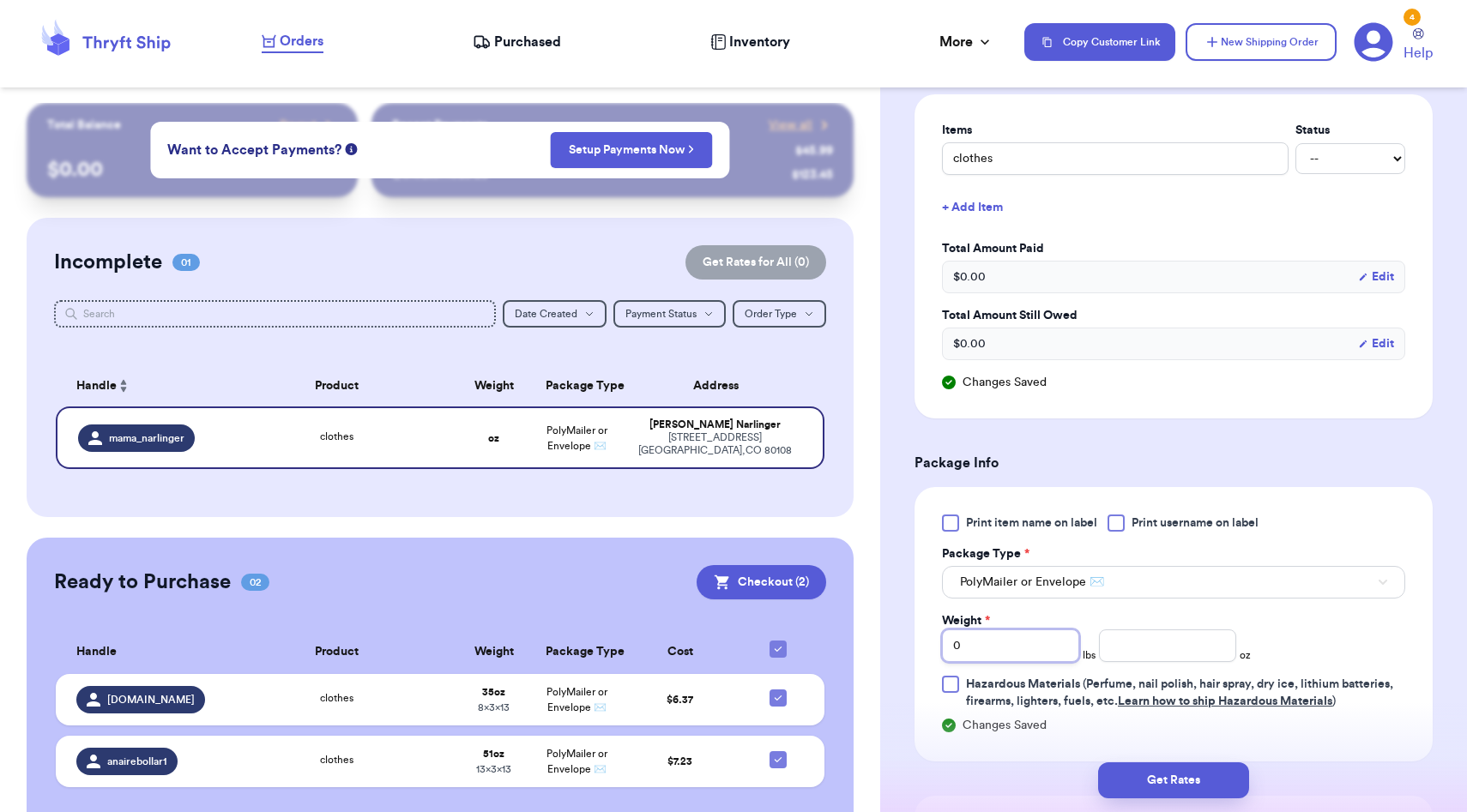
click at [990, 650] on input "0" at bounding box center [1011, 646] width 137 height 33
type input "1"
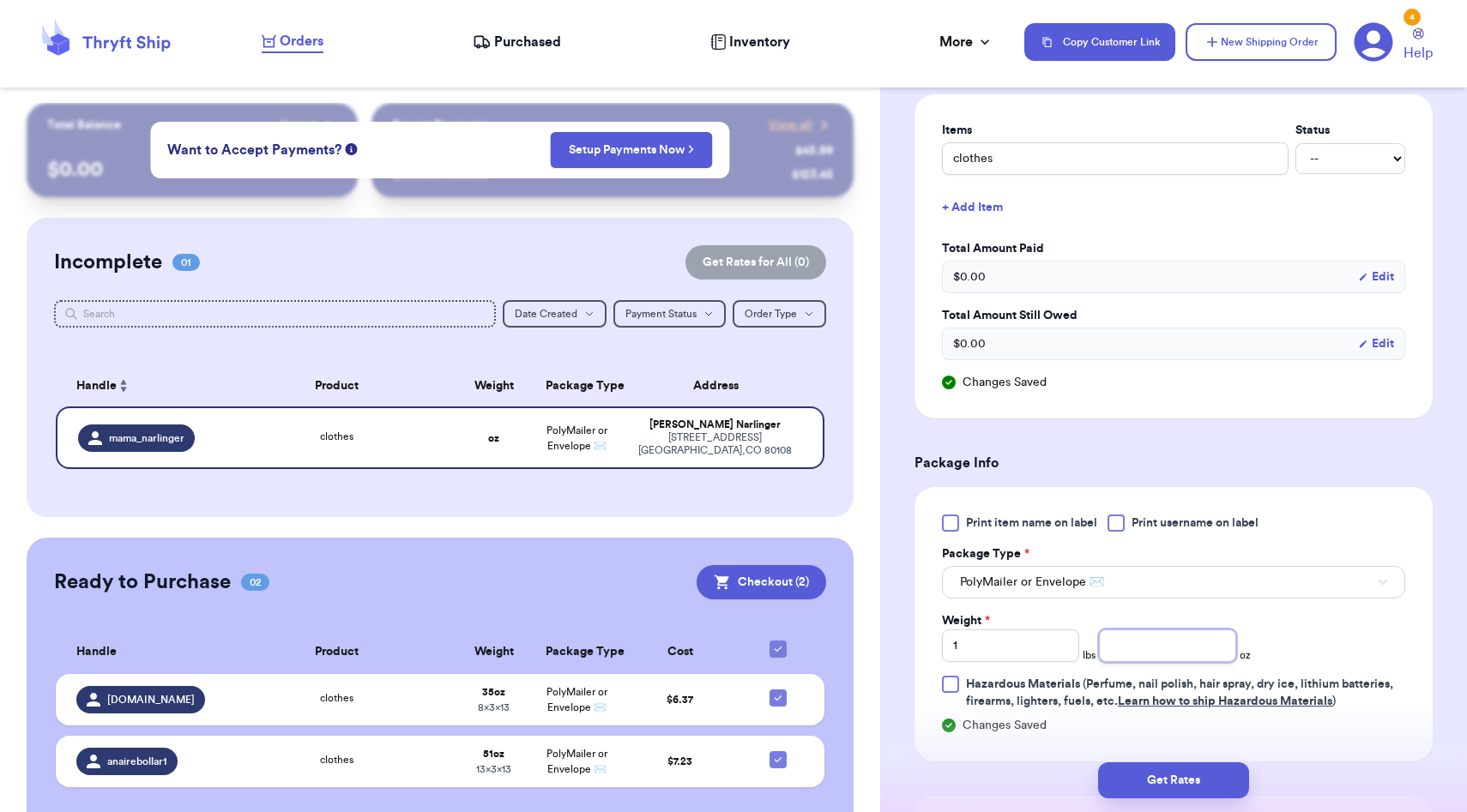
click at [1128, 650] on input "number" at bounding box center [1168, 646] width 137 height 33
type input "3"
click at [1138, 706] on span "Learn how to ship Hazardous Materials" at bounding box center [1225, 701] width 215 height 12
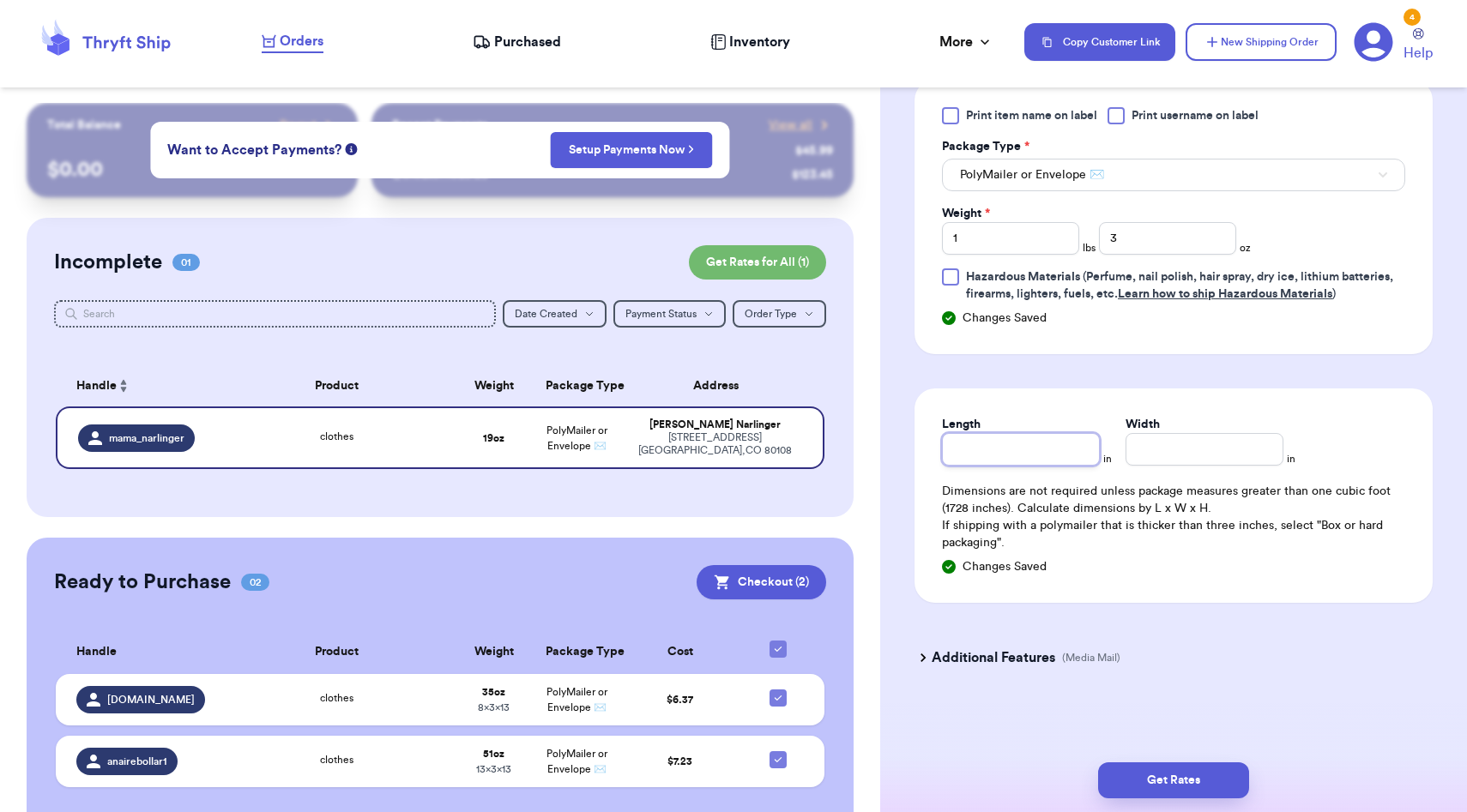
click at [1022, 442] on input "Length" at bounding box center [1021, 450] width 158 height 33
type input "10"
click at [1128, 441] on input "Width *" at bounding box center [1204, 450] width 158 height 33
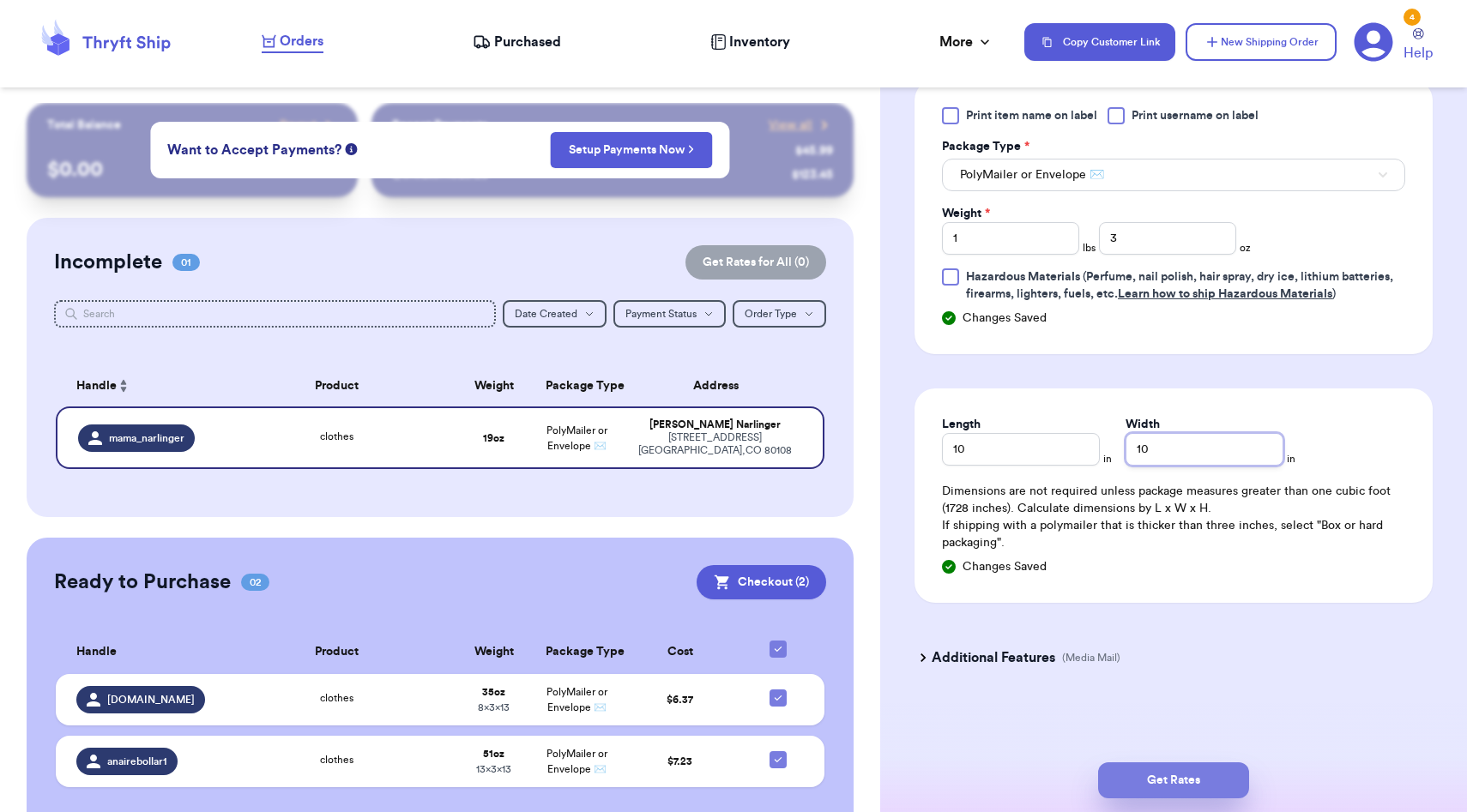
type input "10"
click at [1141, 774] on button "Get Rates" at bounding box center [1173, 780] width 151 height 36
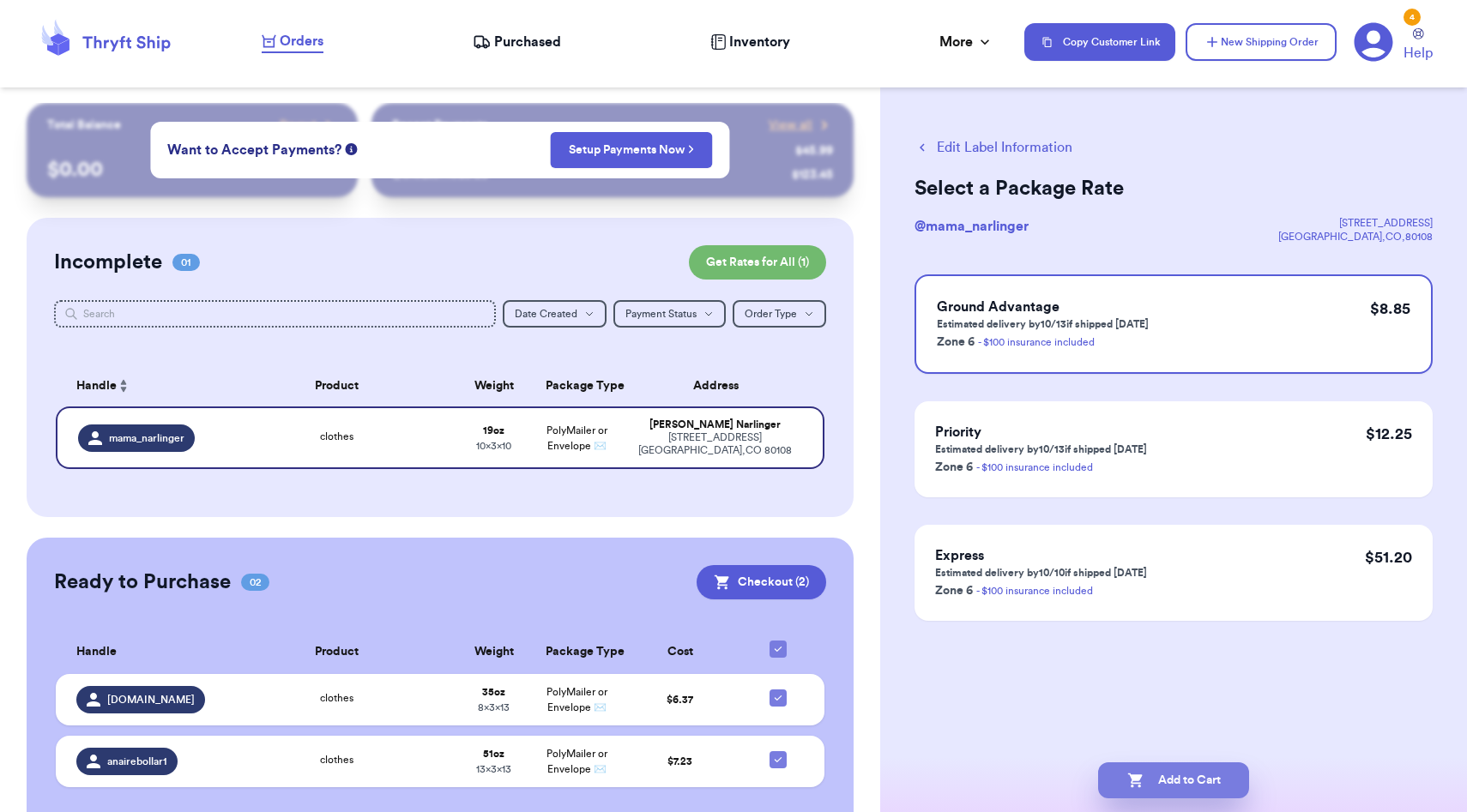
click at [1136, 786] on icon "button" at bounding box center [1136, 780] width 17 height 17
checkbox input "true"
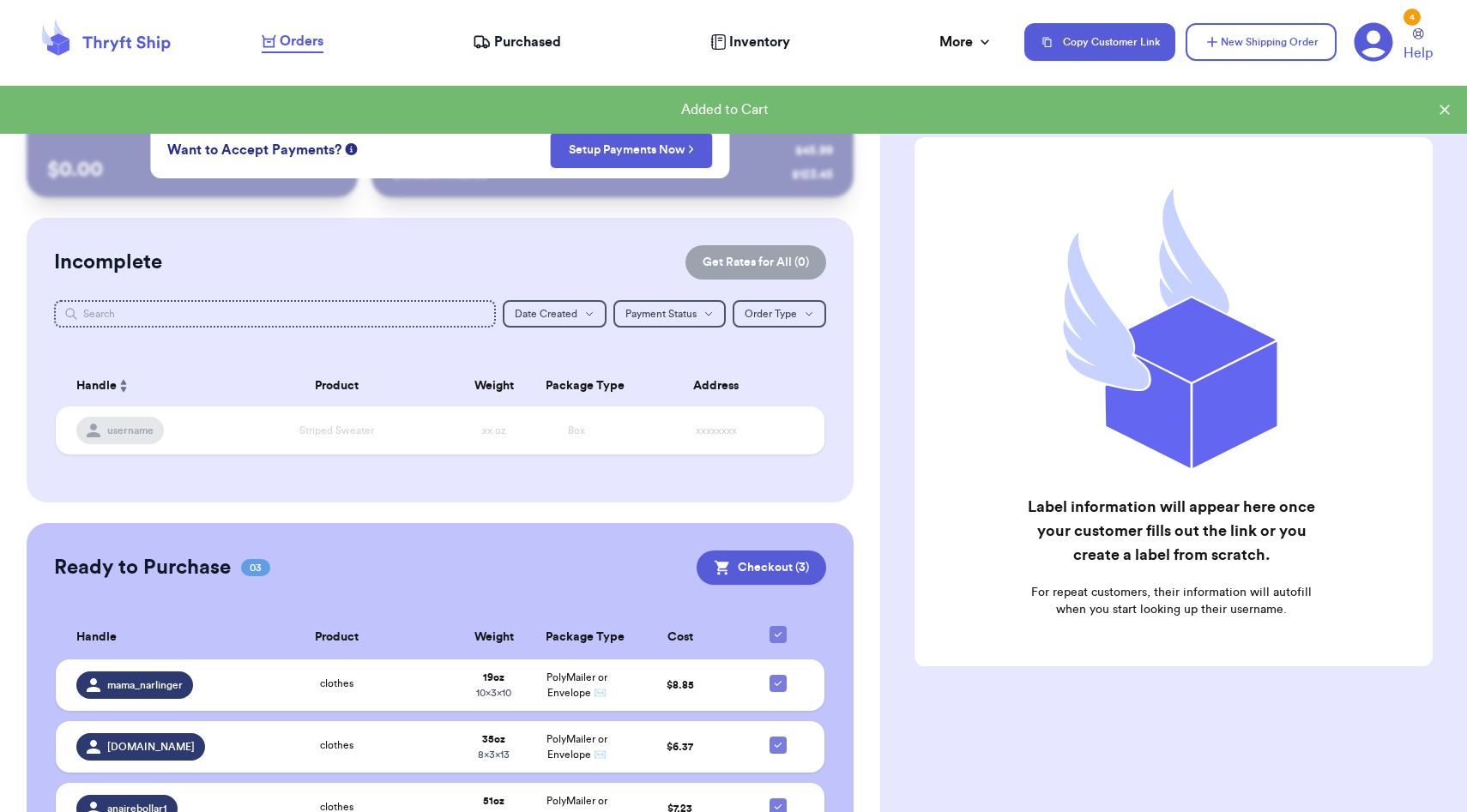
scroll to position [89, 0]
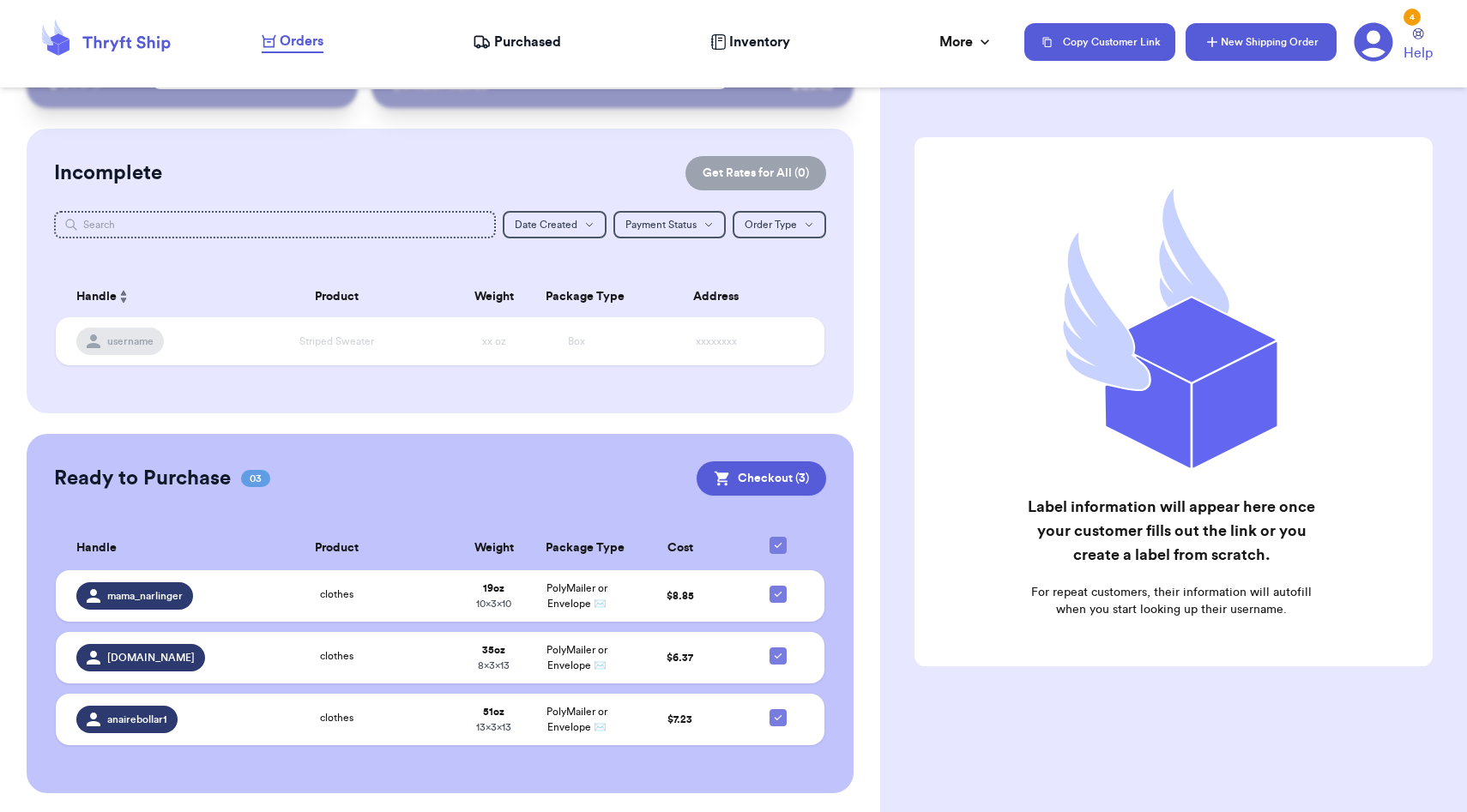
click at [1233, 54] on button "New Shipping Order" at bounding box center [1261, 41] width 151 height 37
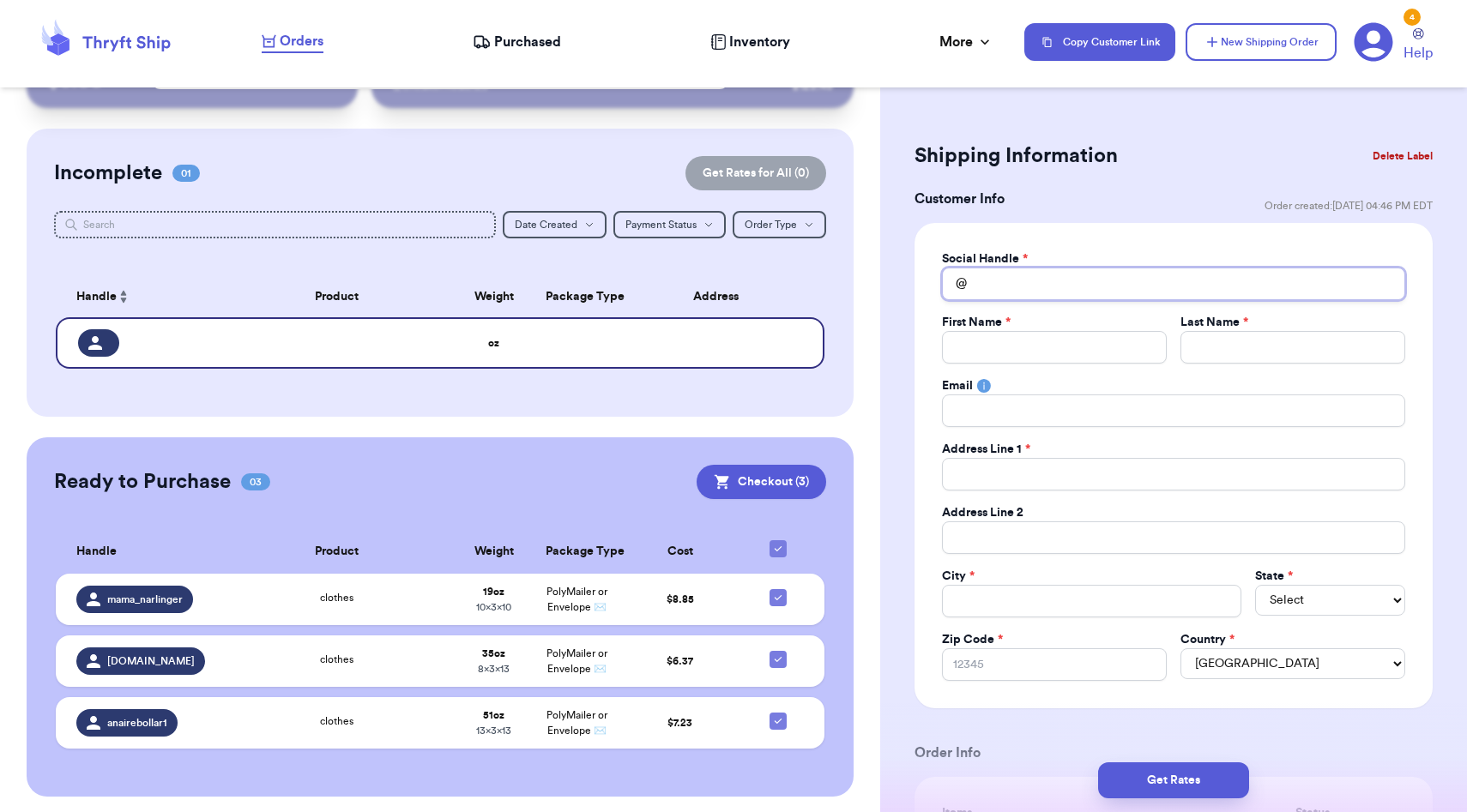
click at [1092, 274] on input "Total Amount Paid" at bounding box center [1174, 284] width 464 height 33
type input "r"
type input "ru"
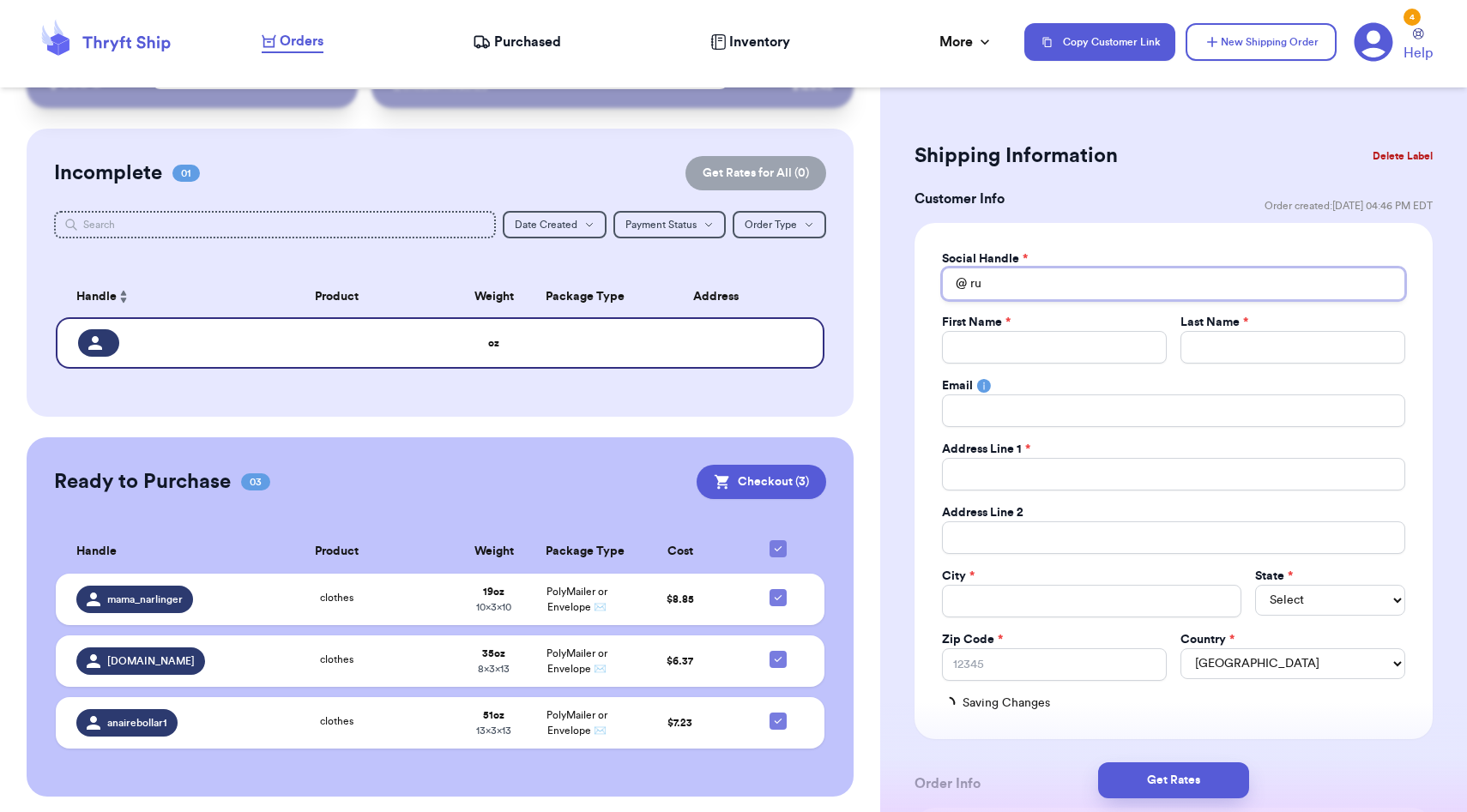
type input "rub"
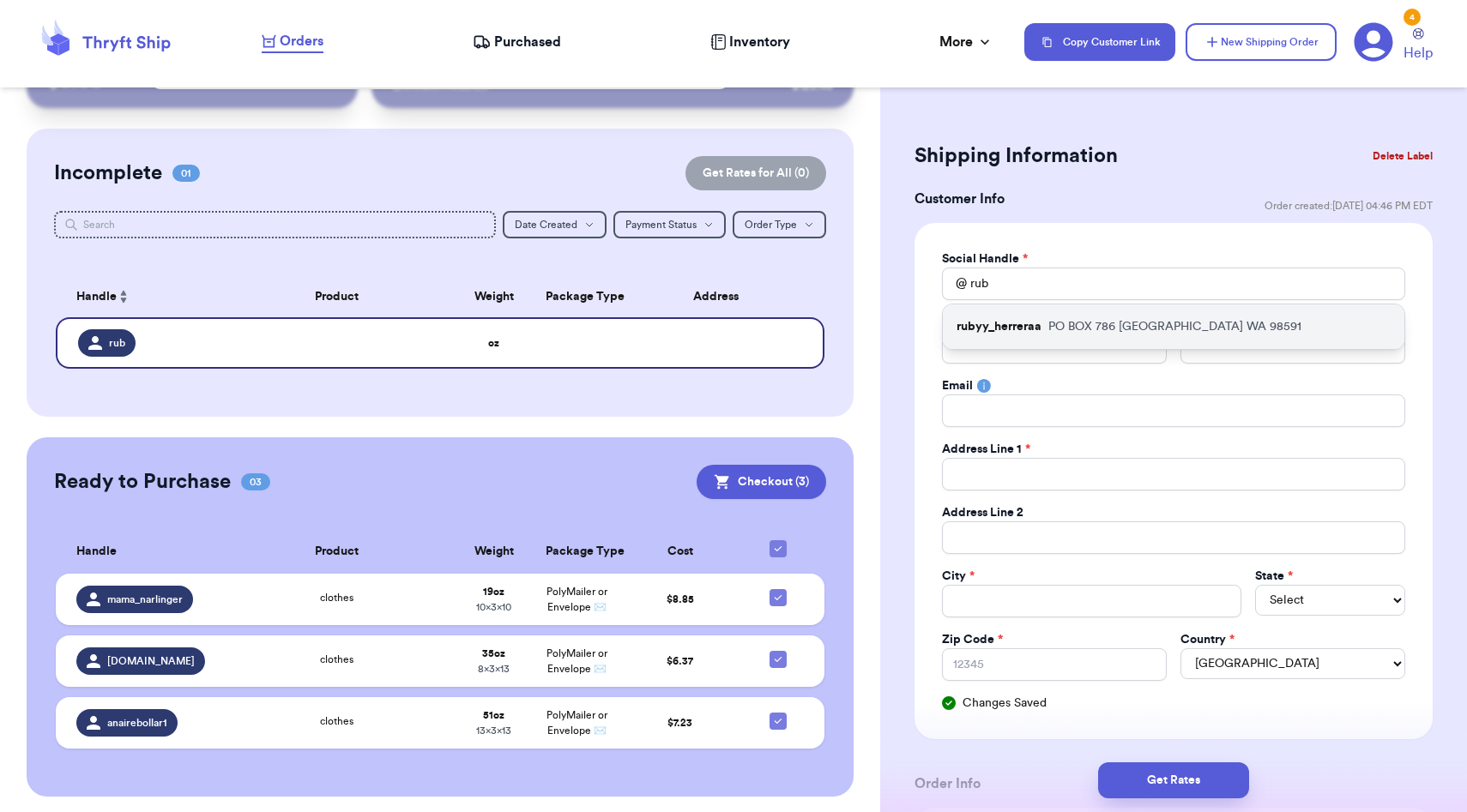
click at [1046, 323] on div "rubyy_herreraa PO BOX 786 Toledo WA 98591" at bounding box center [1174, 327] width 462 height 45
type input "rubyy_herreraa"
type input "Ruby"
type input "Herrera"
type input "karentellez2017@gmail.com"
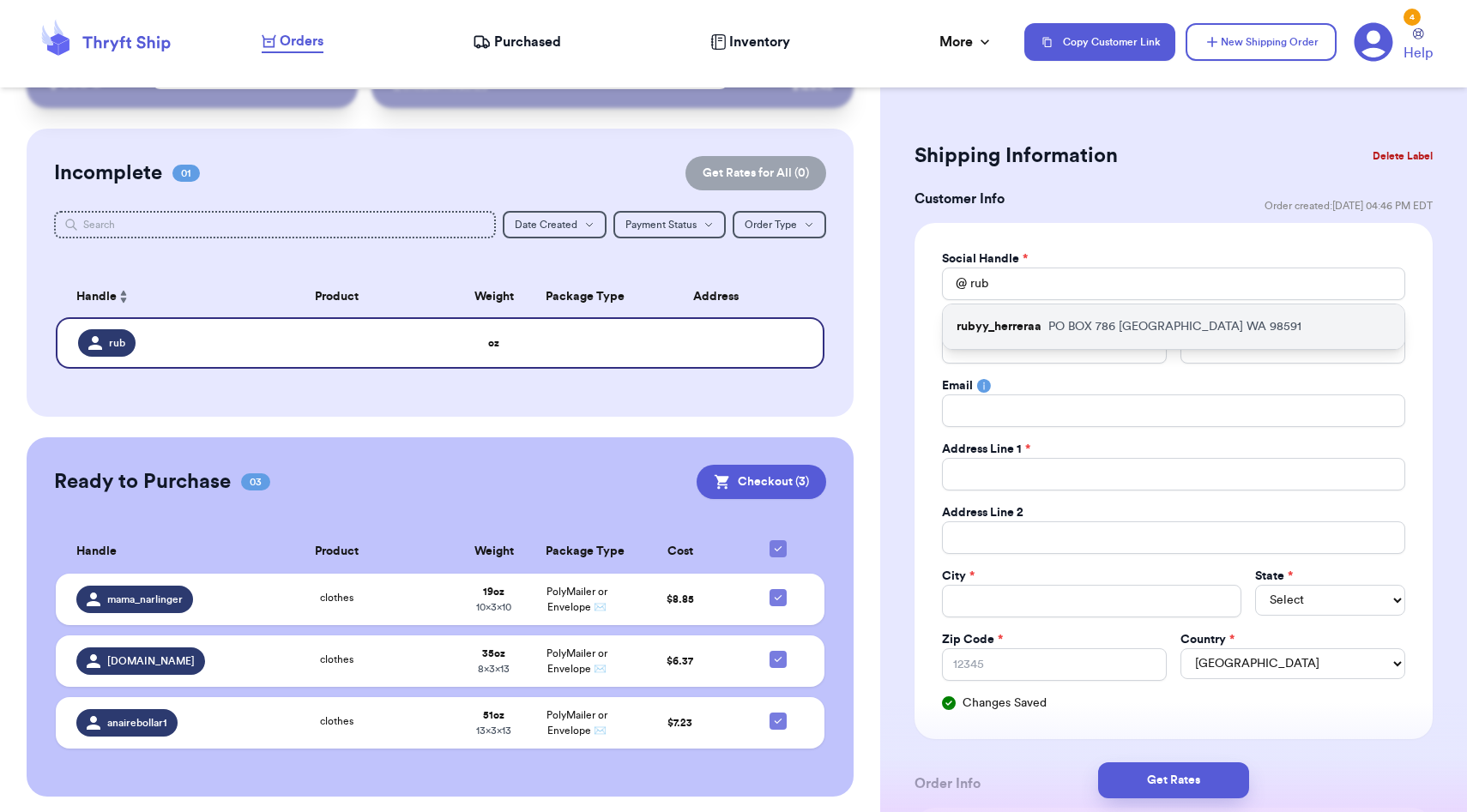
type input "PO BOX 786"
type input "Toledo"
select select "WA"
type input "98591"
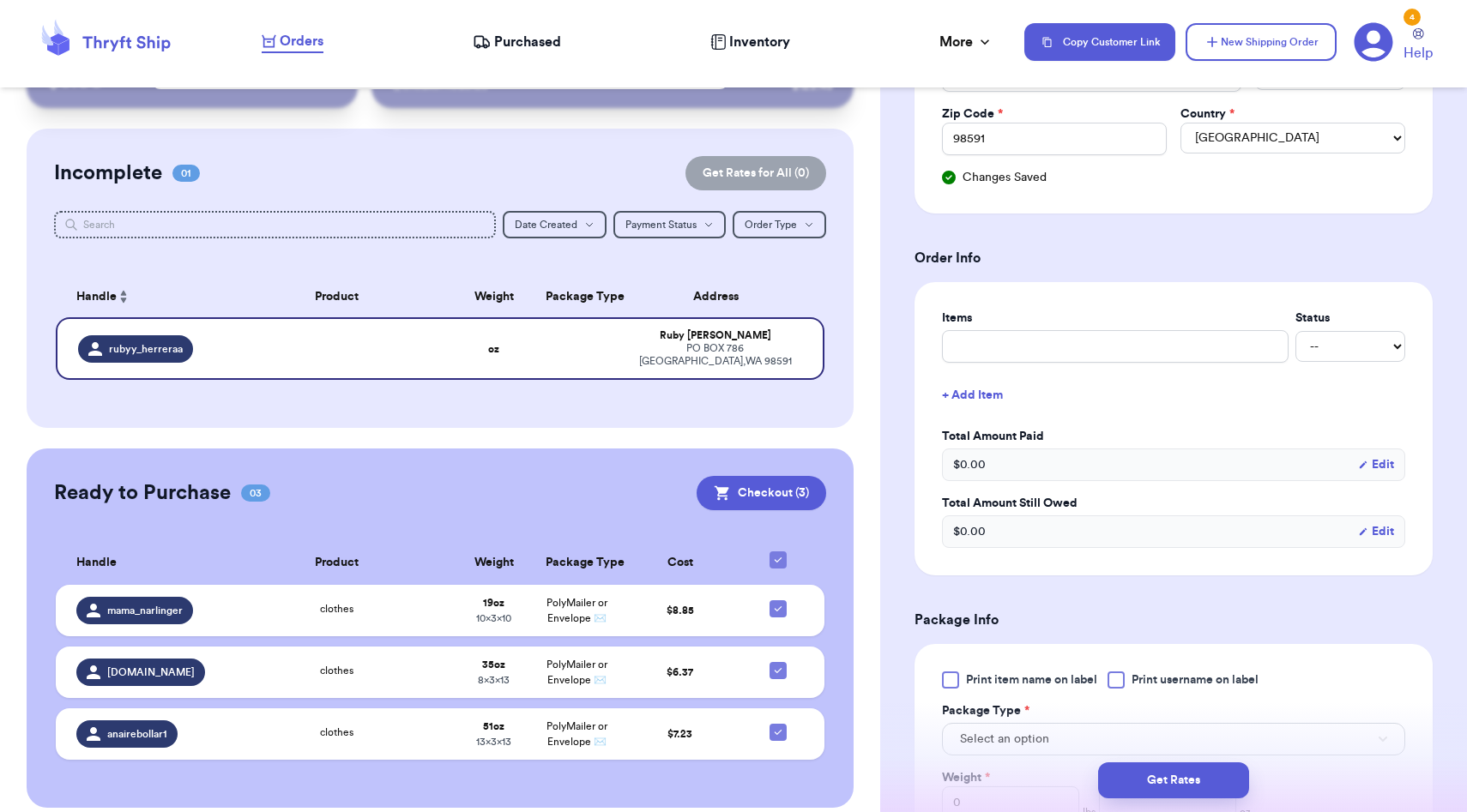
scroll to position [667, 0]
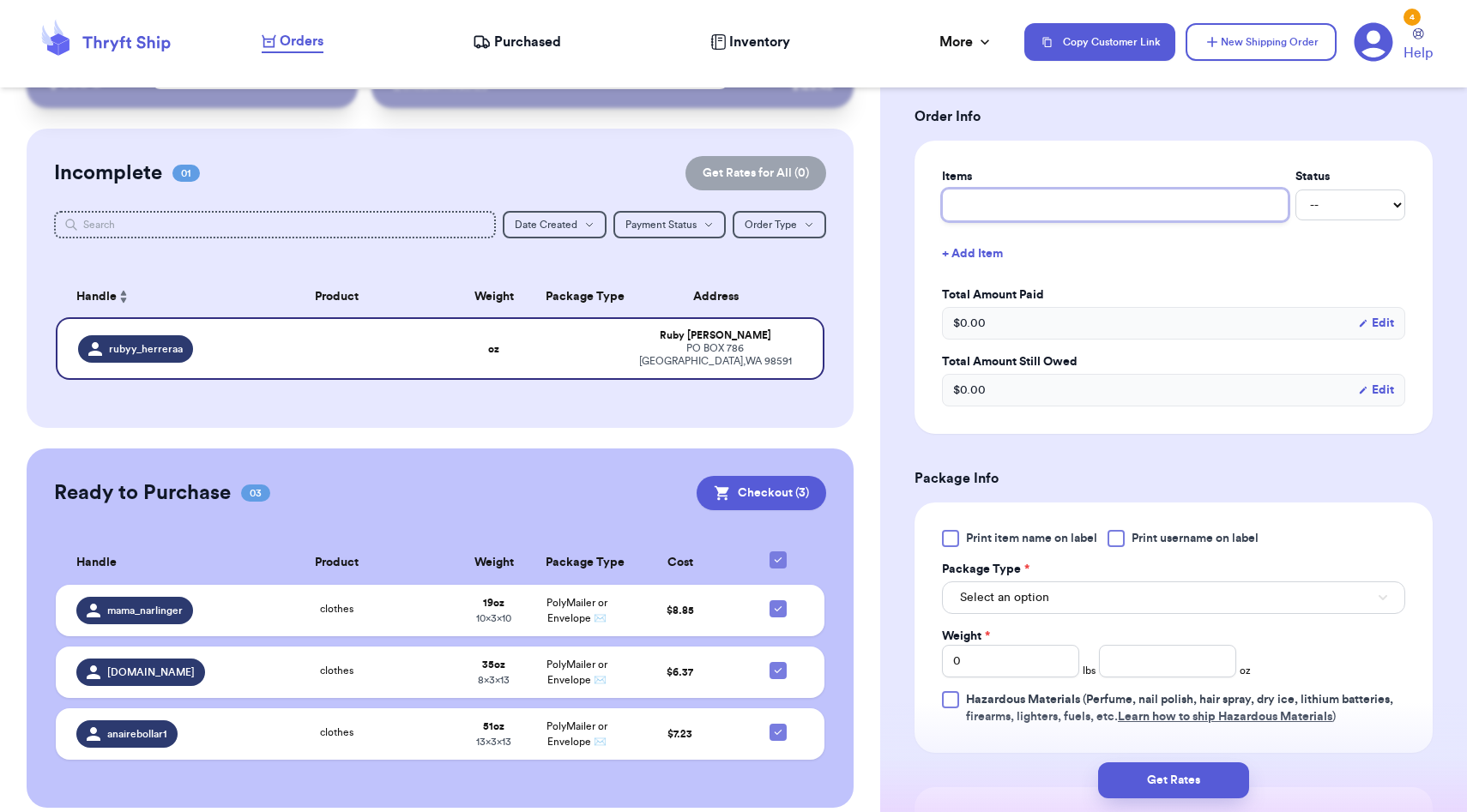
click at [1069, 210] on input "text" at bounding box center [1116, 205] width 347 height 33
type input "clothes"
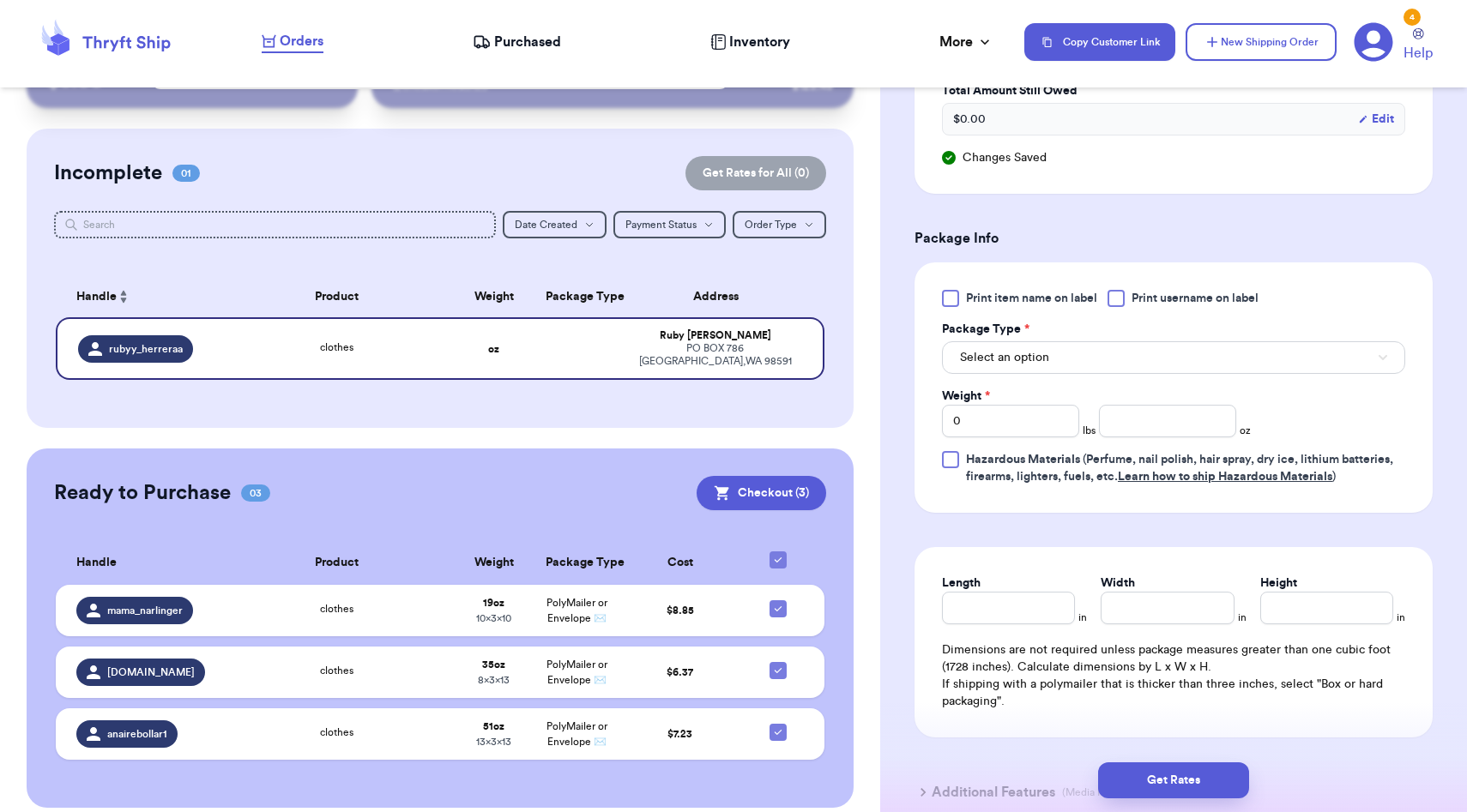
scroll to position [963, 0]
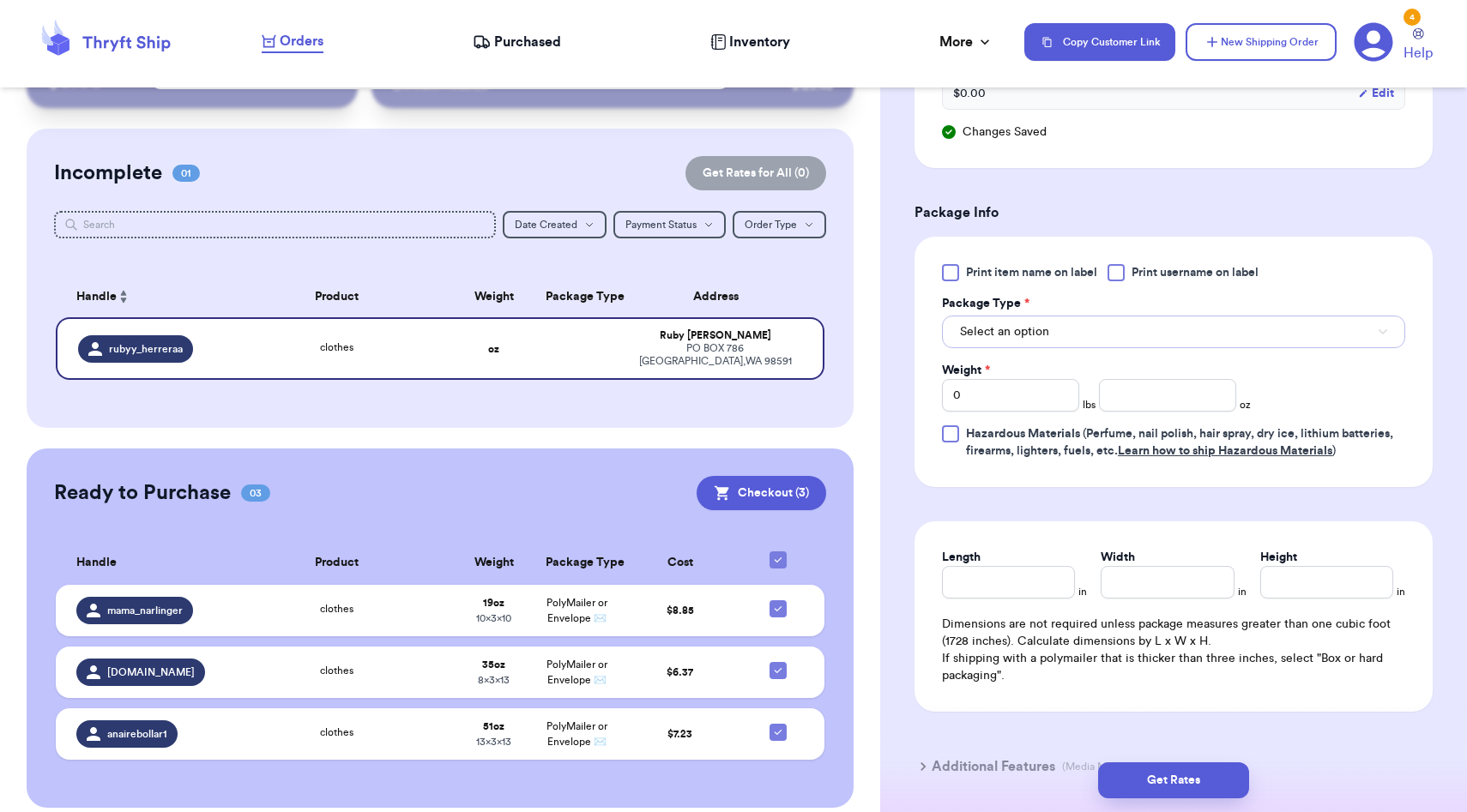
click at [1028, 331] on span "Select an option" at bounding box center [1005, 331] width 89 height 17
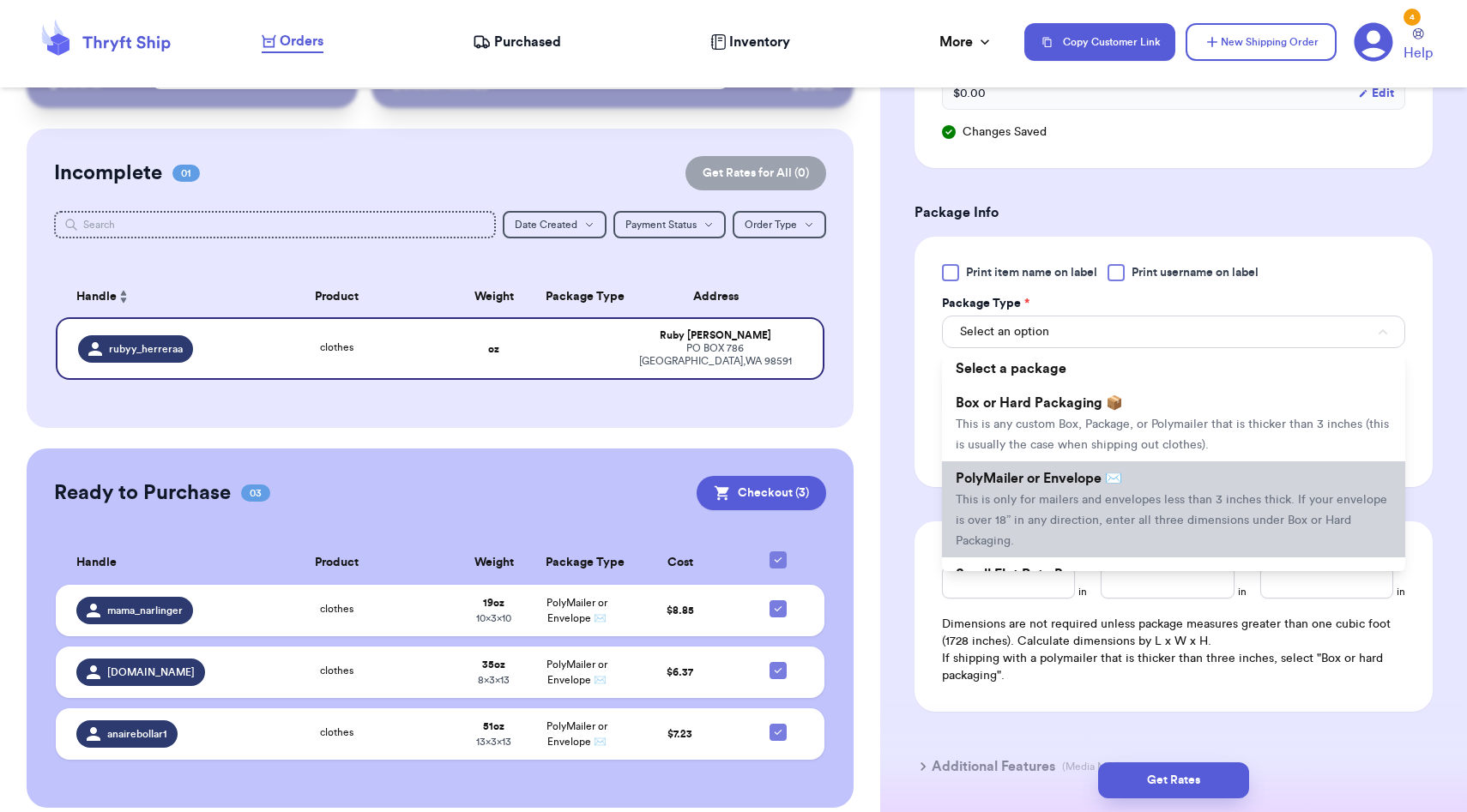
click at [1019, 476] on span "PolyMailer or Envelope ✉️" at bounding box center [1039, 478] width 166 height 14
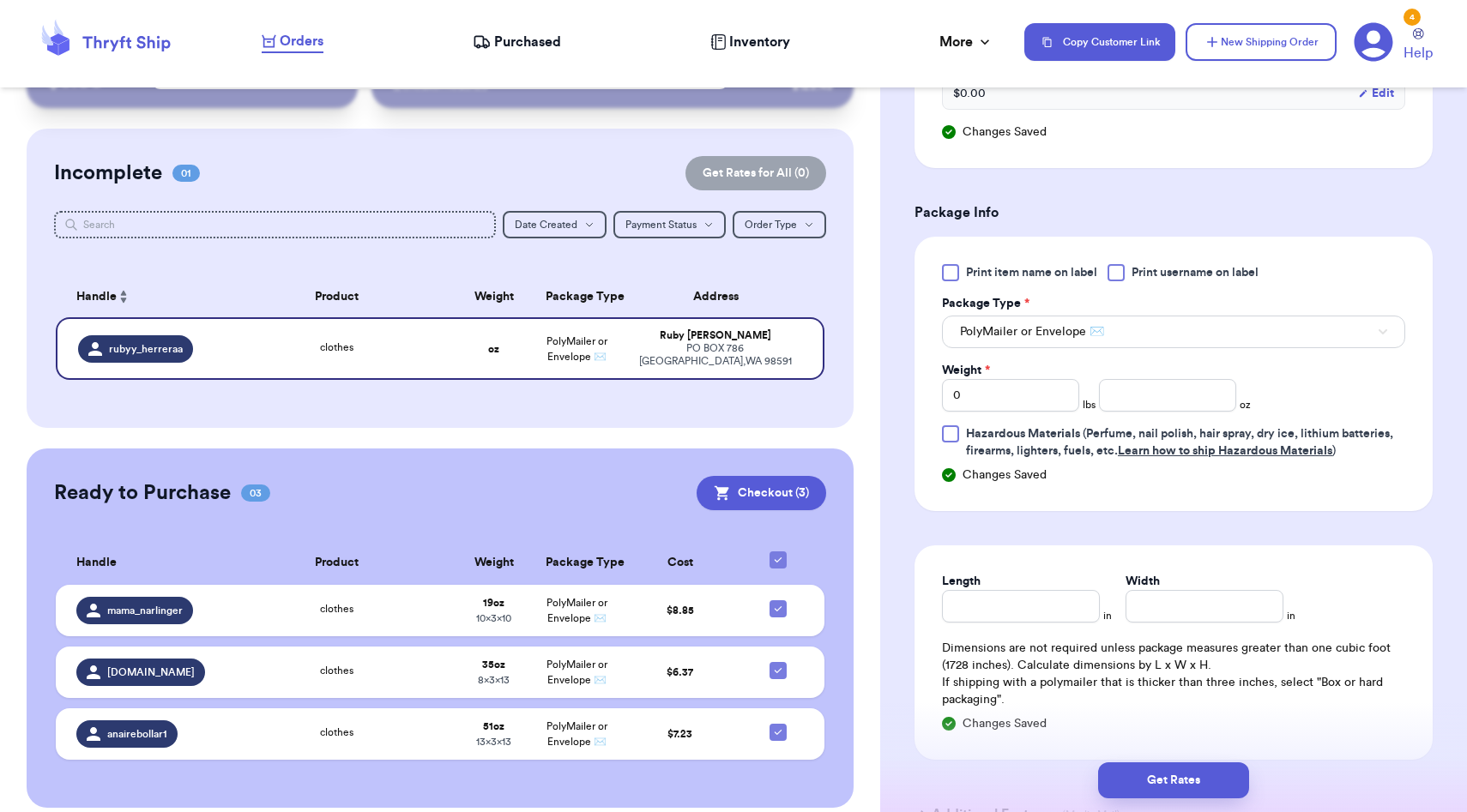
click at [901, 516] on div "Shipping Information Delete Label Customer Info Order created: 10/09, 04:46 PM …" at bounding box center [1173, 54] width 587 height 1830
click at [1032, 396] on input "0" at bounding box center [1011, 395] width 137 height 33
type input "2"
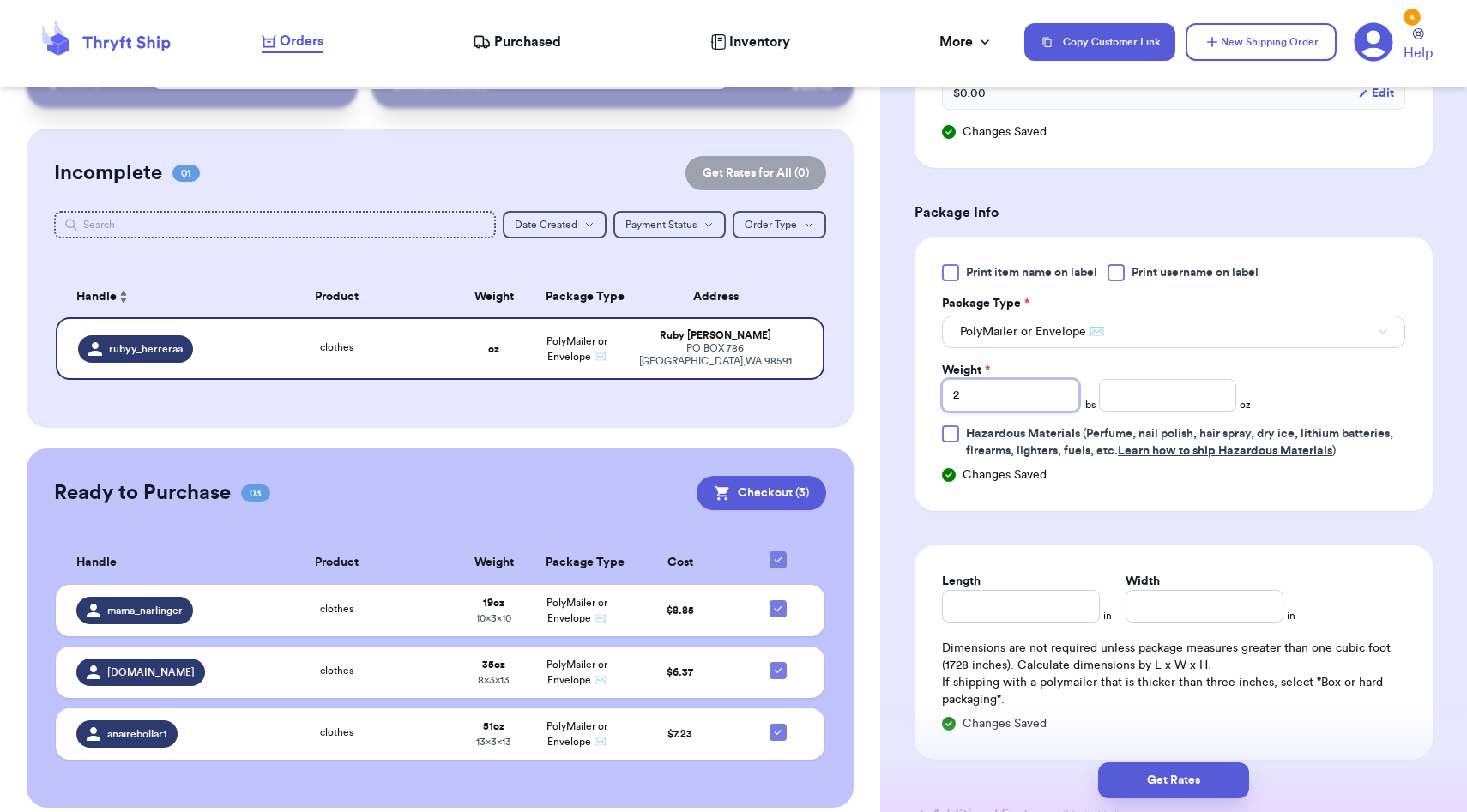
type input "2"
click at [1113, 397] on input "number" at bounding box center [1168, 395] width 137 height 33
type input "3"
click at [1123, 544] on form "Shipping Information Delete Label Customer Info Order created: 10/09, 04:46 PM …" at bounding box center [1174, 11] width 519 height 1676
click at [1027, 607] on input "Length" at bounding box center [1021, 607] width 158 height 33
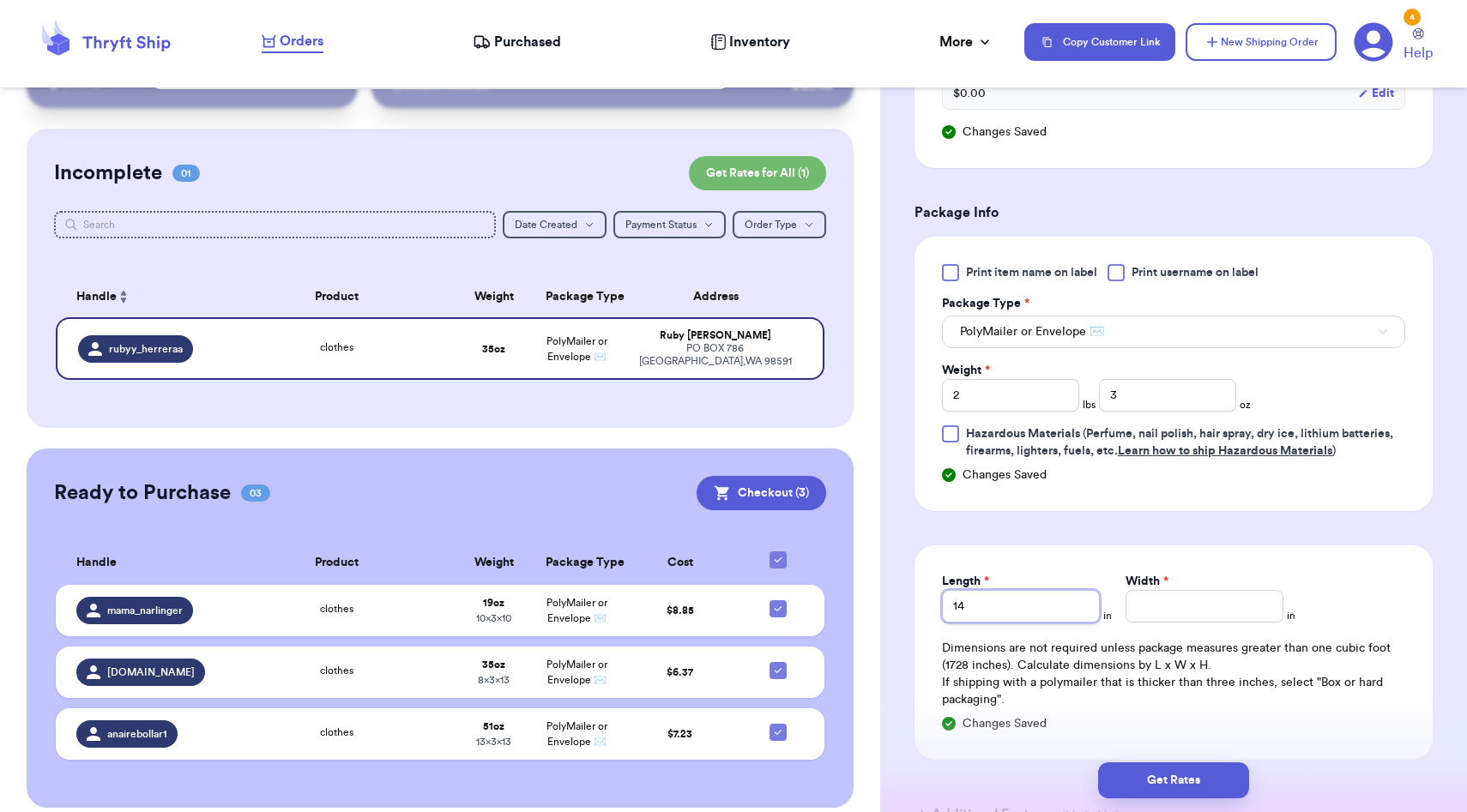
type input "14"
click at [1188, 604] on input "Width *" at bounding box center [1204, 607] width 158 height 33
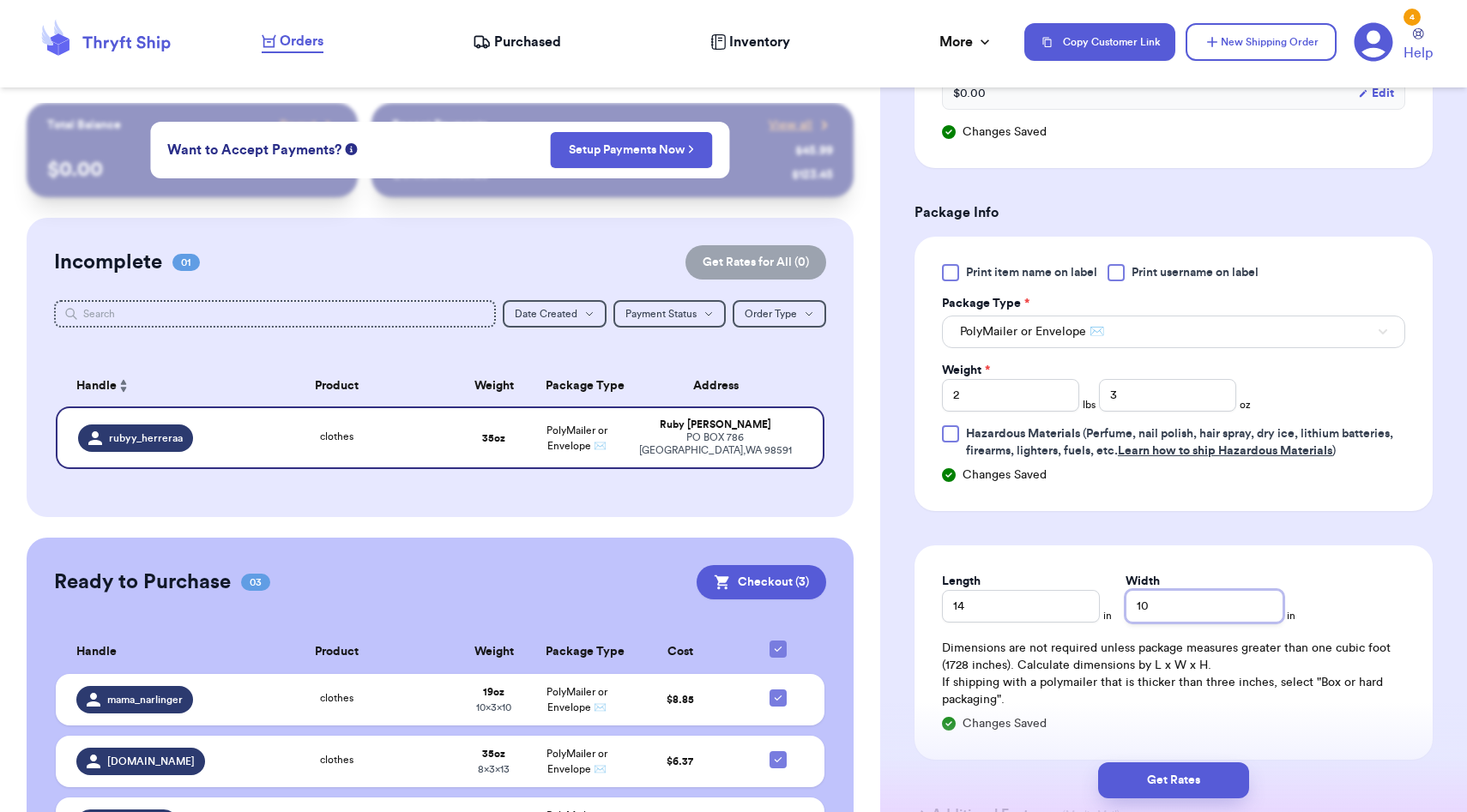
scroll to position [0, 0]
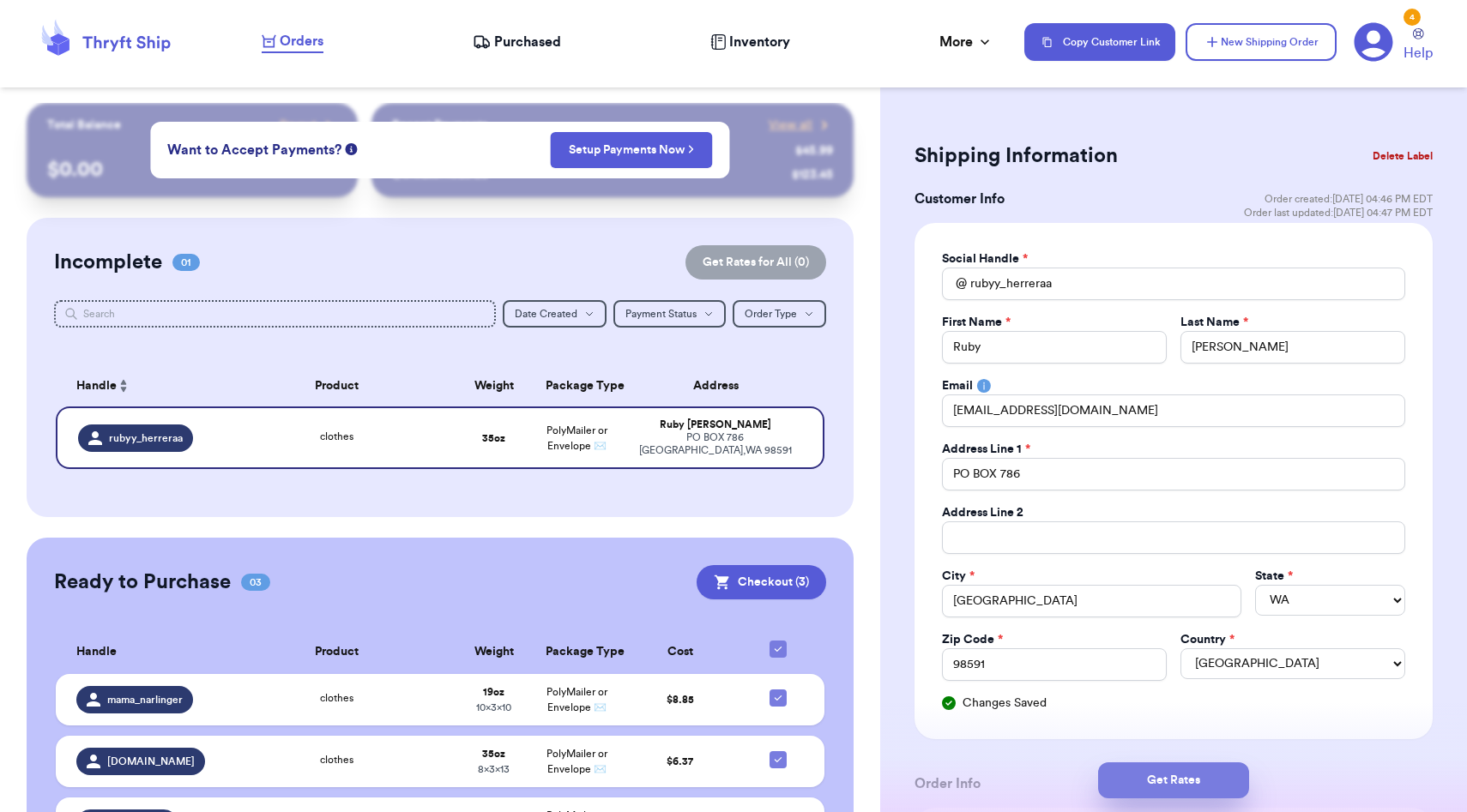
type input "10"
click at [1126, 776] on button "Get Rates" at bounding box center [1173, 780] width 151 height 36
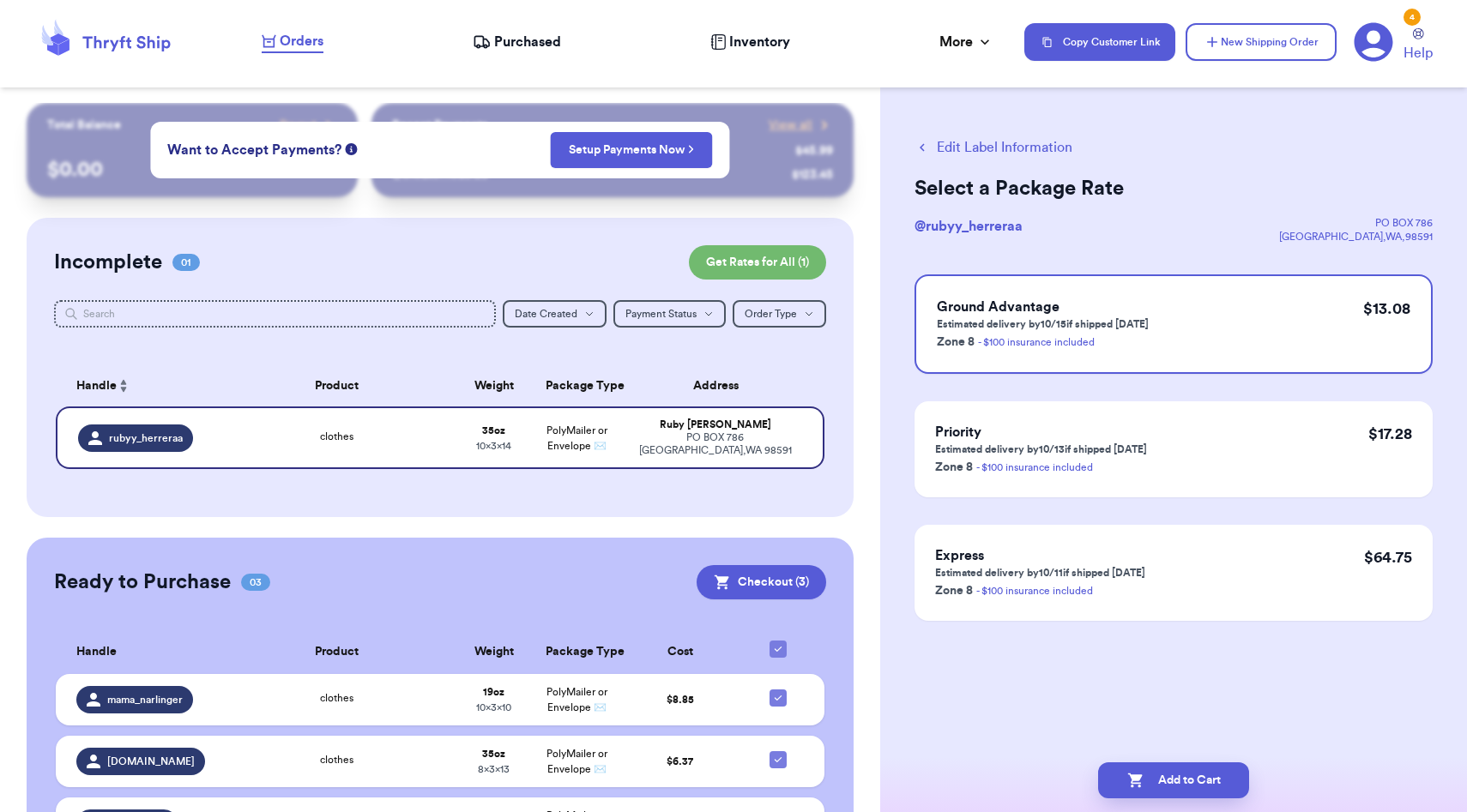
scroll to position [96, 0]
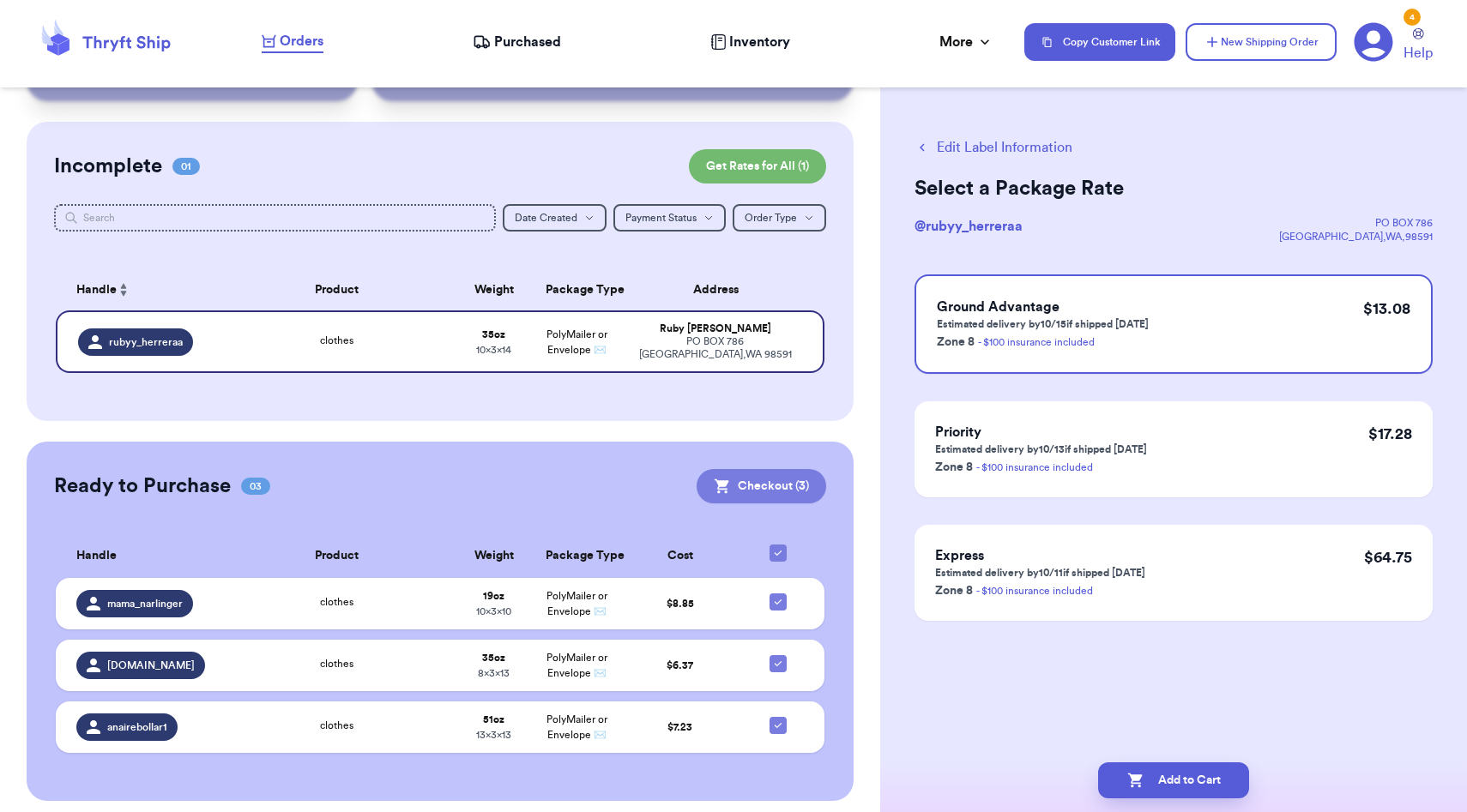
click at [768, 477] on button "Checkout ( 3 )" at bounding box center [761, 486] width 130 height 35
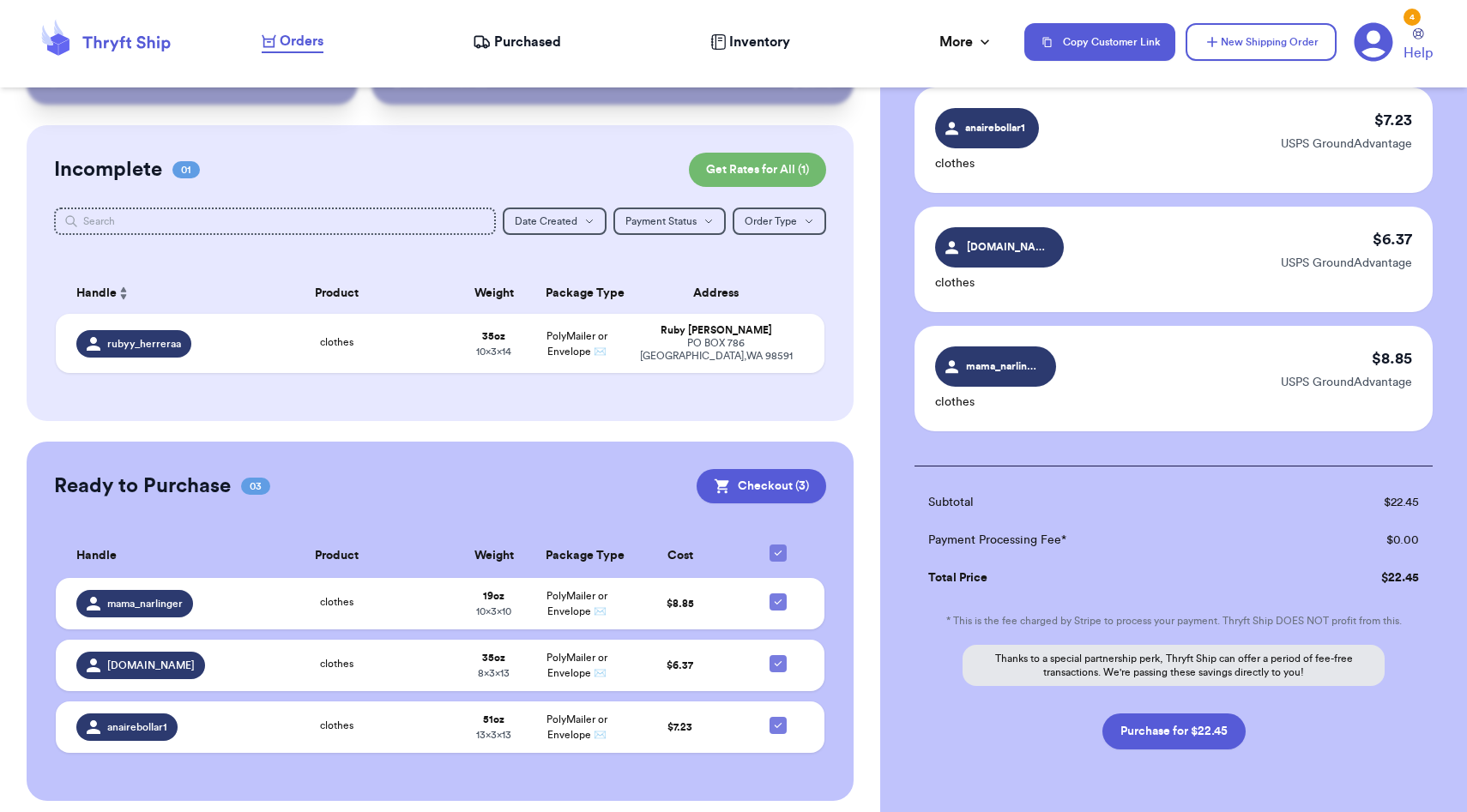
scroll to position [150, 0]
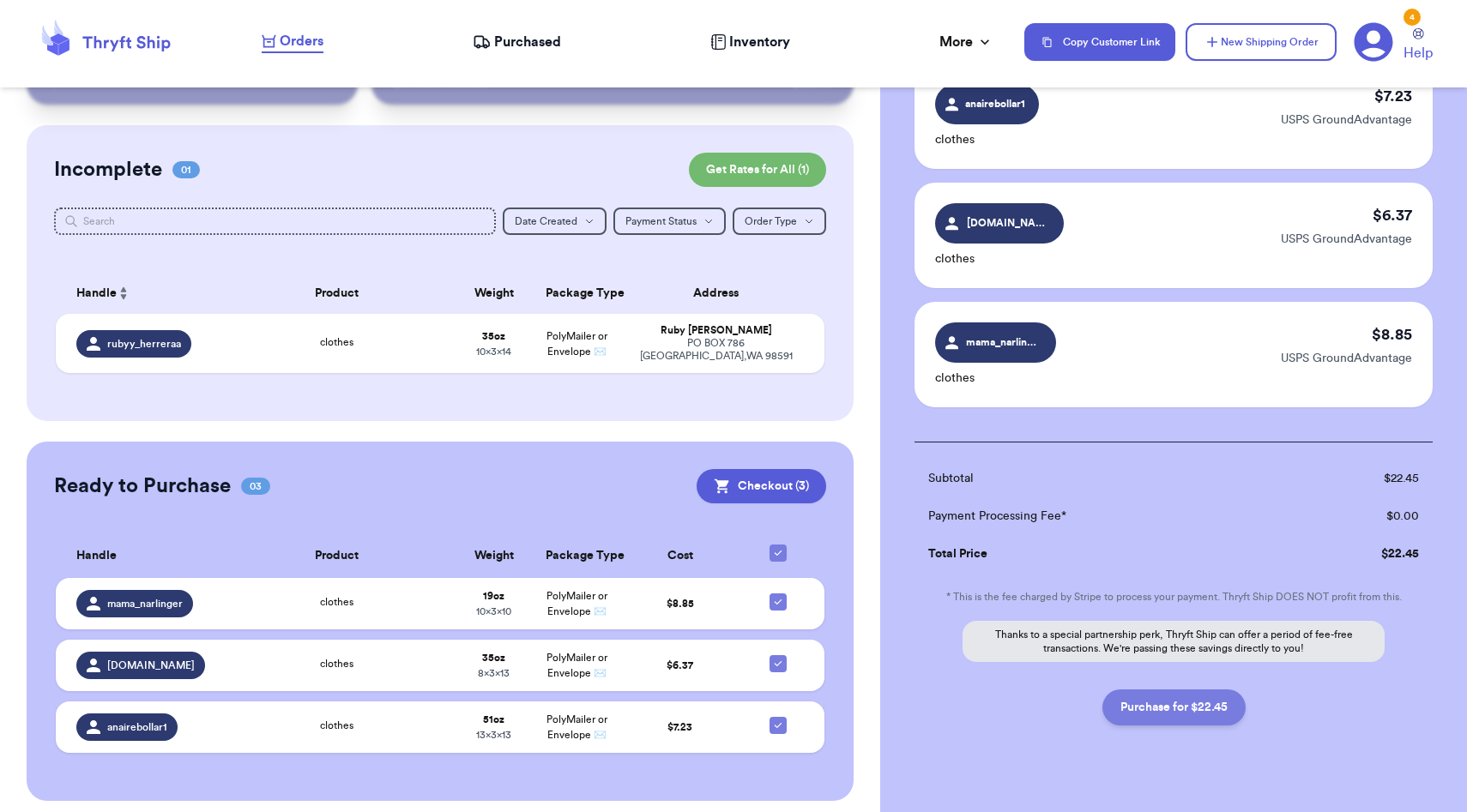
click at [1179, 716] on button "Purchase for $22.45" at bounding box center [1174, 707] width 143 height 36
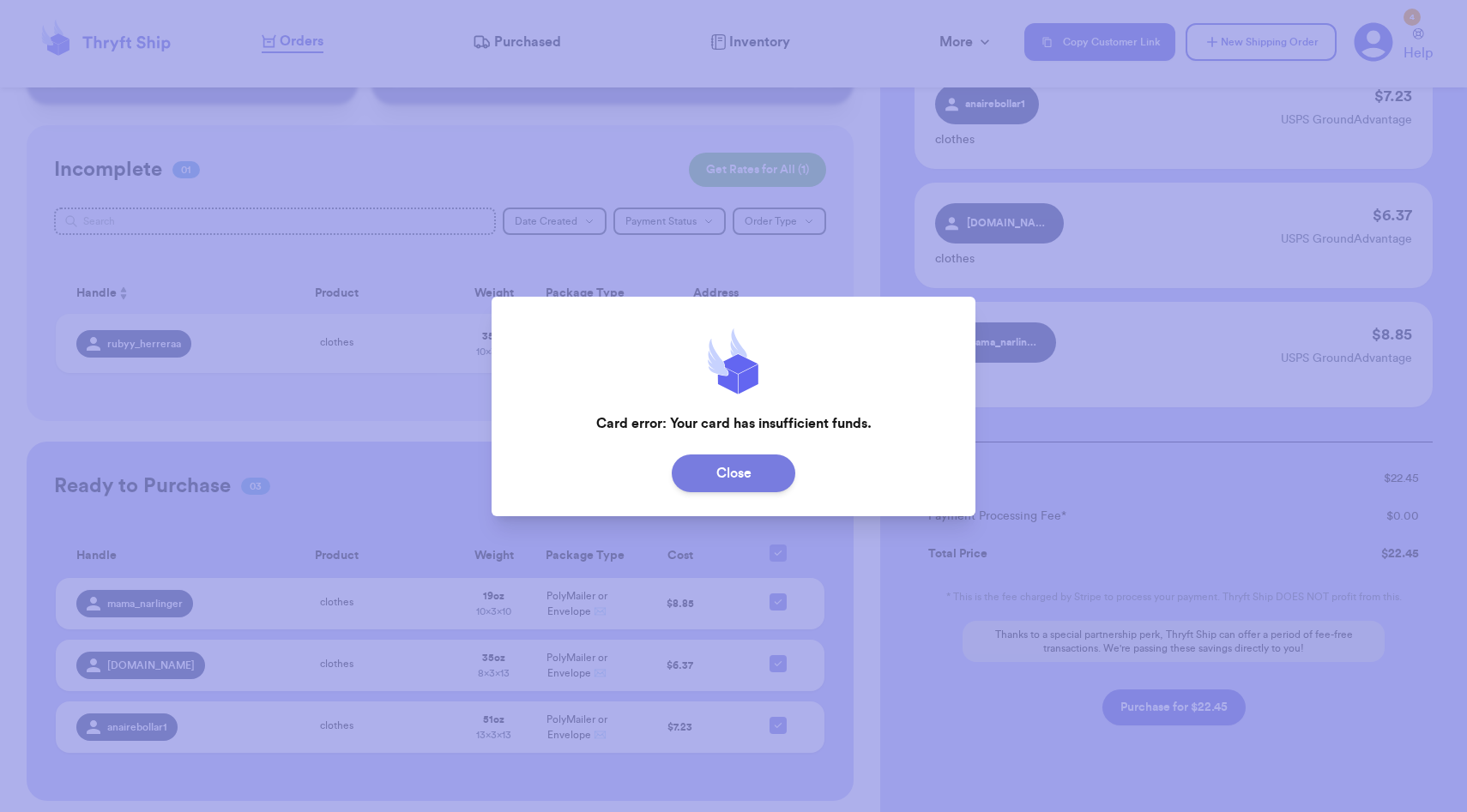
click at [731, 477] on button "Close" at bounding box center [733, 473] width 123 height 37
